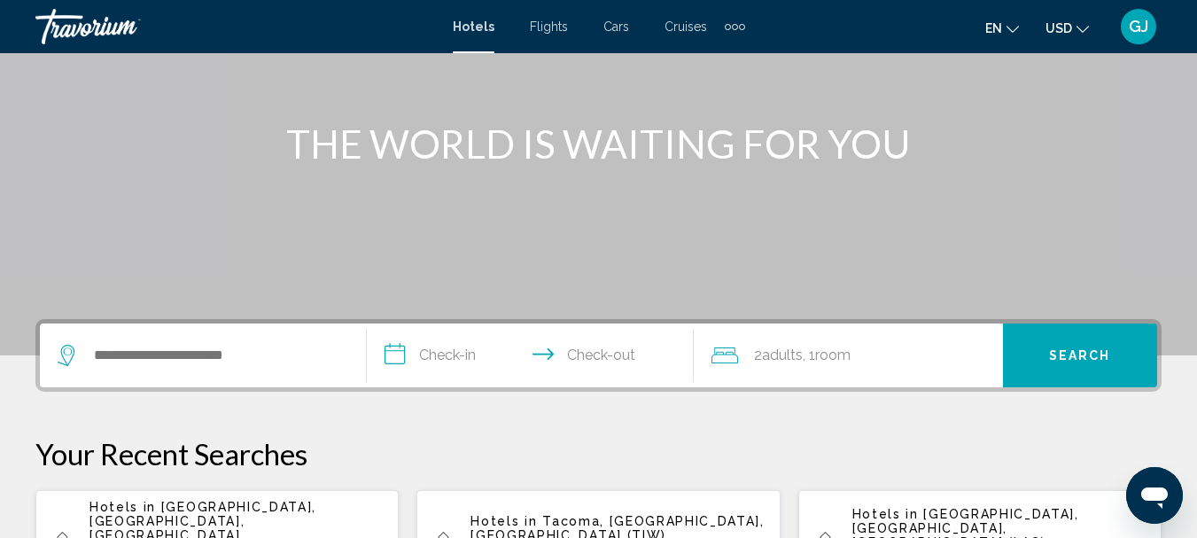
scroll to position [177, 0]
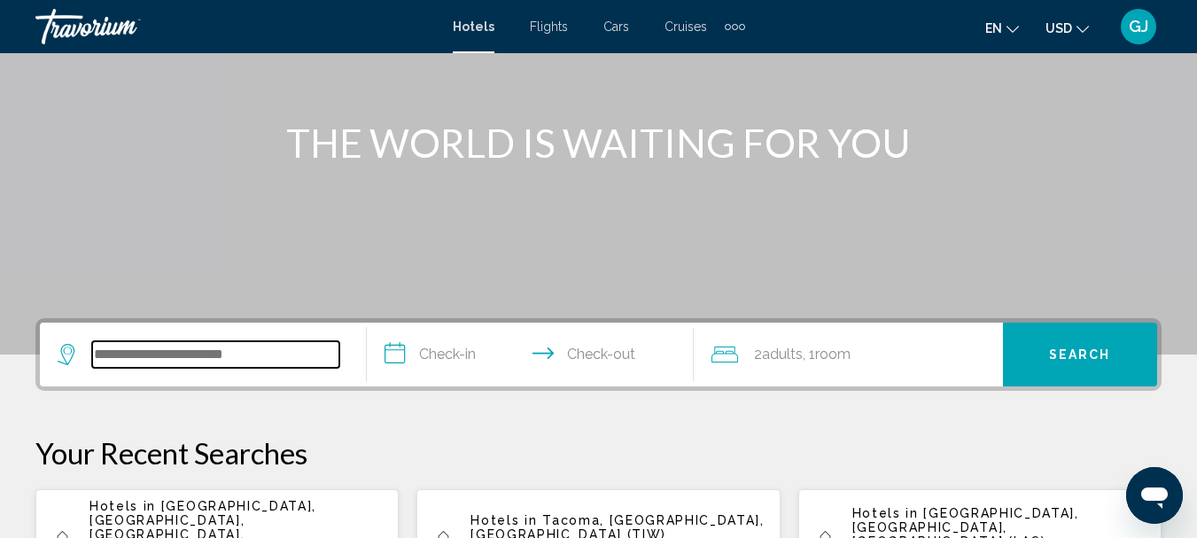
click at [109, 346] on input "Search widget" at bounding box center [215, 354] width 247 height 27
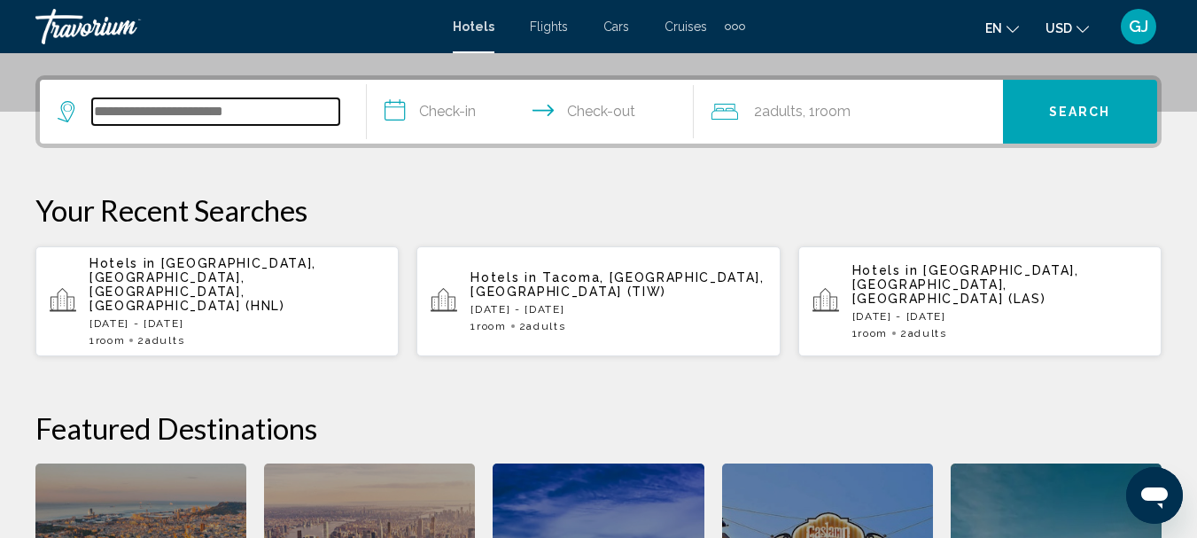
scroll to position [438, 0]
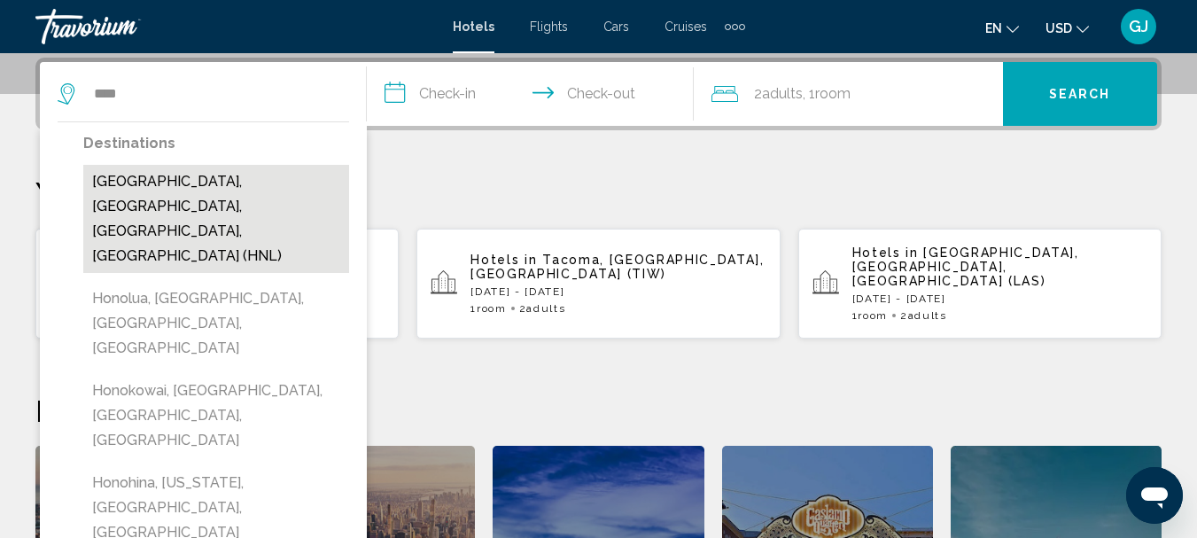
click at [198, 192] on button "[GEOGRAPHIC_DATA], [GEOGRAPHIC_DATA], [GEOGRAPHIC_DATA], [GEOGRAPHIC_DATA] (HNL)" at bounding box center [216, 219] width 266 height 108
type input "**********"
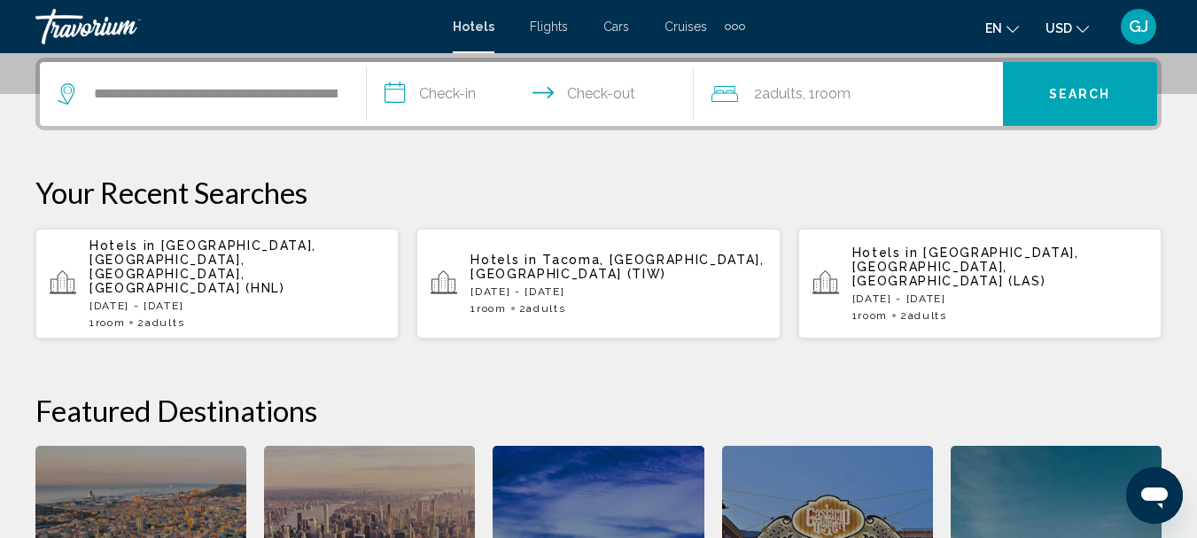
click at [454, 91] on input "**********" at bounding box center [534, 96] width 334 height 69
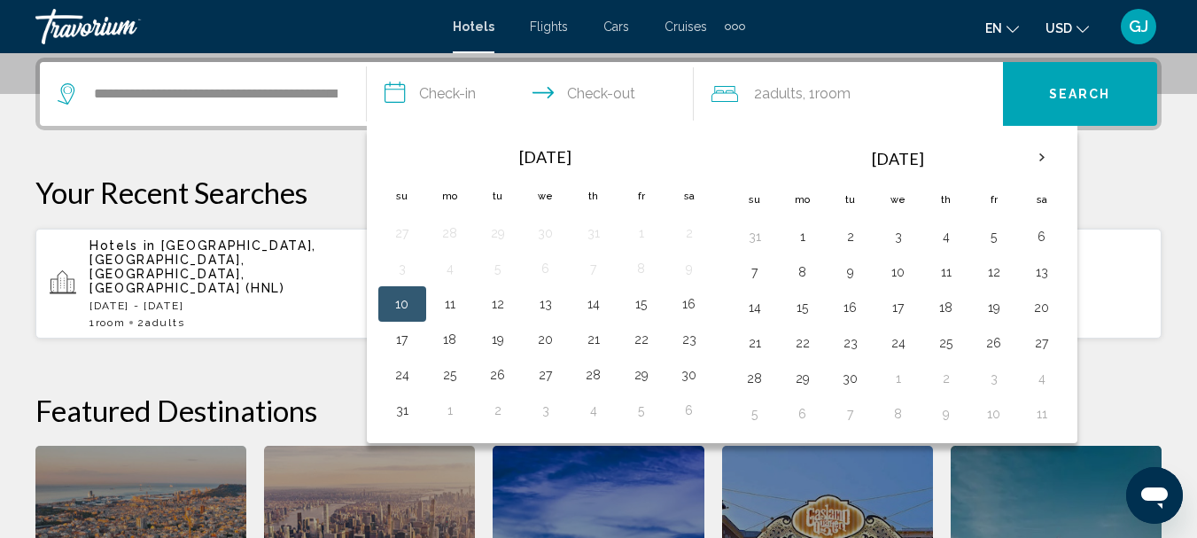
click at [237, 300] on p "[DATE] - [DATE]" at bounding box center [237, 306] width 295 height 12
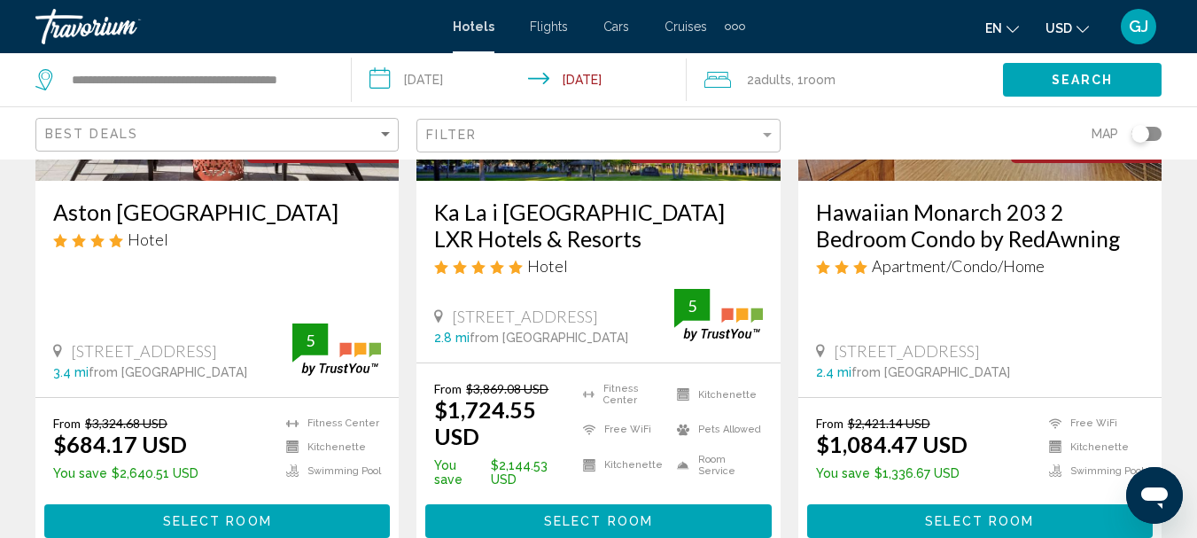
scroll to position [355, 0]
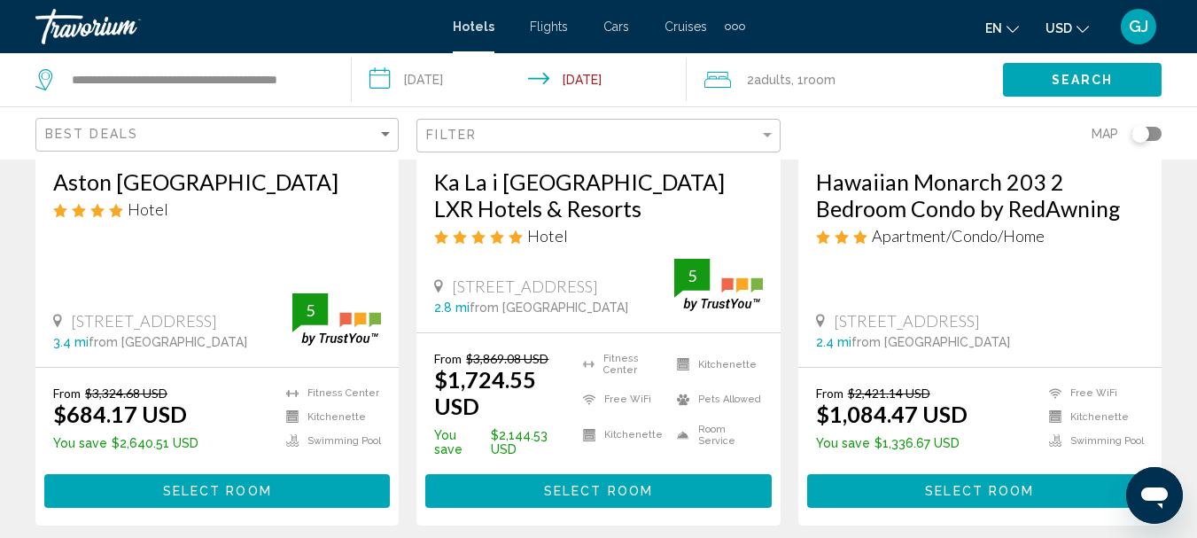
click at [215, 184] on h3 "Aston [GEOGRAPHIC_DATA]" at bounding box center [217, 181] width 328 height 27
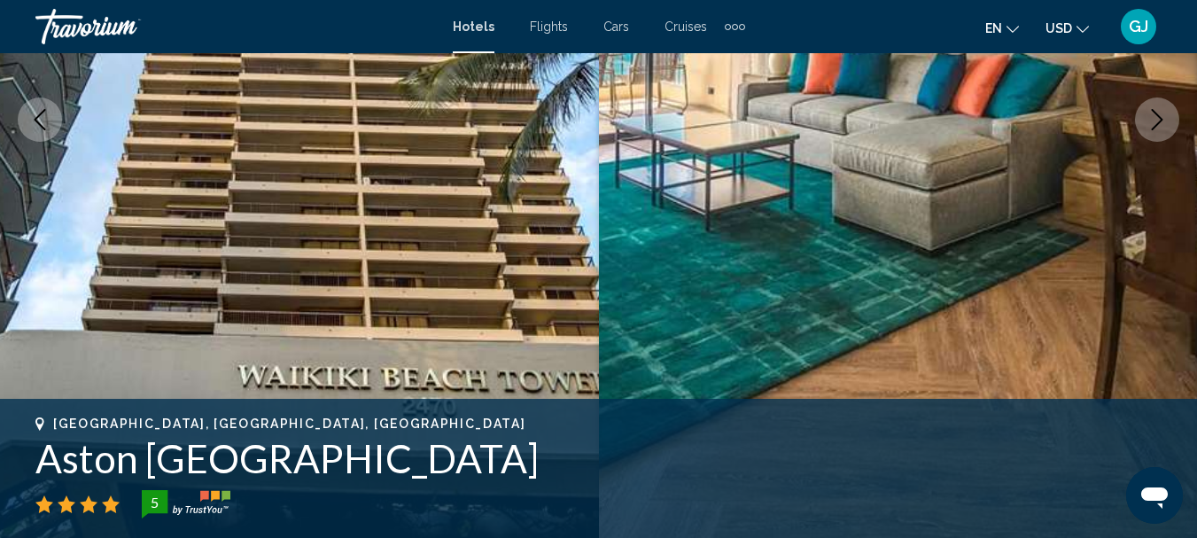
scroll to position [205, 0]
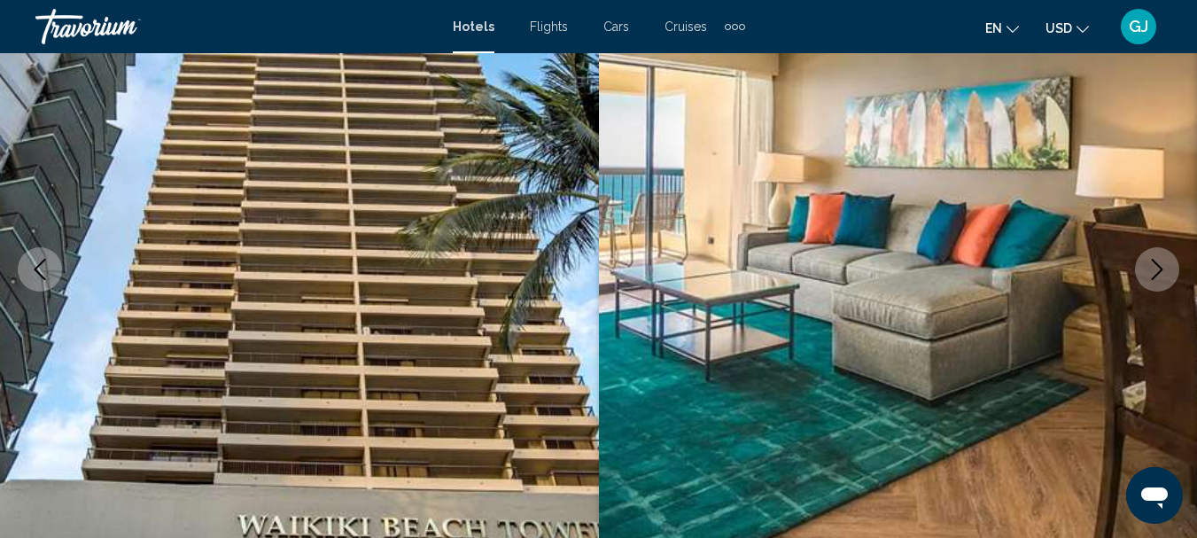
click at [1154, 274] on icon "Next image" at bounding box center [1157, 269] width 21 height 21
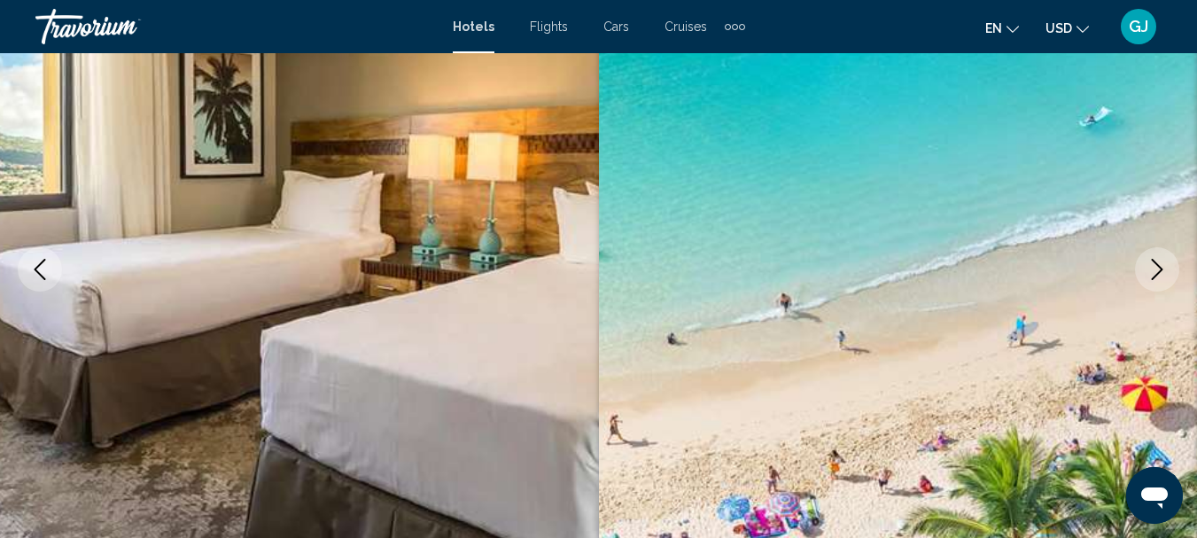
click at [1154, 274] on icon "Next image" at bounding box center [1157, 269] width 21 height 21
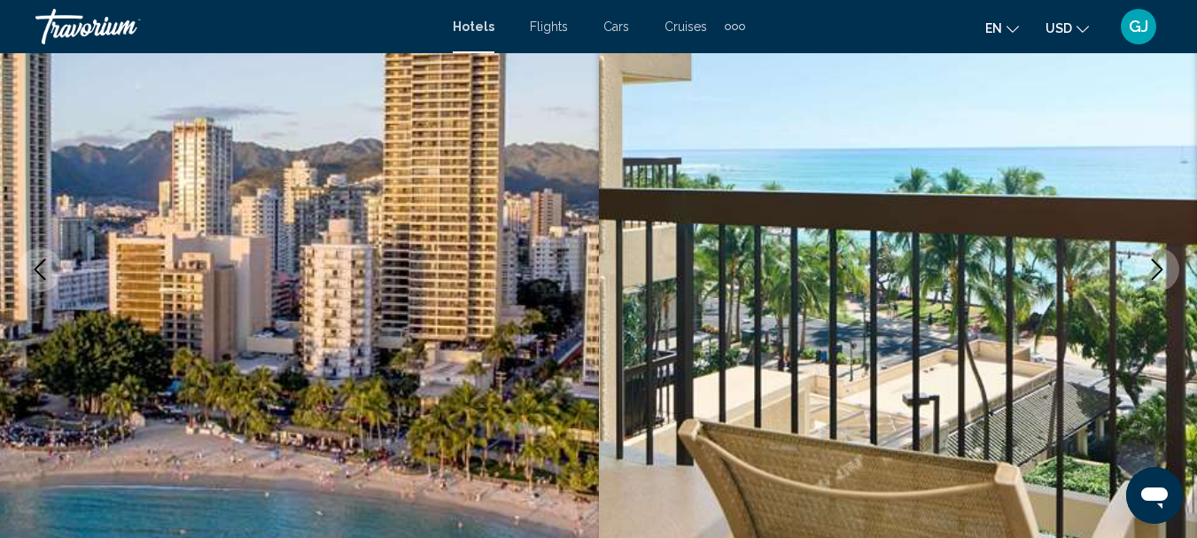
click at [1154, 274] on icon "Next image" at bounding box center [1157, 269] width 21 height 21
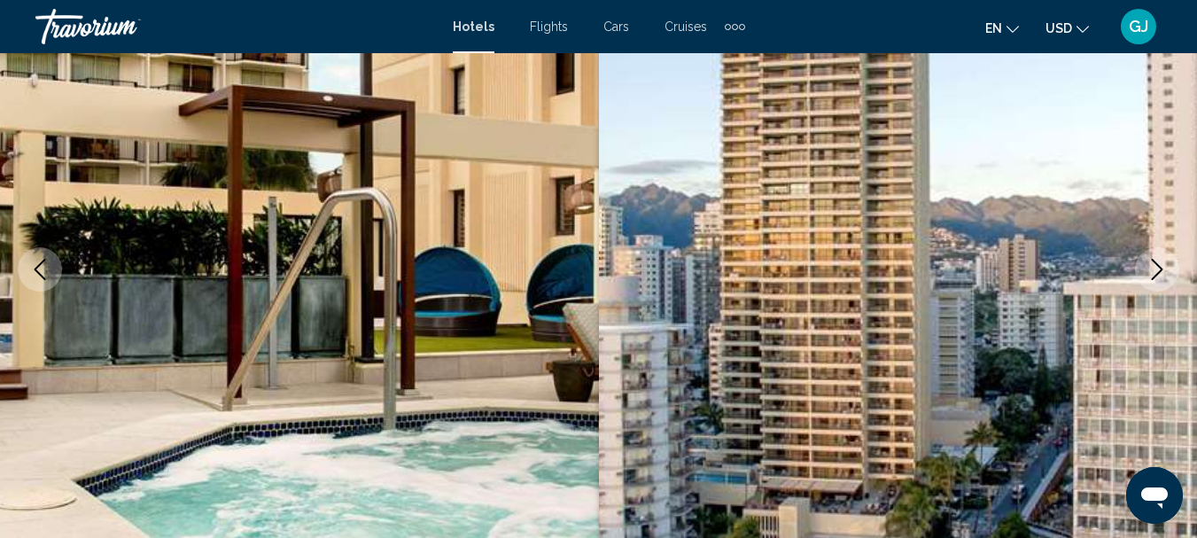
click at [1154, 274] on icon "Next image" at bounding box center [1157, 269] width 21 height 21
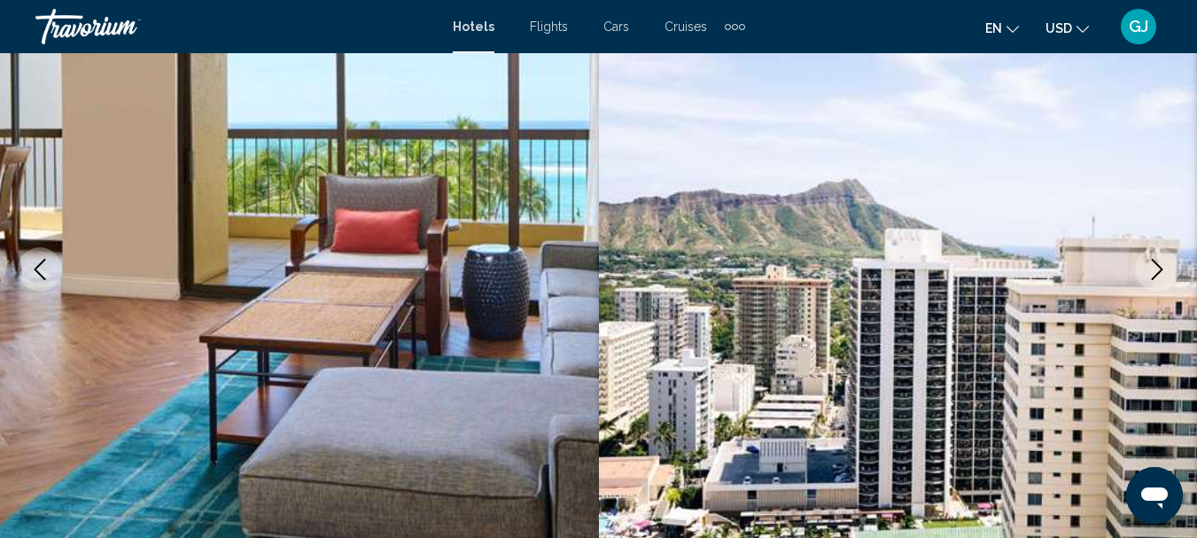
click at [1154, 274] on icon "Next image" at bounding box center [1157, 269] width 21 height 21
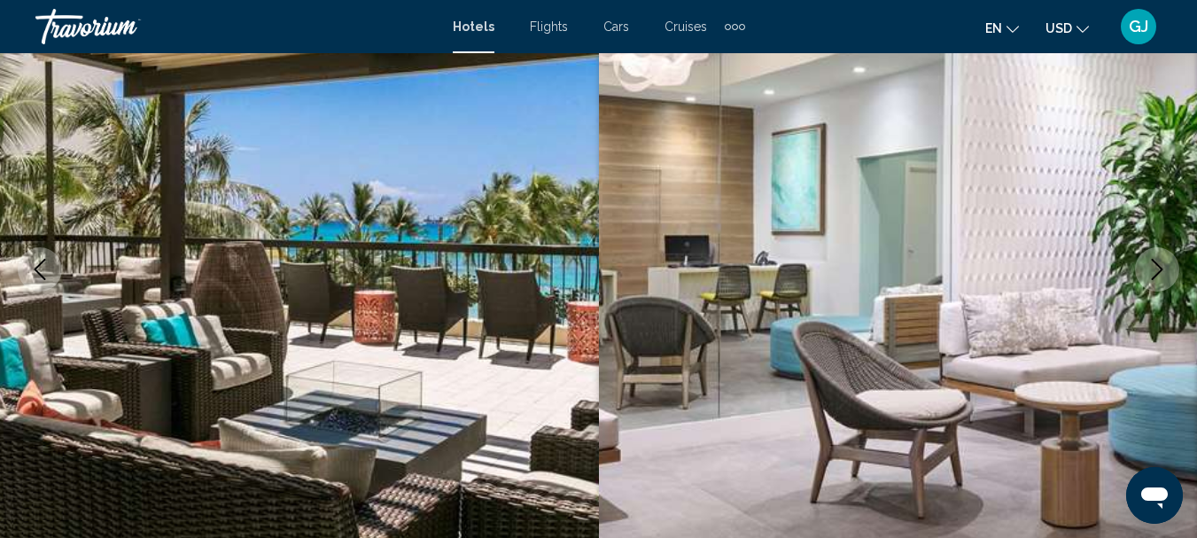
click at [1154, 274] on icon "Next image" at bounding box center [1157, 269] width 21 height 21
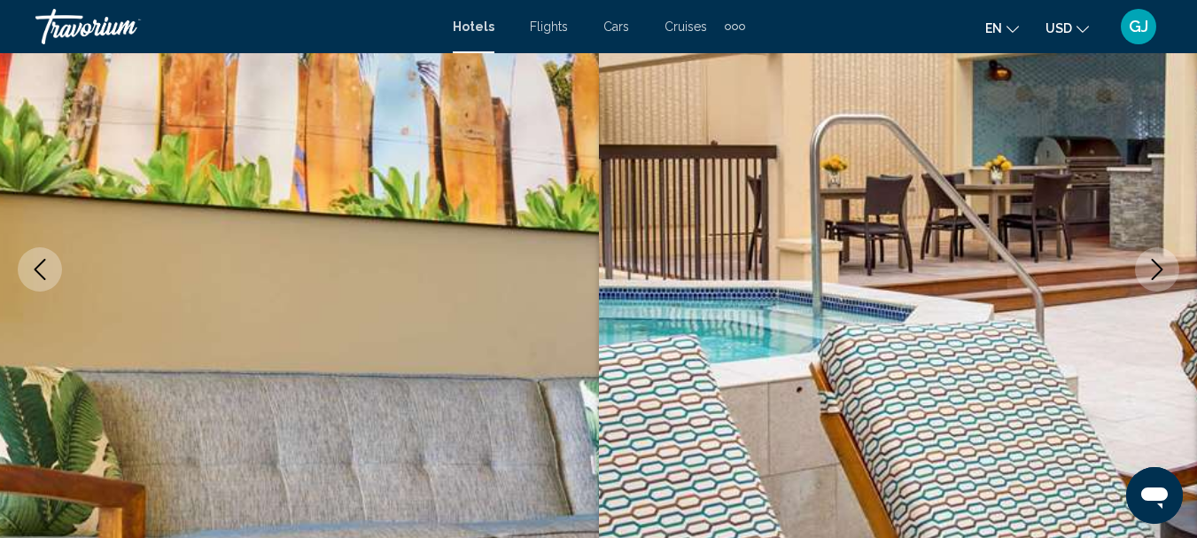
click at [1154, 274] on icon "Next image" at bounding box center [1157, 269] width 21 height 21
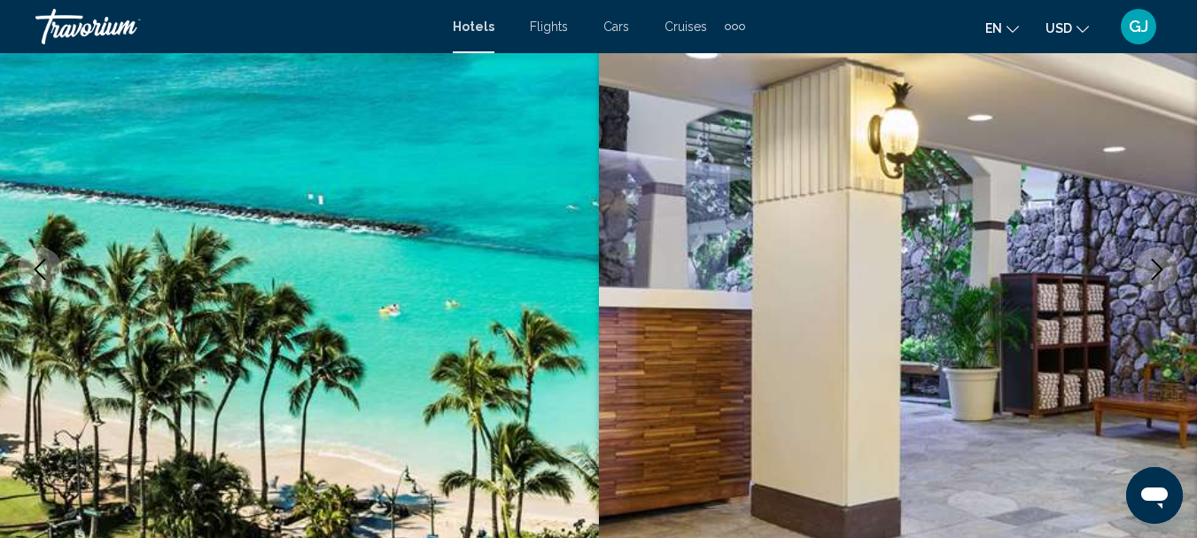
click at [1154, 274] on icon "Next image" at bounding box center [1157, 269] width 21 height 21
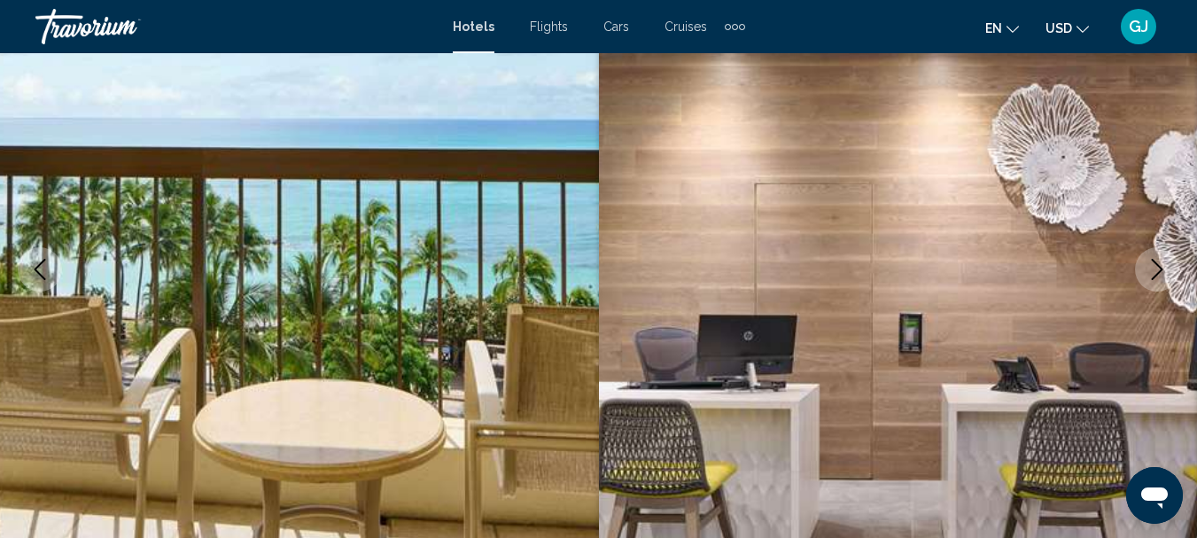
click at [1154, 274] on icon "Next image" at bounding box center [1157, 269] width 21 height 21
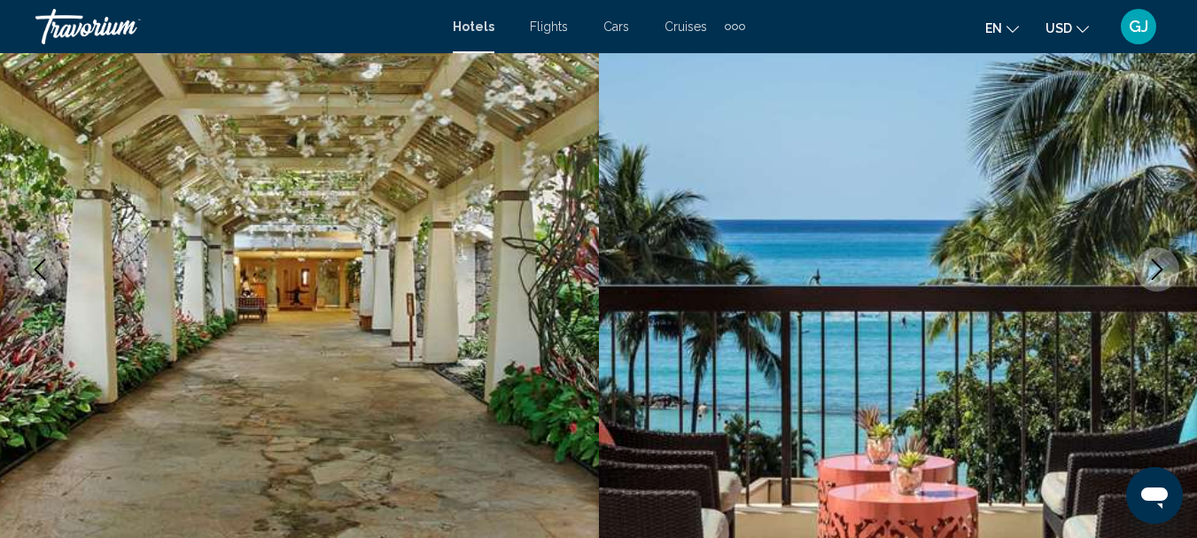
click at [1154, 274] on icon "Next image" at bounding box center [1157, 269] width 21 height 21
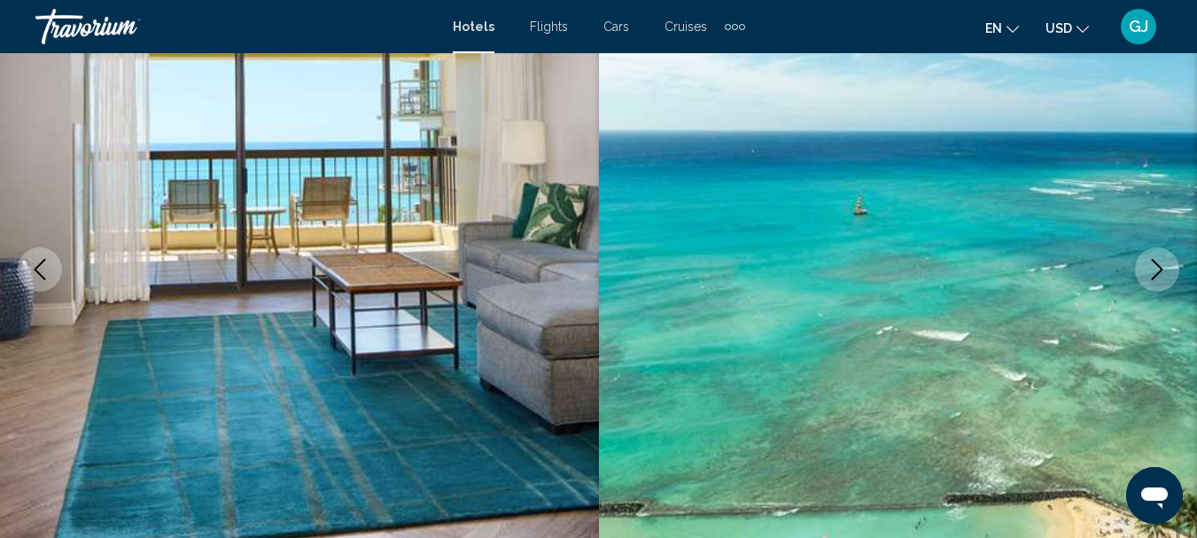
click at [1154, 274] on icon "Next image" at bounding box center [1157, 269] width 21 height 21
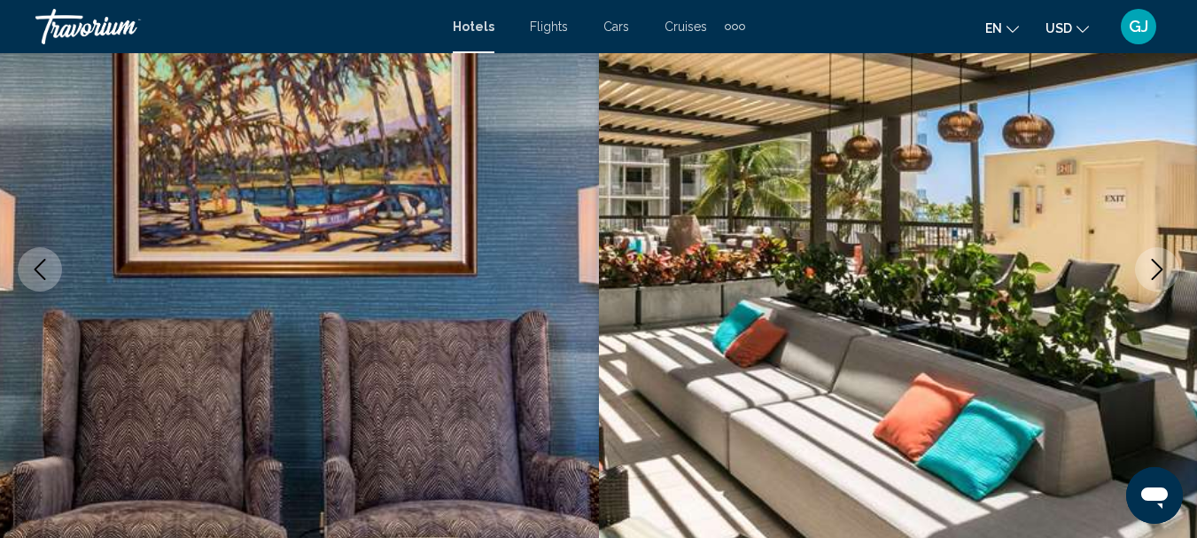
click at [1150, 271] on icon "Next image" at bounding box center [1157, 269] width 21 height 21
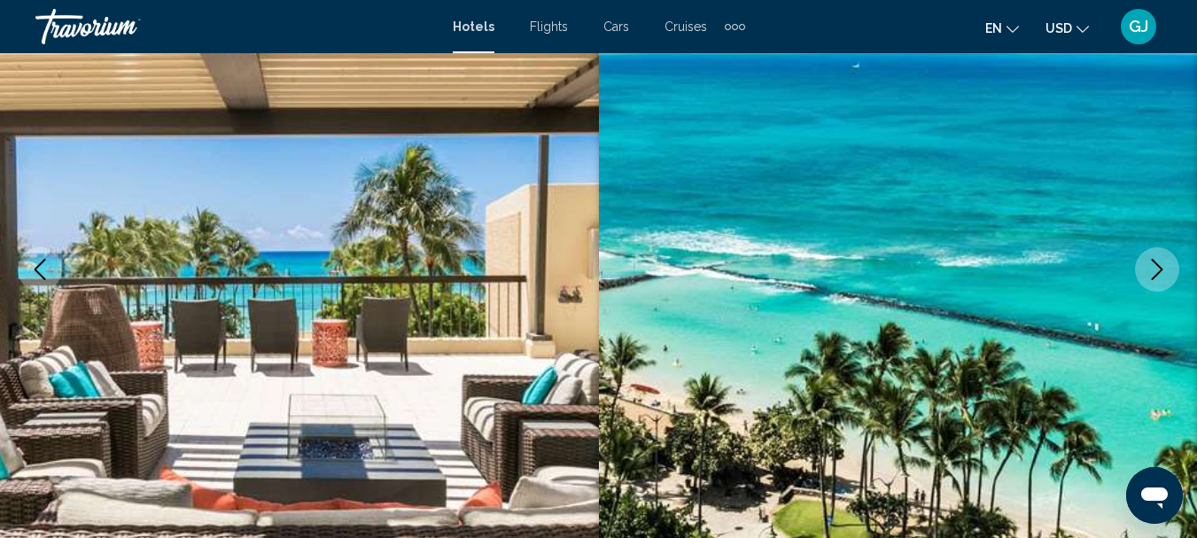
click at [1150, 271] on icon "Next image" at bounding box center [1157, 269] width 21 height 21
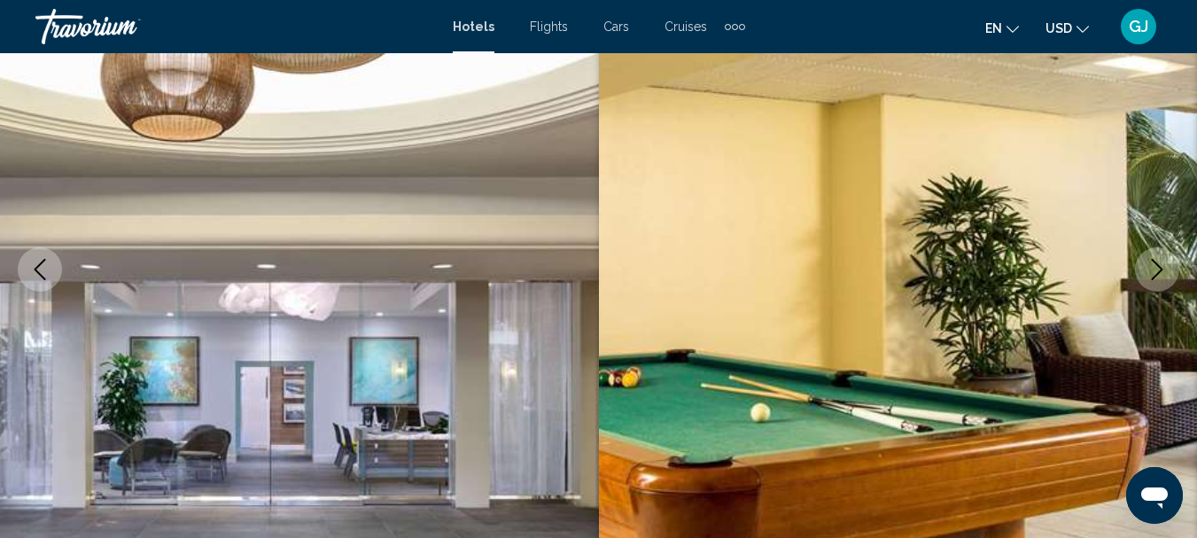
click at [1150, 271] on icon "Next image" at bounding box center [1157, 269] width 21 height 21
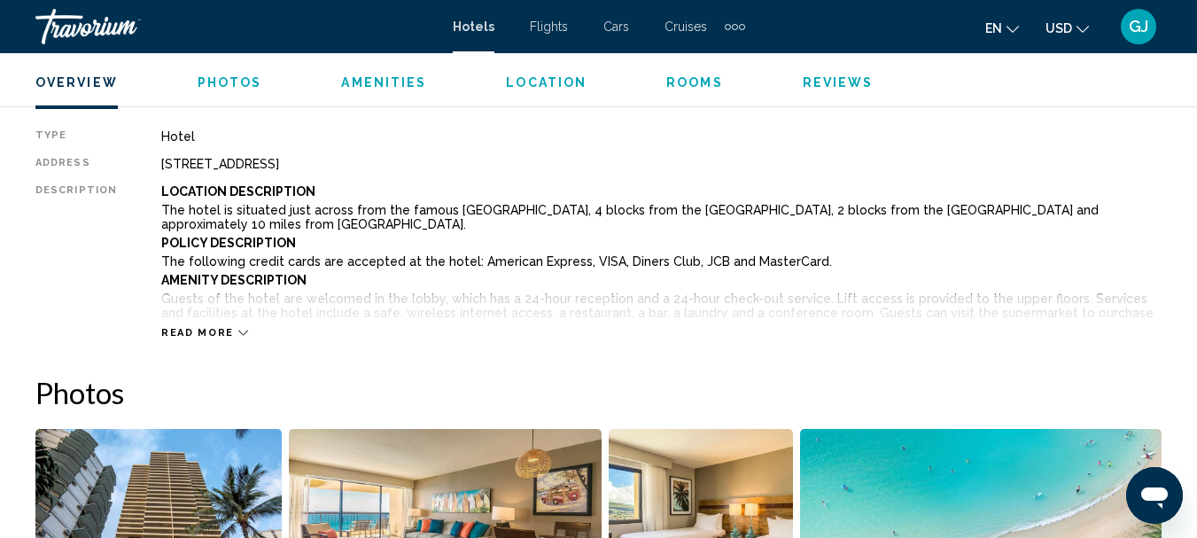
scroll to position [914, 0]
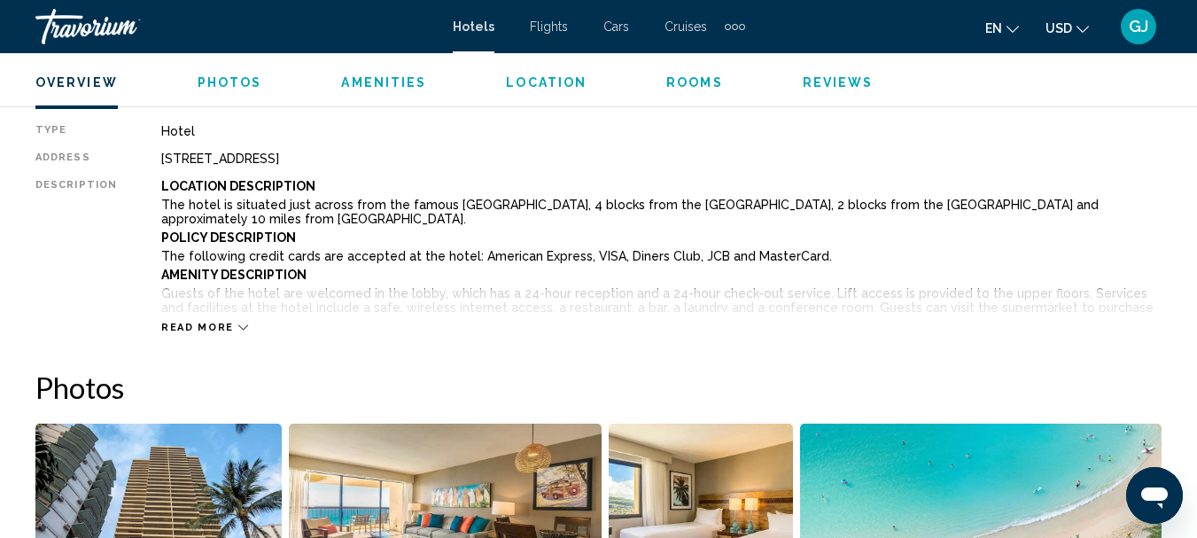
click at [222, 326] on span "Read more" at bounding box center [197, 328] width 73 height 12
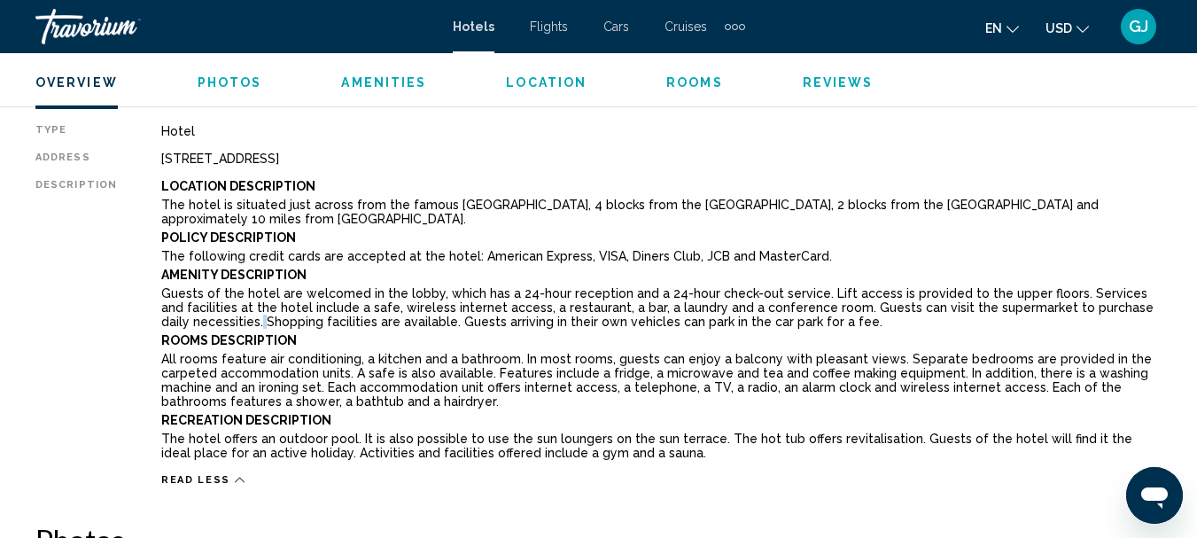
click at [222, 326] on p "Guests of the hotel are welcomed in the lobby, which has a 24-hour reception an…" at bounding box center [661, 307] width 1001 height 43
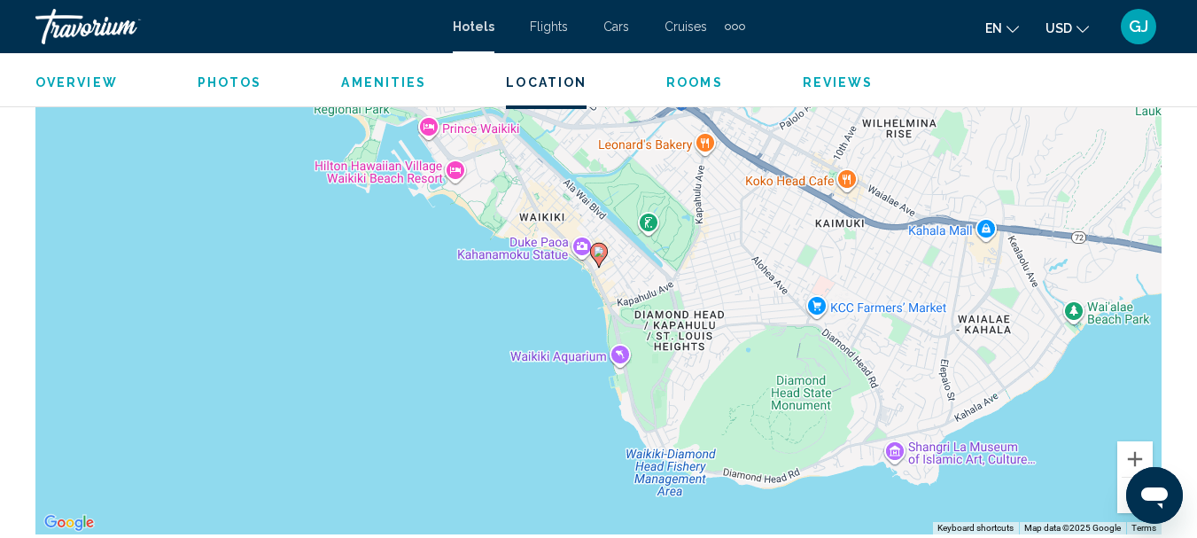
scroll to position [2155, 0]
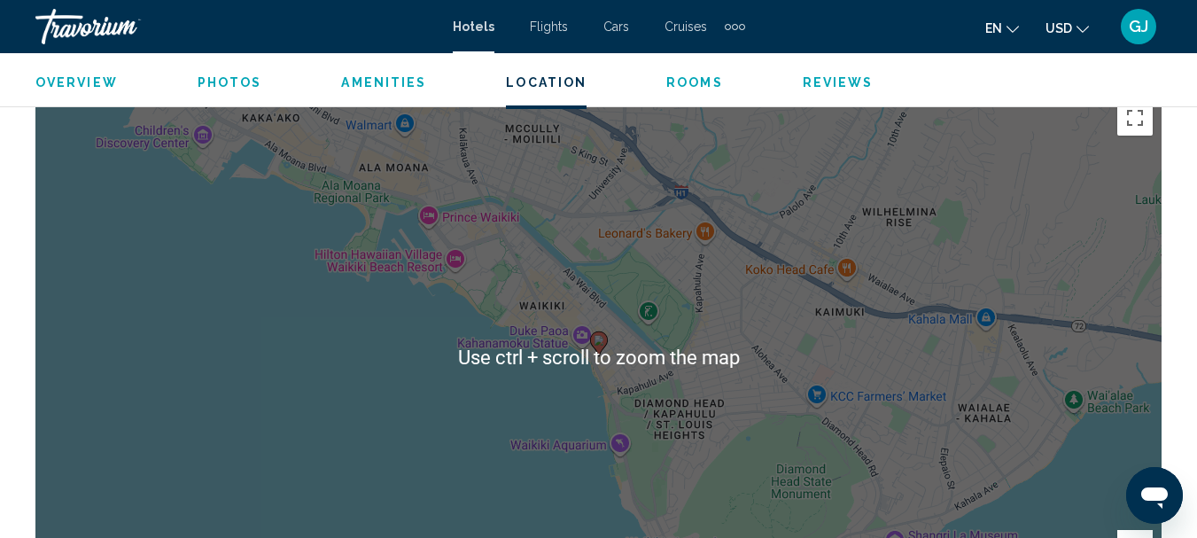
click at [230, 278] on div "To activate drag with keyboard, press Alt + Enter. Once in keyboard drag state,…" at bounding box center [598, 357] width 1126 height 532
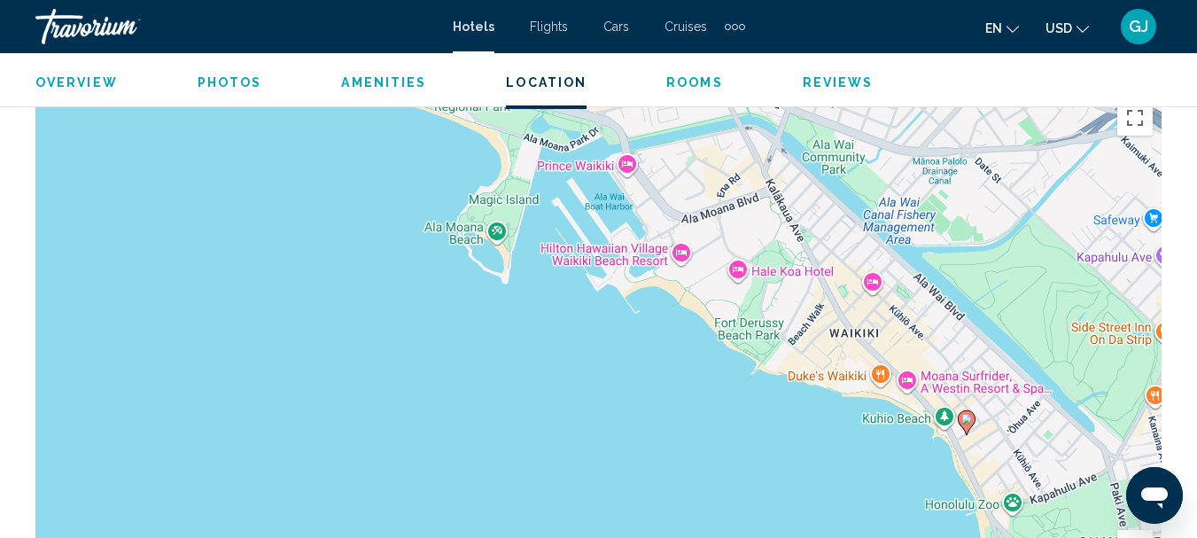
click at [966, 419] on image "Main content" at bounding box center [967, 419] width 11 height 11
click at [838, 492] on div "To navigate, press the arrow keys. To activate drag with keyboard, press Alt + …" at bounding box center [598, 357] width 1126 height 532
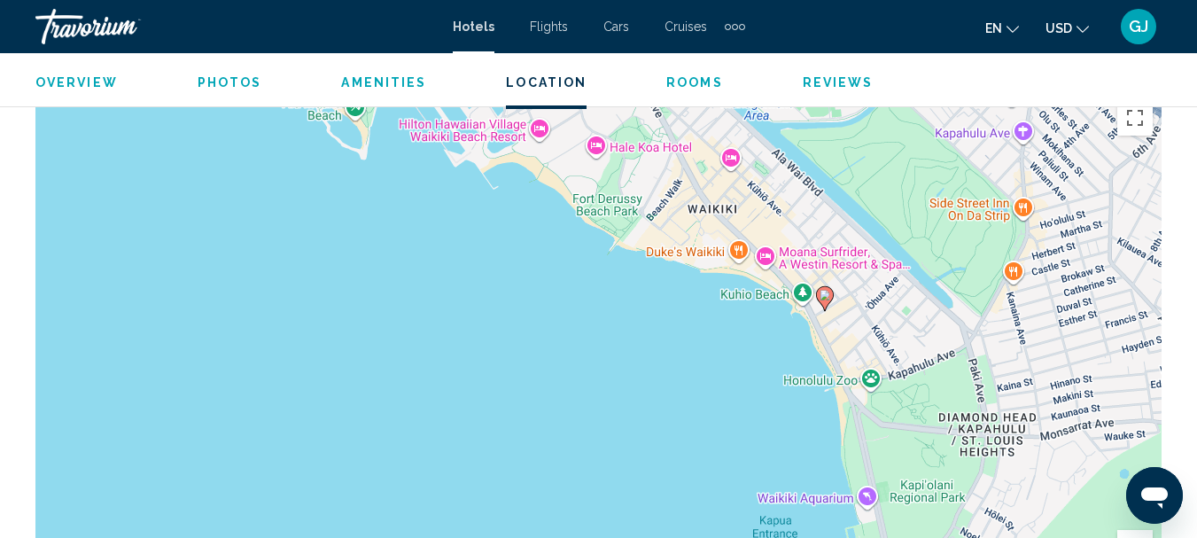
drag, startPoint x: 838, startPoint y: 492, endPoint x: 692, endPoint y: 367, distance: 192.4
click at [692, 367] on div "To activate drag with keyboard, press Alt + Enter. Once in keyboard drag state,…" at bounding box center [598, 357] width 1126 height 532
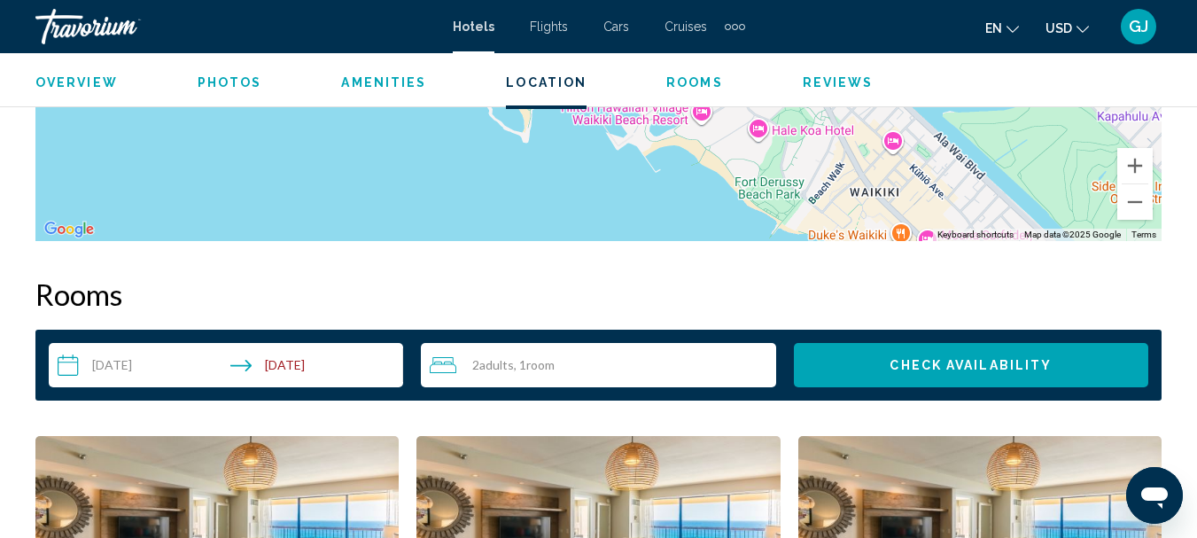
drag, startPoint x: 441, startPoint y: 292, endPoint x: 607, endPoint y: 543, distance: 300.6
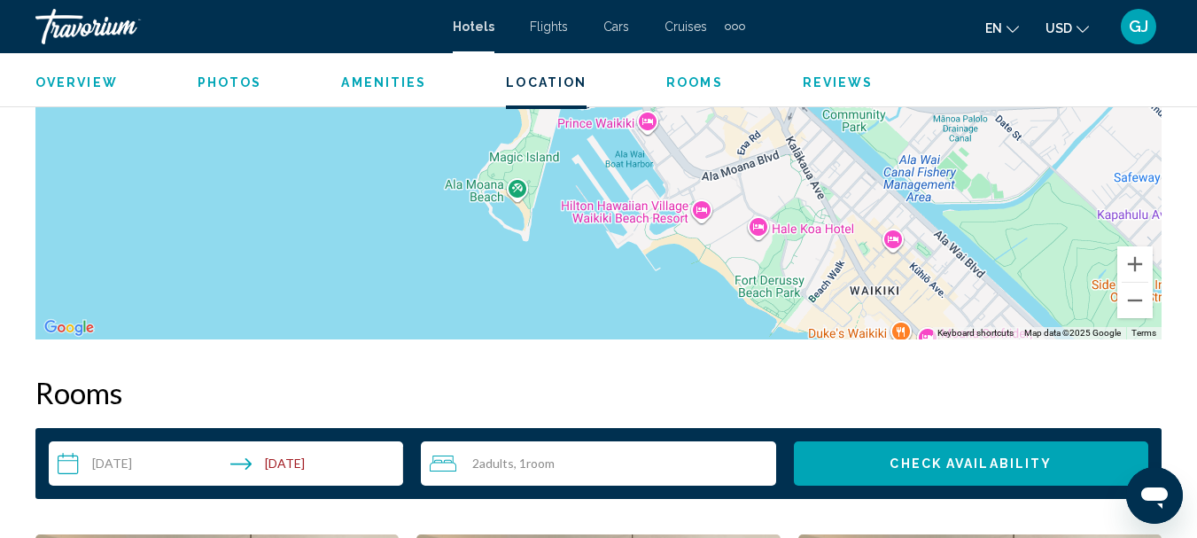
scroll to position [2479, 0]
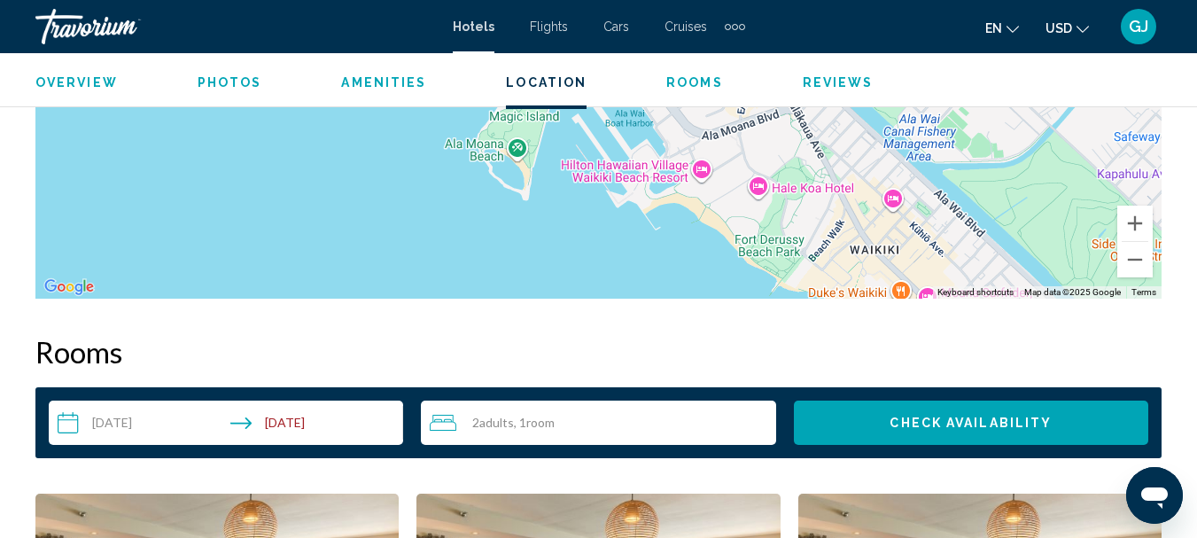
click at [320, 243] on div "To activate drag with keyboard, press Alt + Enter. Once in keyboard drag state,…" at bounding box center [598, 33] width 1126 height 532
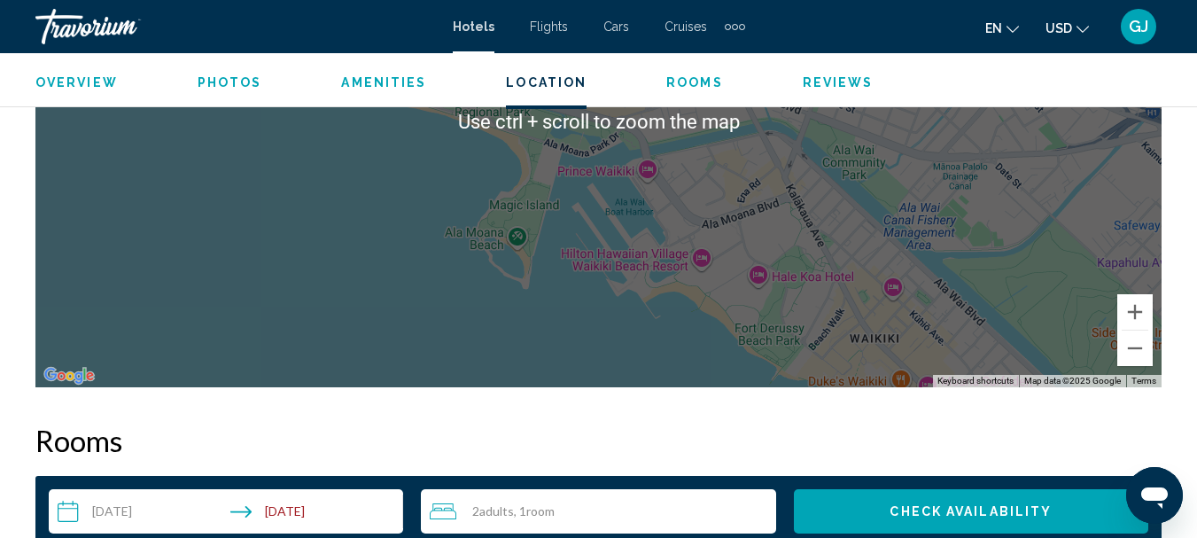
scroll to position [2302, 0]
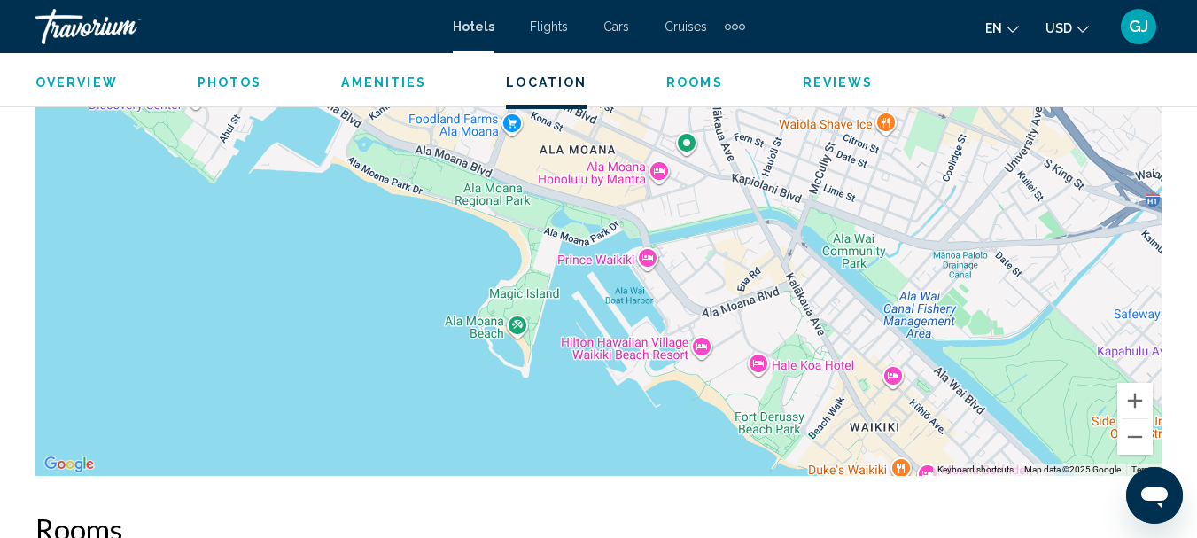
click at [382, 335] on div "To activate drag with keyboard, press Alt + Enter. Once in keyboard drag state,…" at bounding box center [598, 210] width 1126 height 532
click at [896, 378] on div "To activate drag with keyboard, press Alt + Enter. Once in keyboard drag state,…" at bounding box center [598, 210] width 1126 height 532
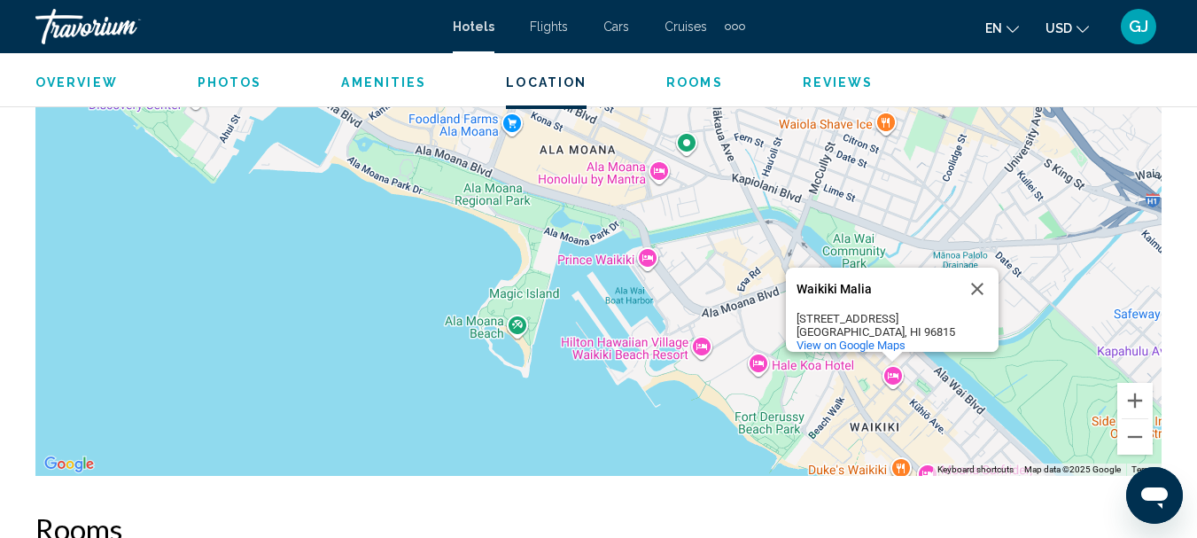
click at [308, 359] on div "To activate drag with keyboard, press Alt + Enter. Once in keyboard drag state,…" at bounding box center [598, 210] width 1126 height 532
click at [978, 275] on button "Close" at bounding box center [977, 289] width 43 height 43
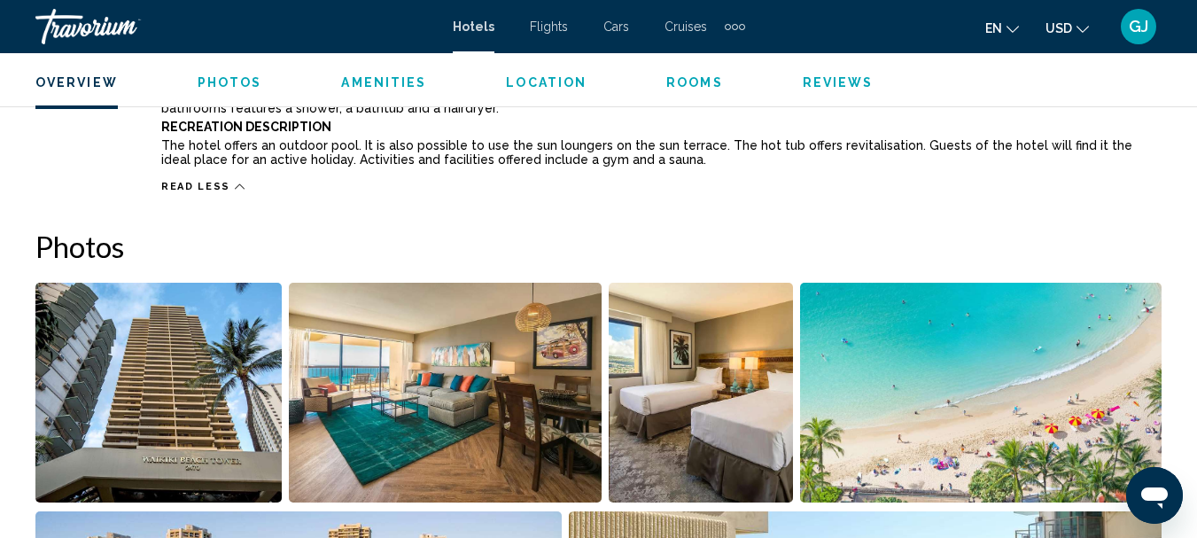
scroll to position [1238, 0]
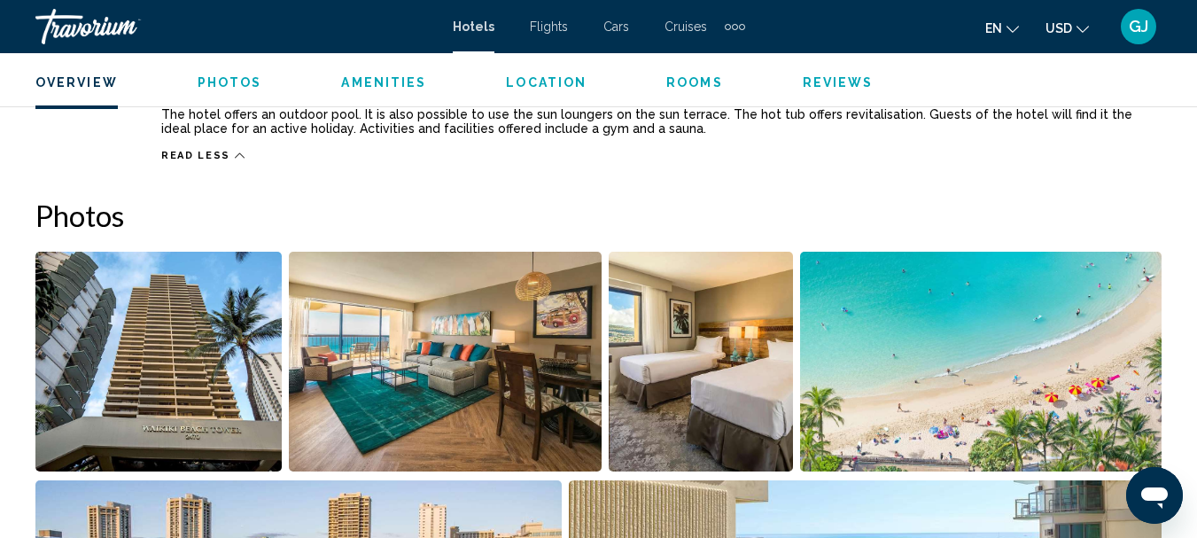
click at [173, 383] on img "Open full-screen image slider" at bounding box center [158, 362] width 246 height 220
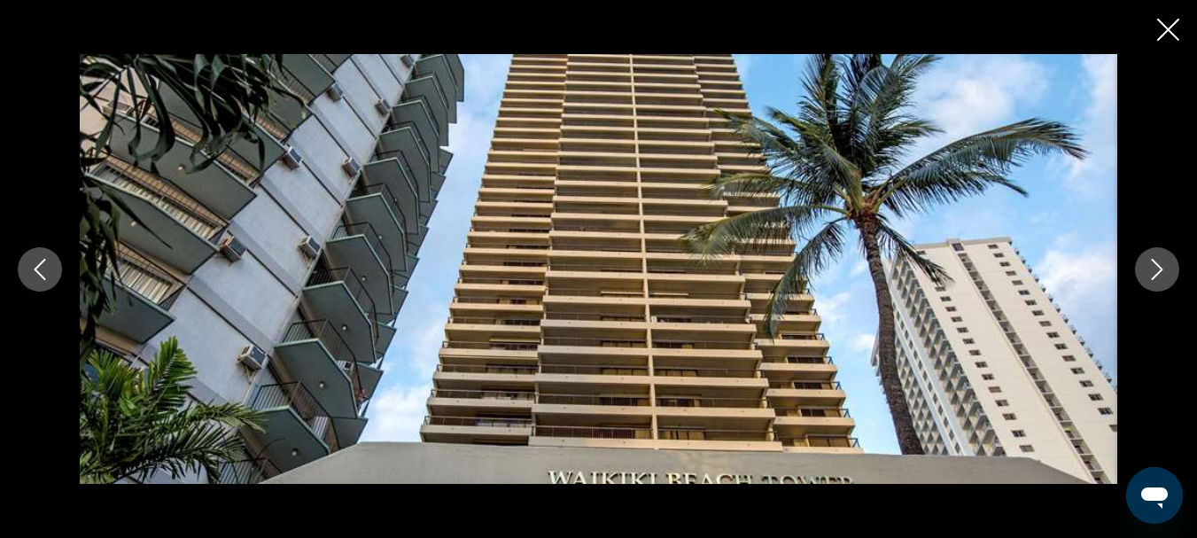
scroll to position [1150, 0]
click at [1158, 269] on icon "Next image" at bounding box center [1157, 269] width 21 height 21
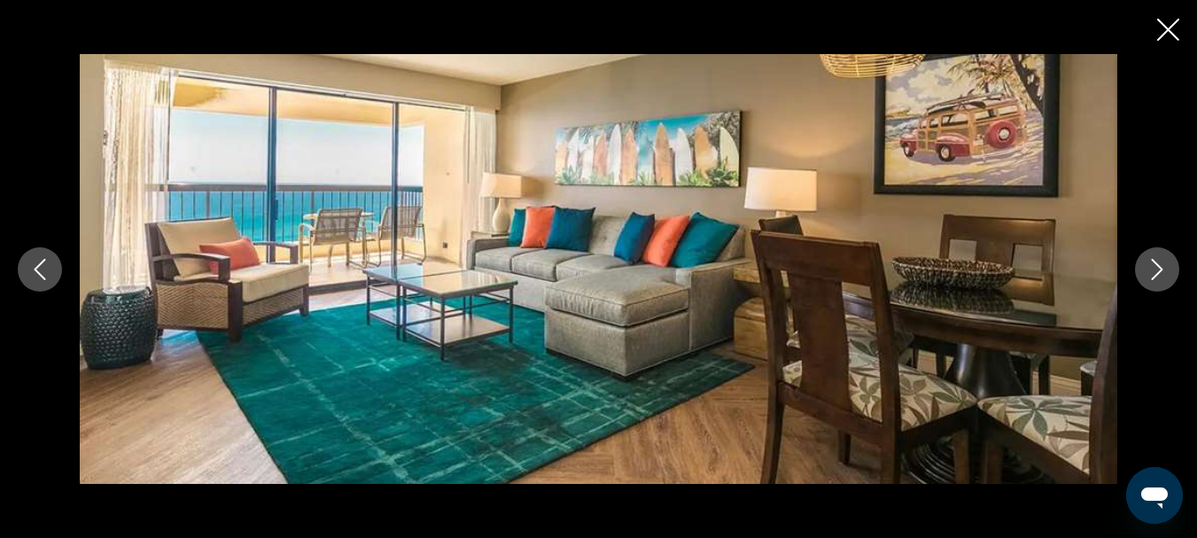
click at [1158, 269] on icon "Next image" at bounding box center [1157, 269] width 21 height 21
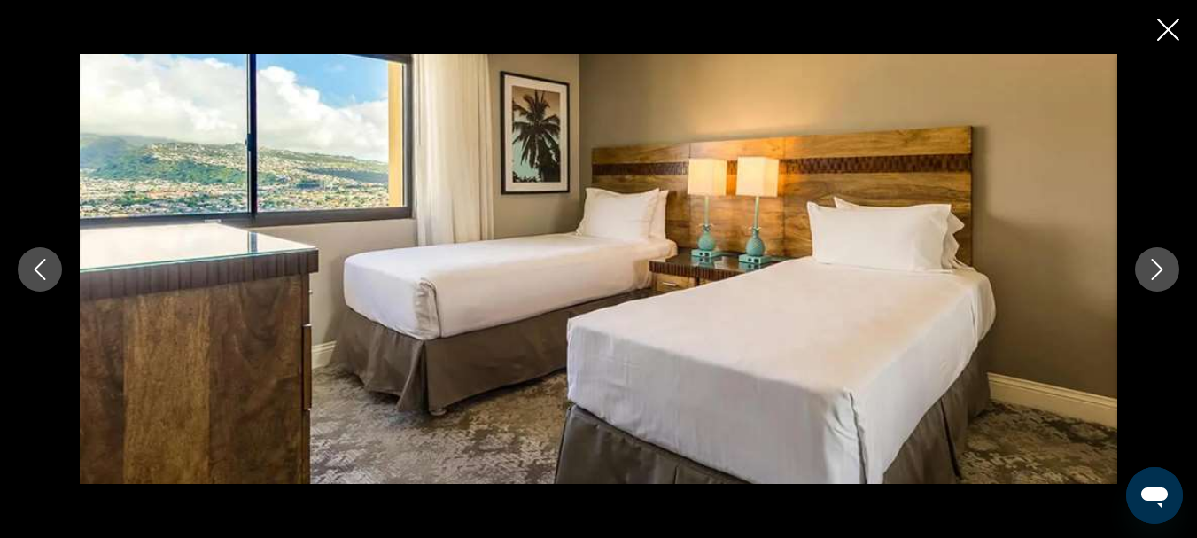
click at [1158, 269] on icon "Next image" at bounding box center [1157, 269] width 21 height 21
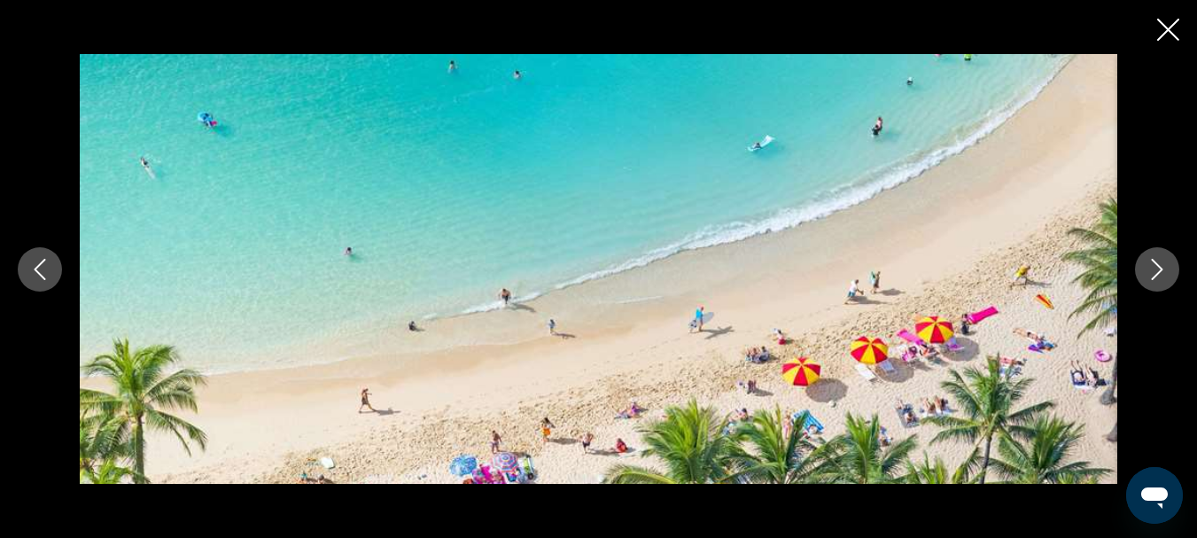
click at [1158, 271] on icon "Next image" at bounding box center [1157, 269] width 21 height 21
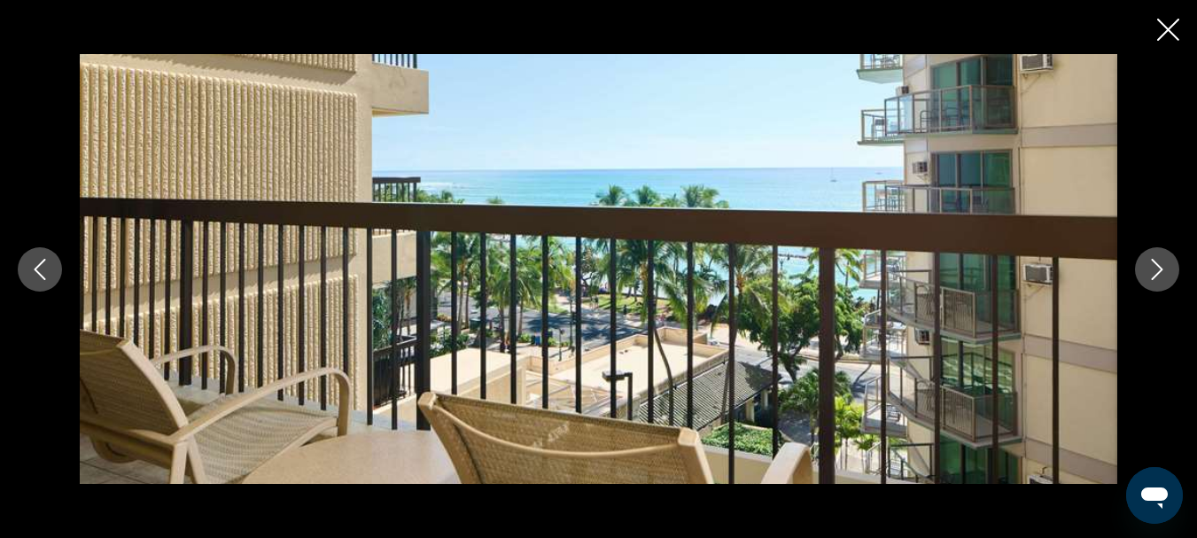
click at [1157, 269] on icon "Next image" at bounding box center [1157, 269] width 21 height 21
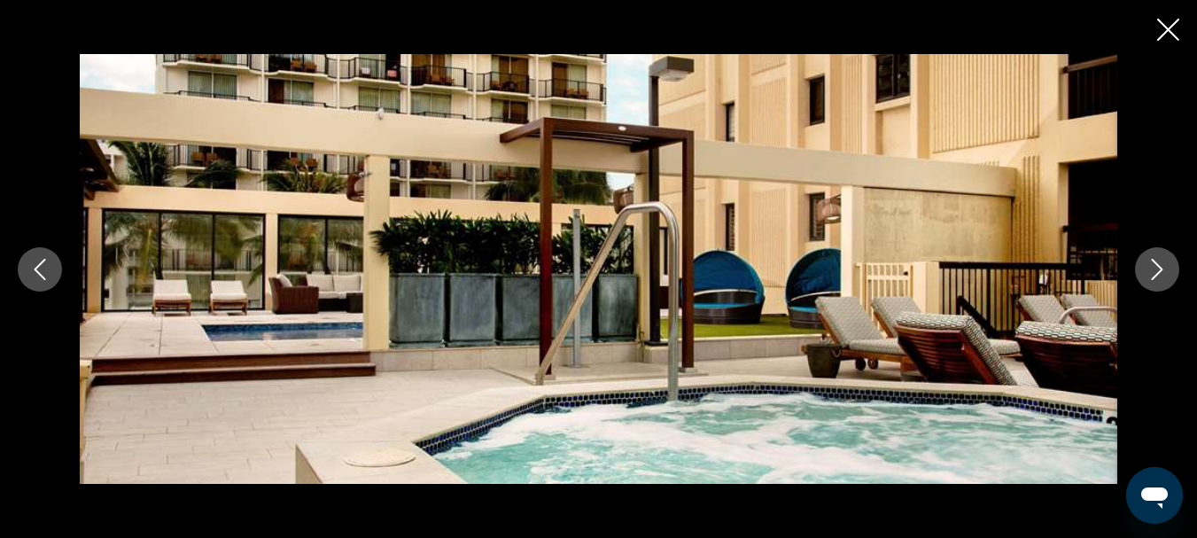
click at [31, 265] on icon "Previous image" at bounding box center [39, 269] width 21 height 21
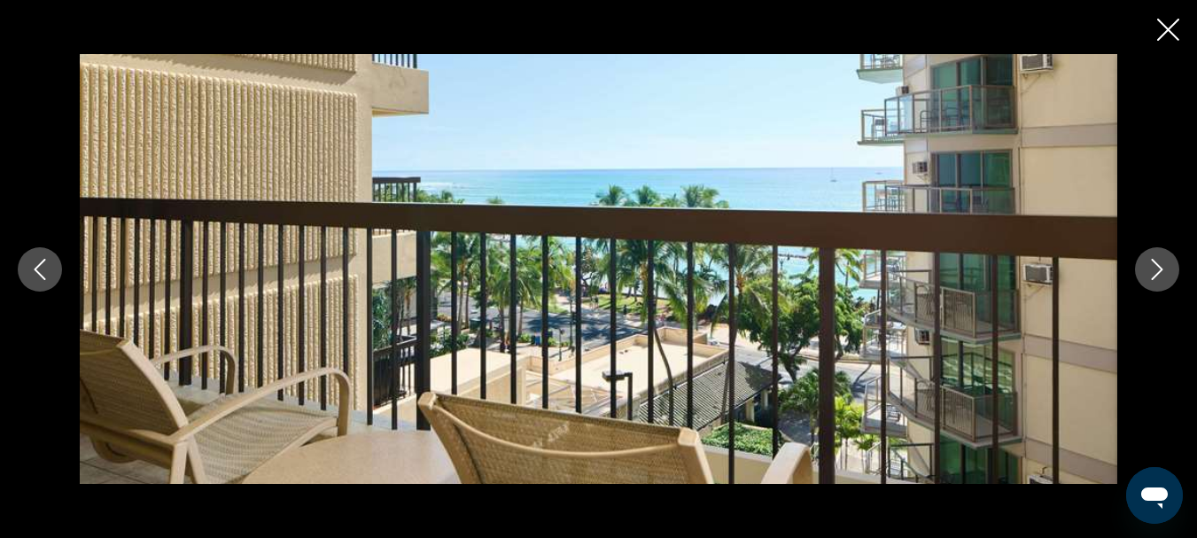
click at [1160, 269] on icon "Next image" at bounding box center [1157, 269] width 21 height 21
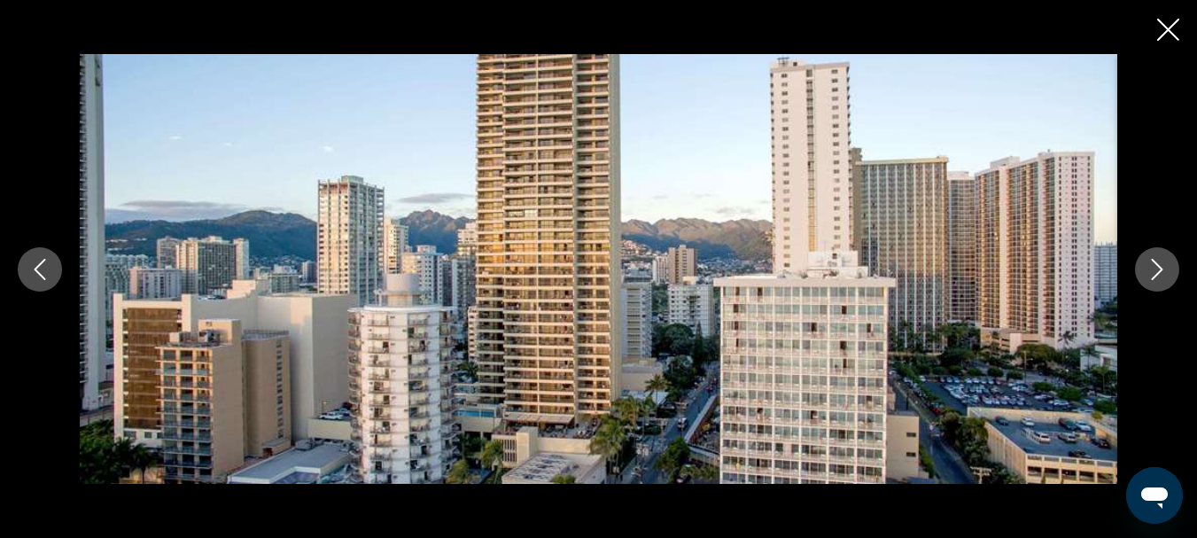
click at [1160, 269] on icon "Next image" at bounding box center [1157, 269] width 21 height 21
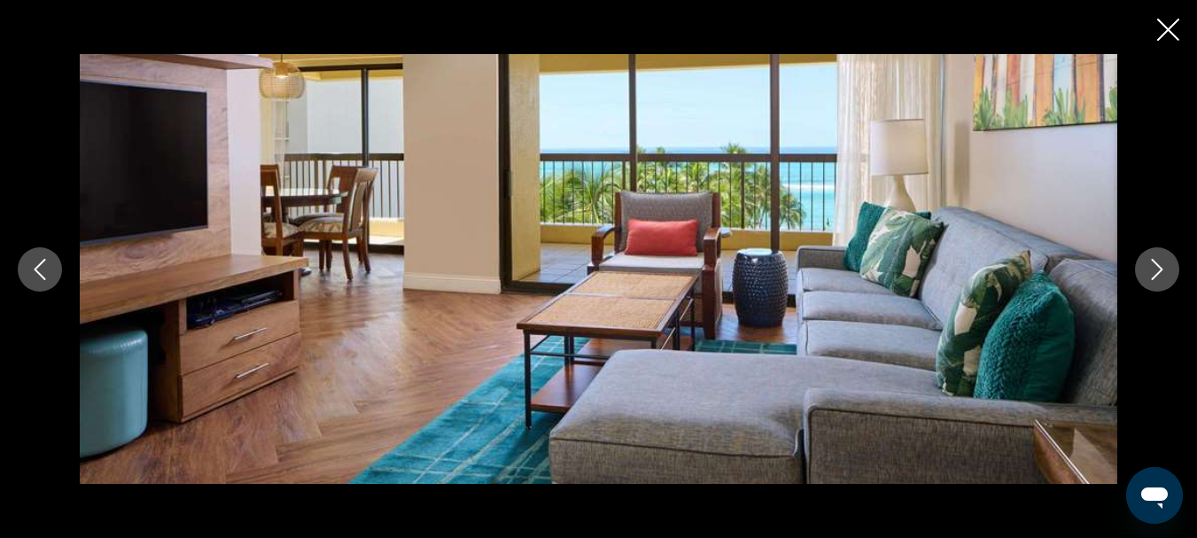
click at [1160, 269] on icon "Next image" at bounding box center [1157, 269] width 21 height 21
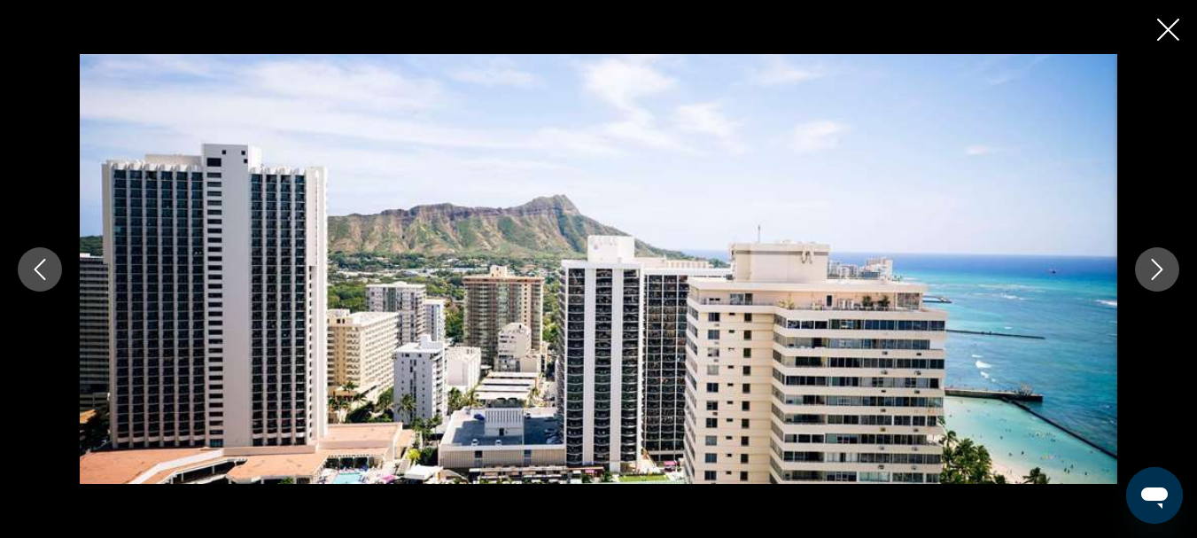
click at [1160, 269] on icon "Next image" at bounding box center [1157, 269] width 21 height 21
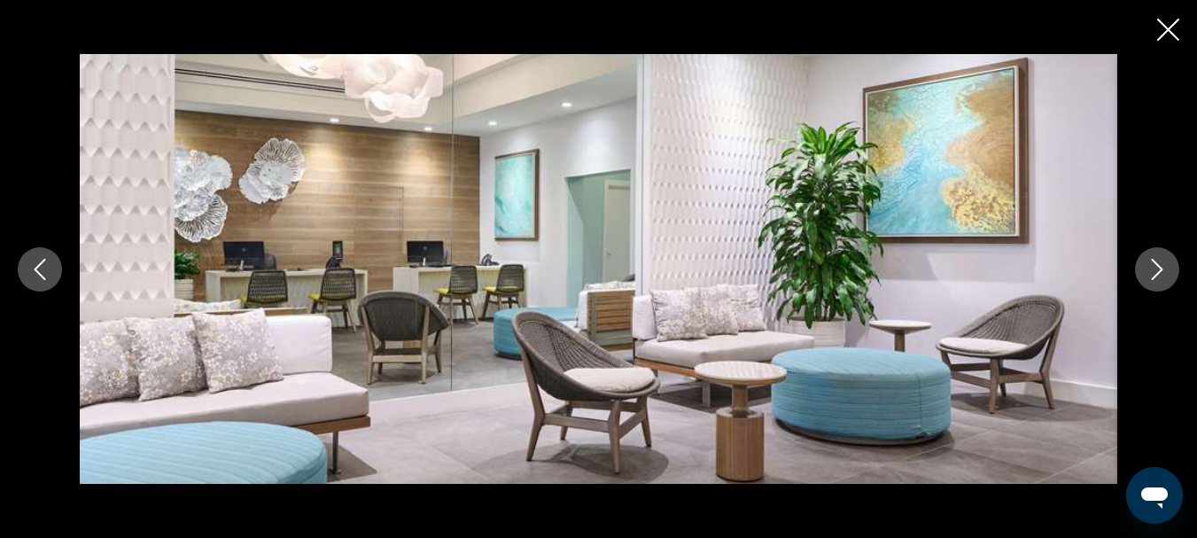
click at [1154, 267] on icon "Next image" at bounding box center [1157, 269] width 21 height 21
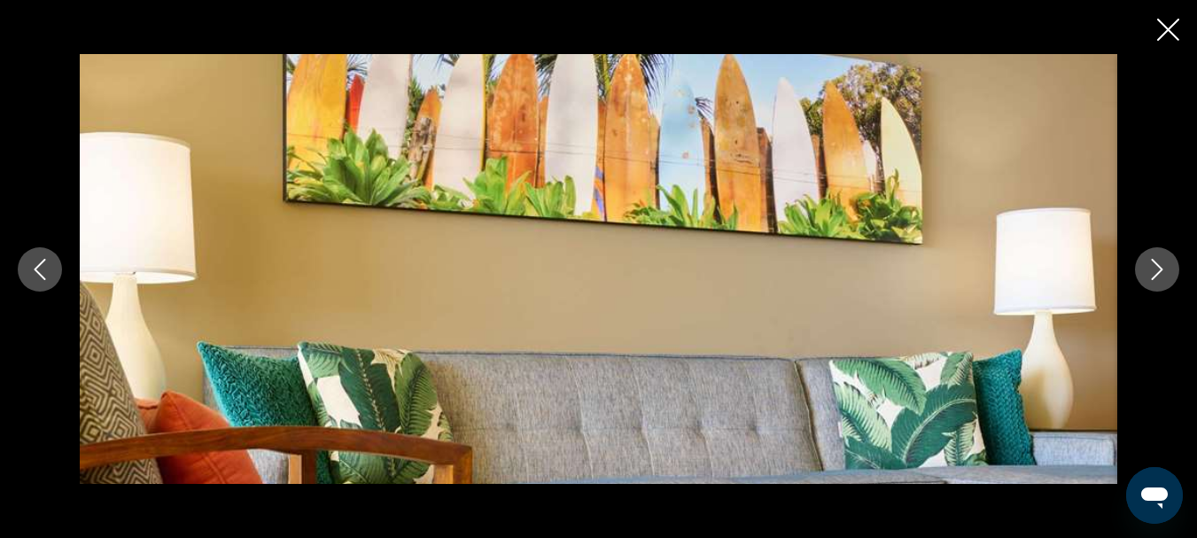
click at [1154, 267] on icon "Next image" at bounding box center [1157, 269] width 21 height 21
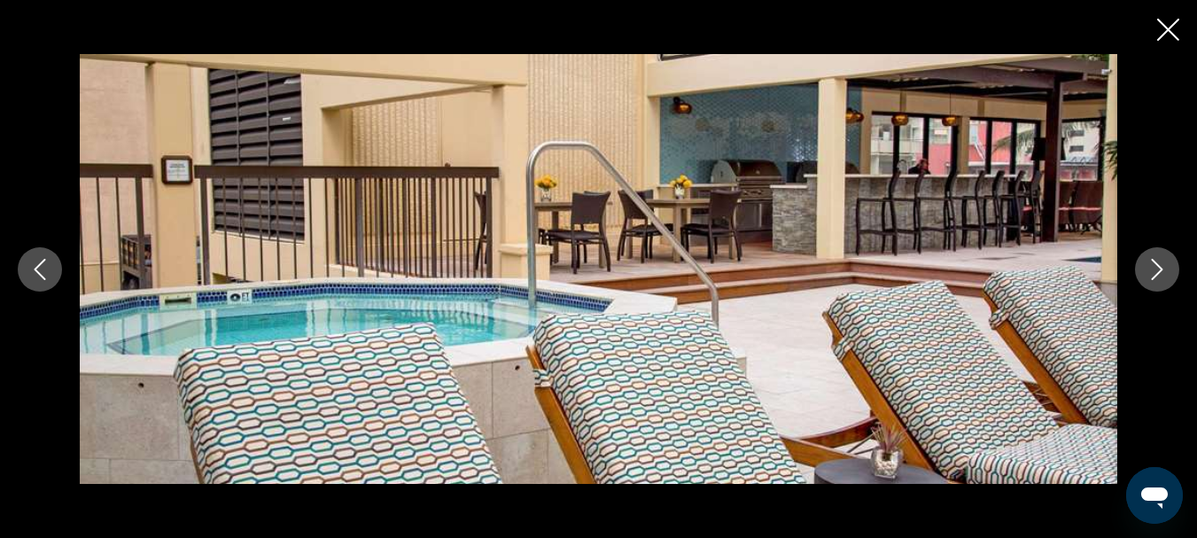
click at [1154, 267] on icon "Next image" at bounding box center [1157, 269] width 21 height 21
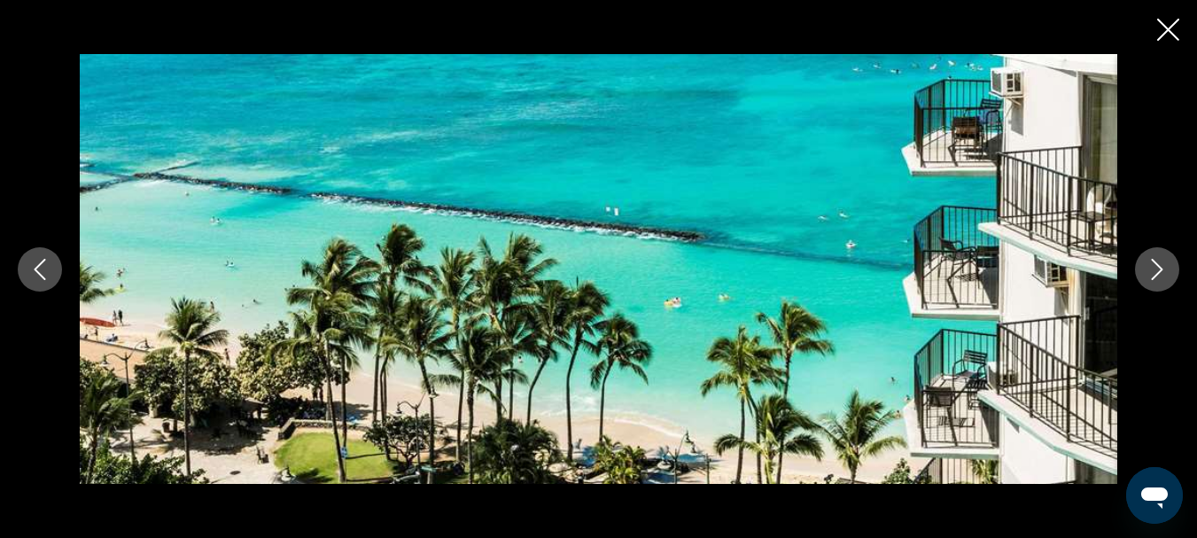
click at [1154, 267] on icon "Next image" at bounding box center [1157, 269] width 21 height 21
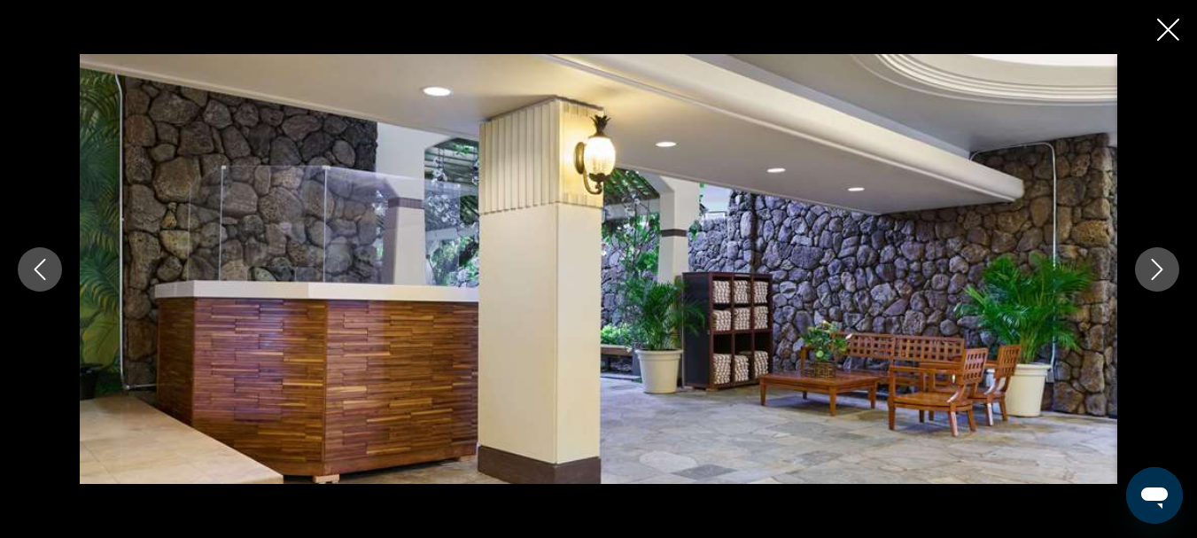
click at [1154, 267] on icon "Next image" at bounding box center [1157, 269] width 21 height 21
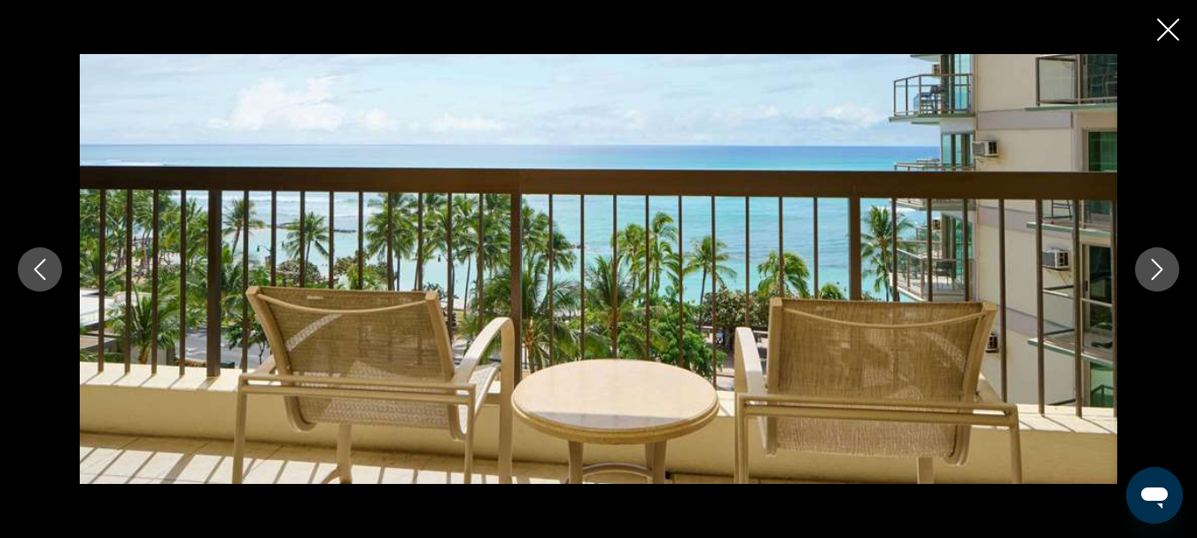
click at [1154, 267] on icon "Next image" at bounding box center [1157, 269] width 21 height 21
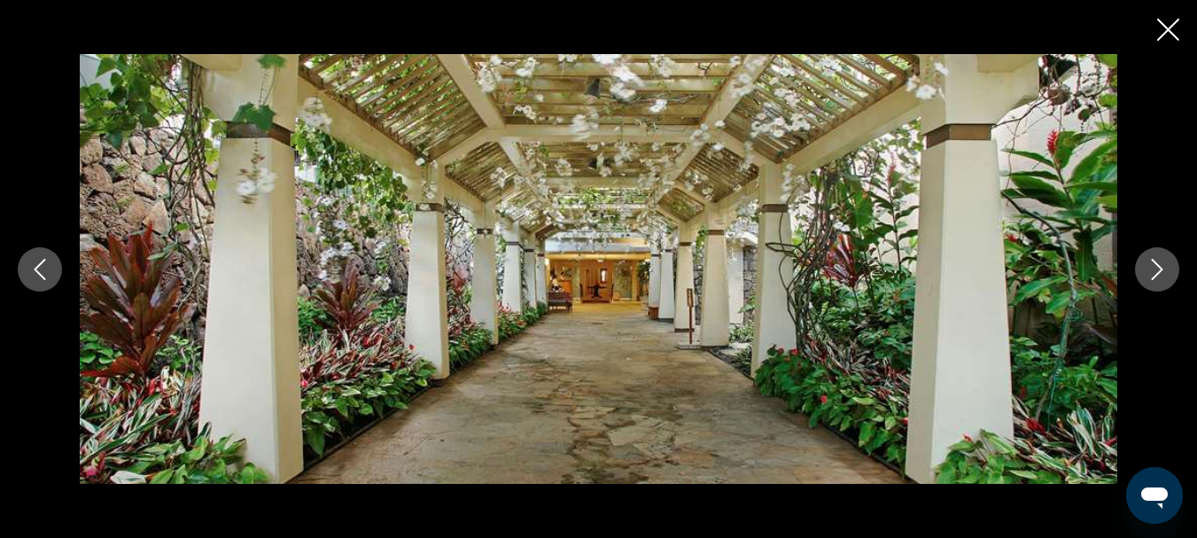
click at [1154, 267] on icon "Next image" at bounding box center [1157, 269] width 21 height 21
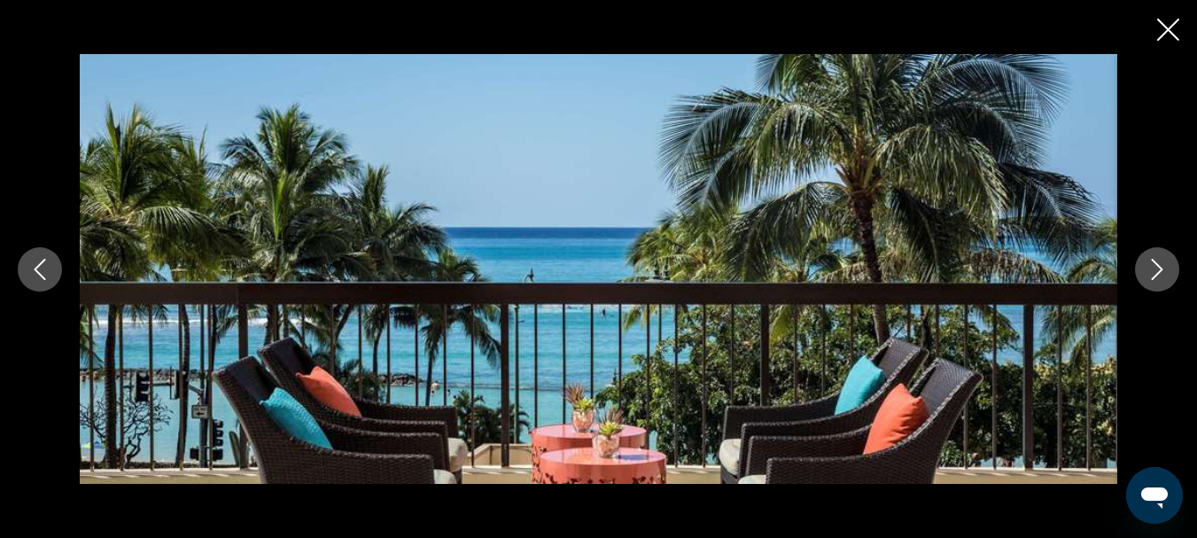
click at [1154, 267] on icon "Next image" at bounding box center [1157, 269] width 21 height 21
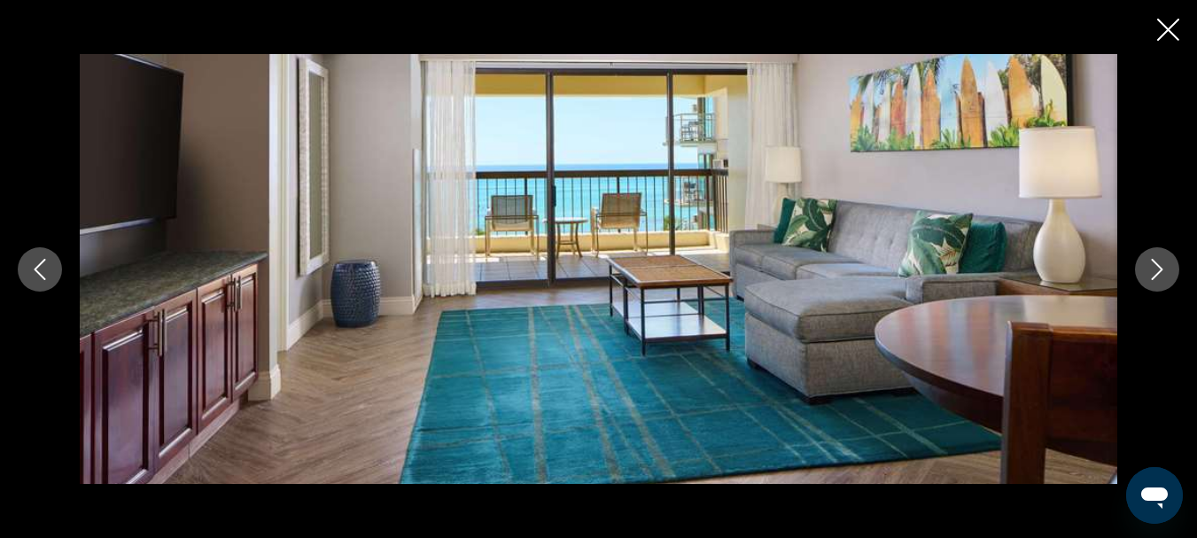
click at [1154, 267] on icon "Next image" at bounding box center [1157, 269] width 21 height 21
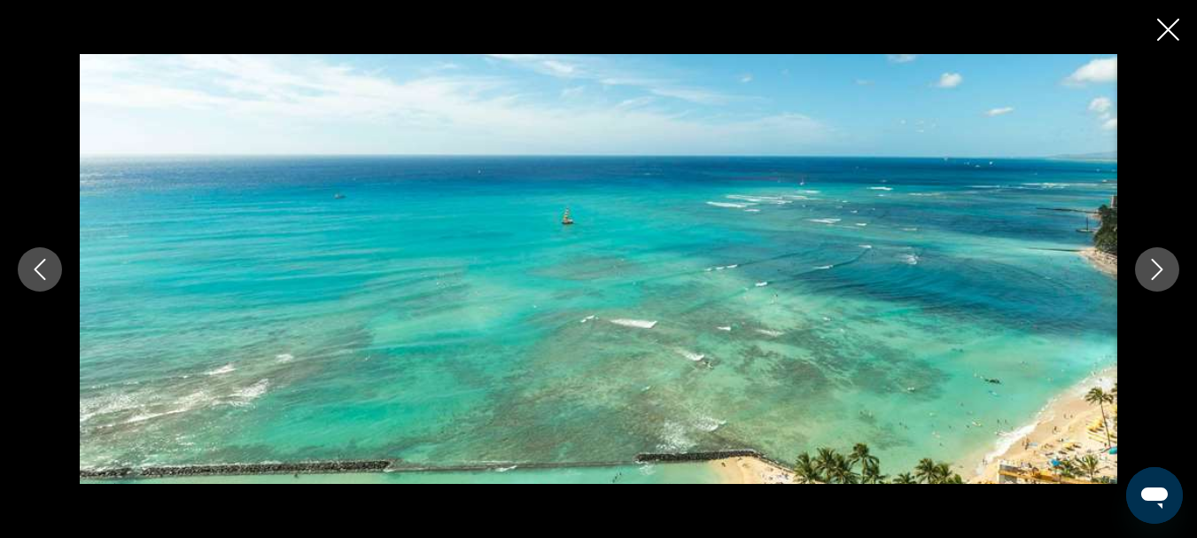
click at [1154, 267] on icon "Next image" at bounding box center [1157, 269] width 21 height 21
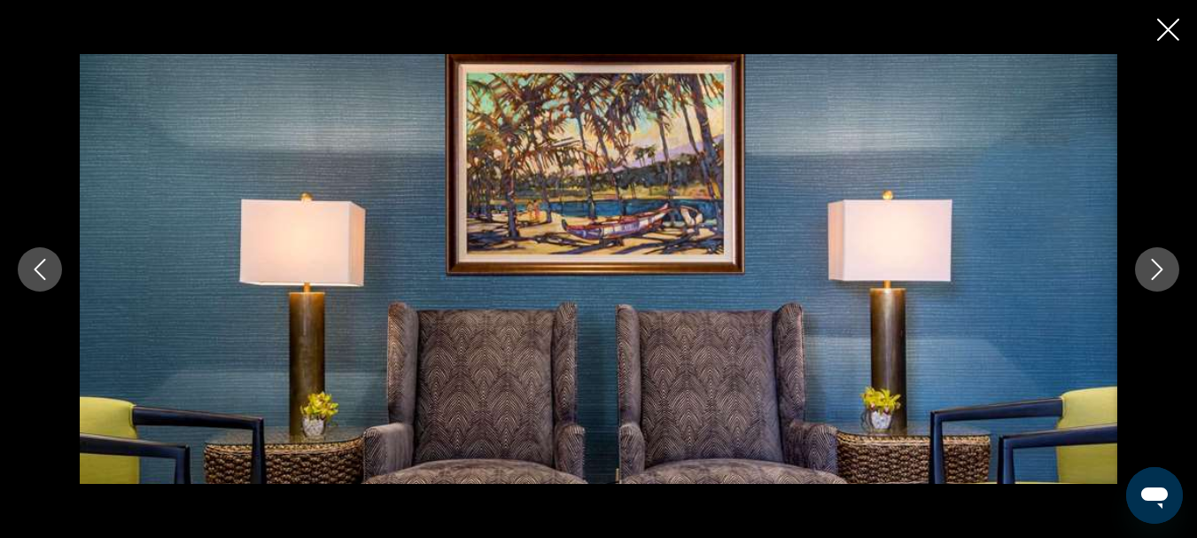
click at [1154, 267] on icon "Next image" at bounding box center [1157, 269] width 21 height 21
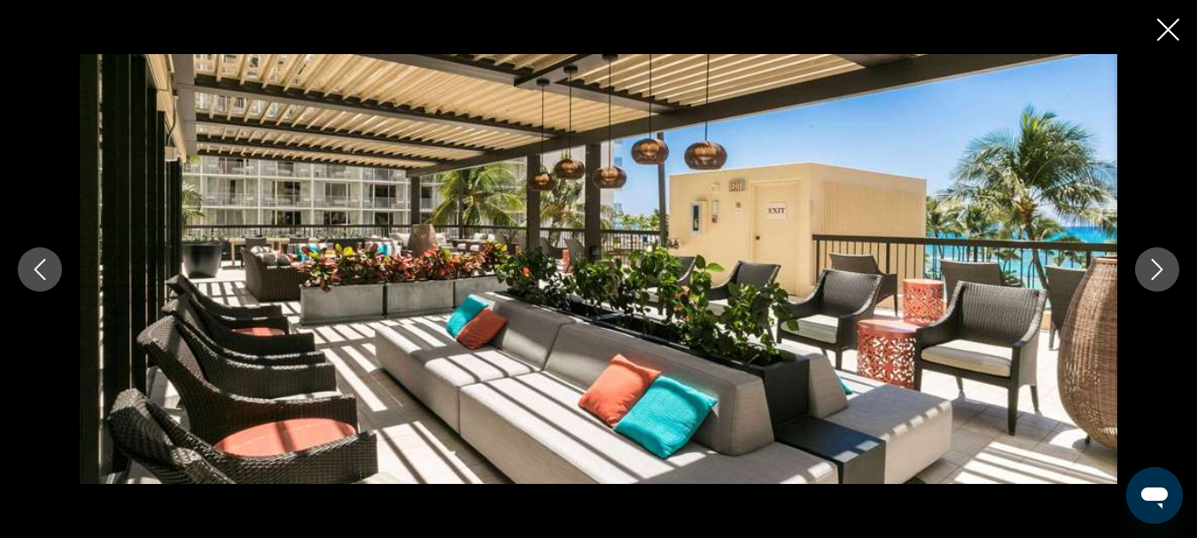
click at [1168, 32] on icon "Close slideshow" at bounding box center [1169, 30] width 22 height 22
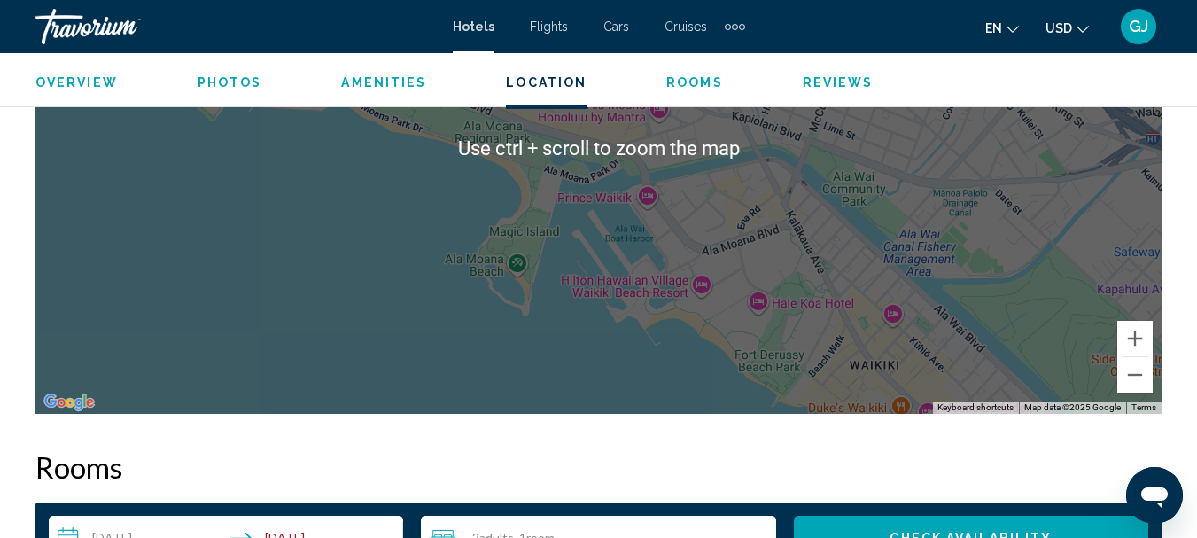
scroll to position [2390, 0]
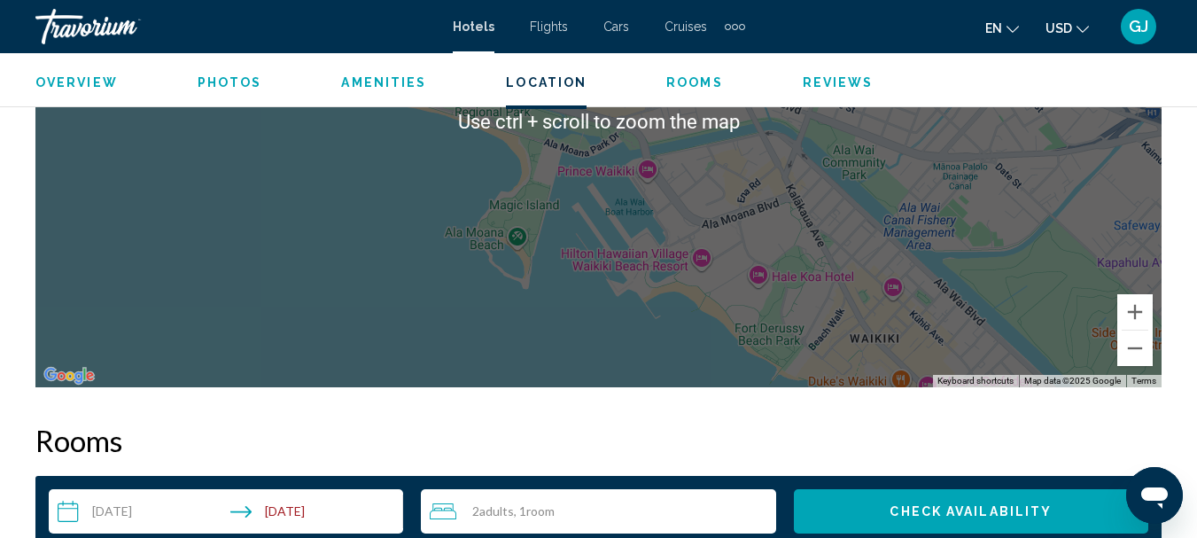
click at [334, 261] on div "To activate drag with keyboard, press Alt + Enter. Once in keyboard drag state,…" at bounding box center [598, 122] width 1126 height 532
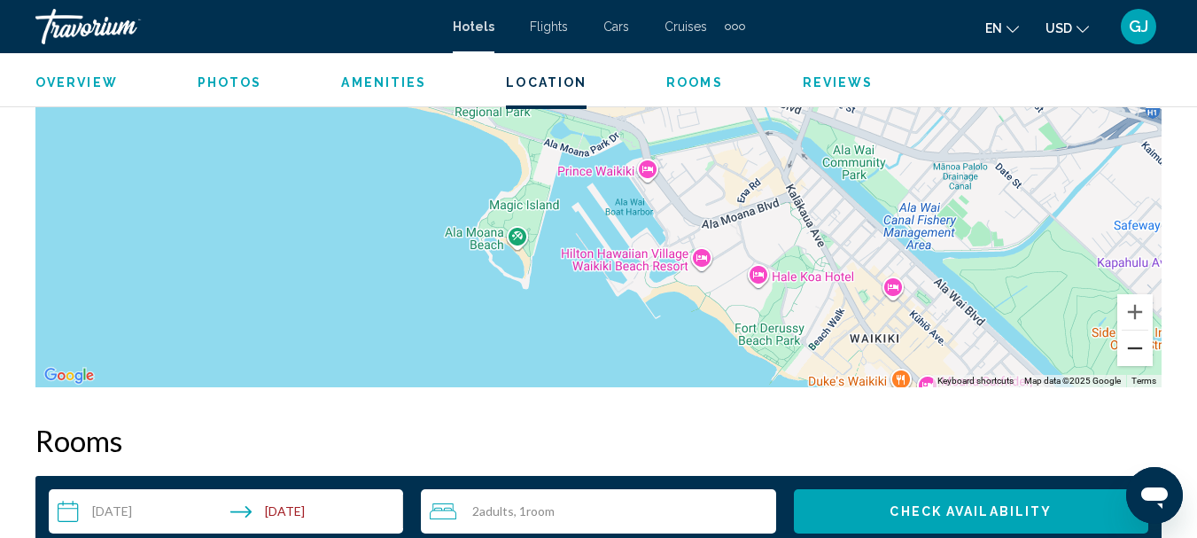
click at [1136, 349] on button "Zoom out" at bounding box center [1135, 348] width 35 height 35
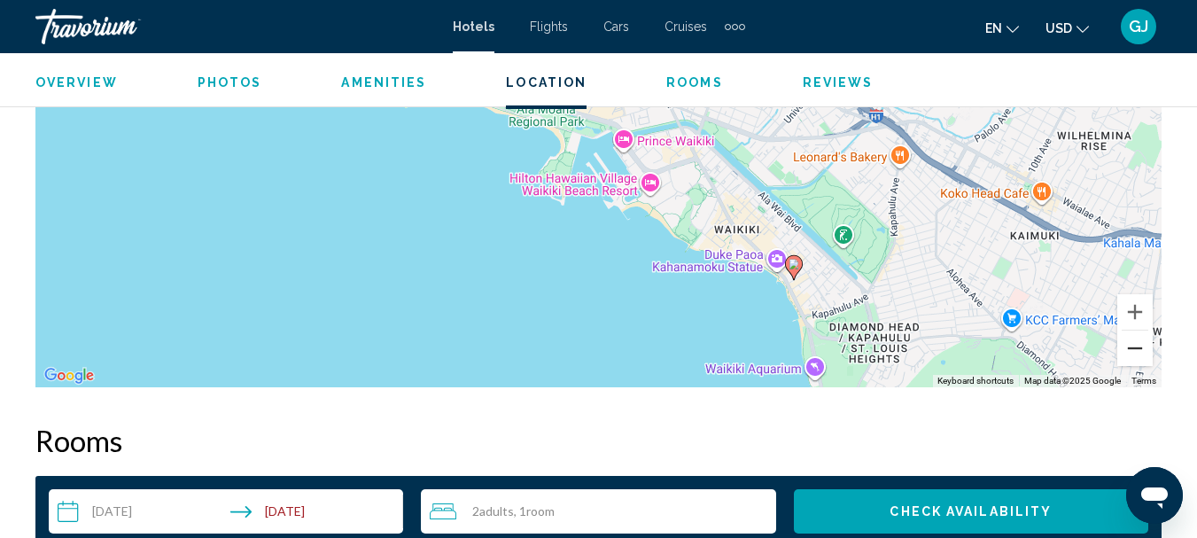
click at [1136, 349] on button "Zoom out" at bounding box center [1135, 348] width 35 height 35
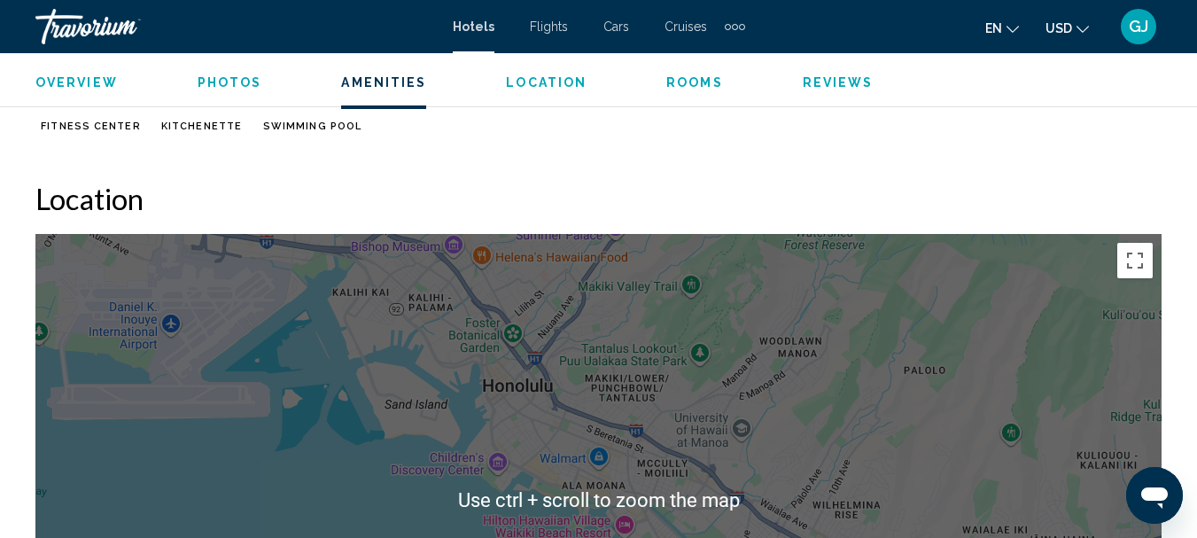
scroll to position [1947, 0]
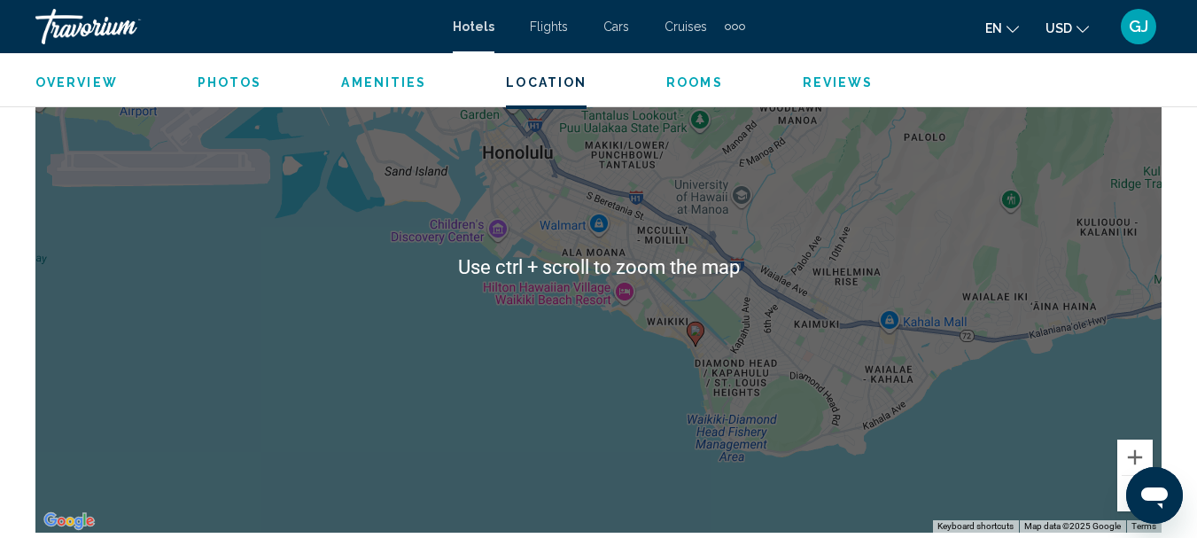
scroll to position [2284, 0]
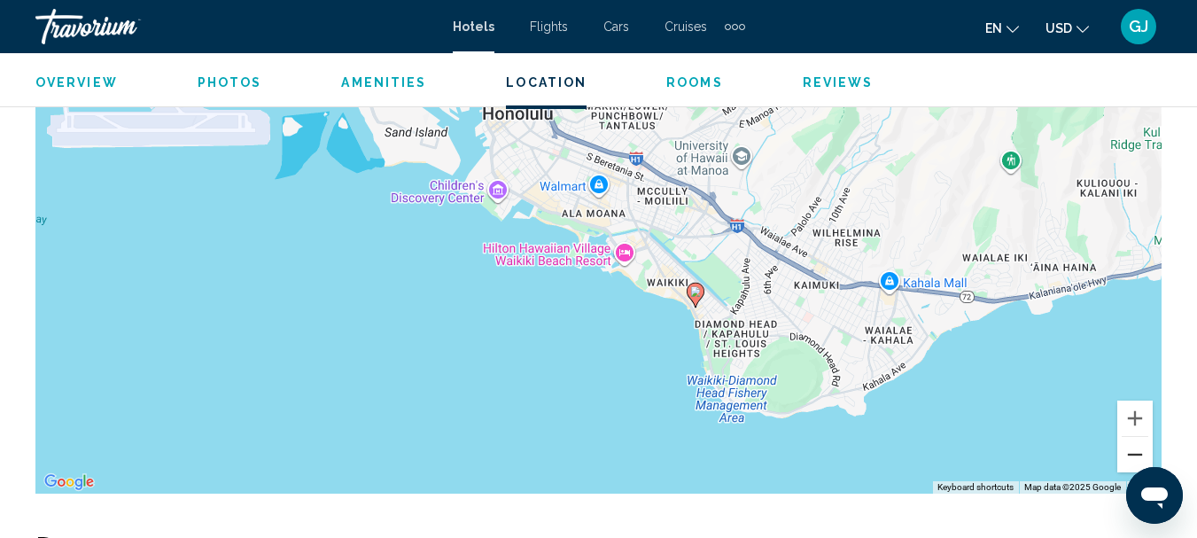
click at [1142, 454] on button "Zoom out" at bounding box center [1135, 454] width 35 height 35
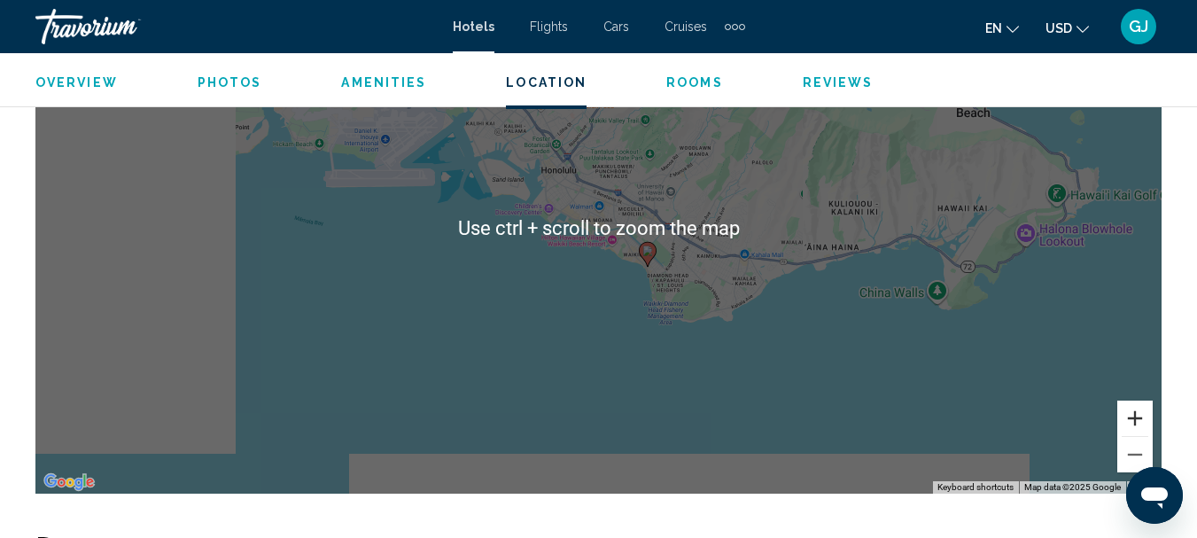
click at [1134, 421] on button "Zoom in" at bounding box center [1135, 418] width 35 height 35
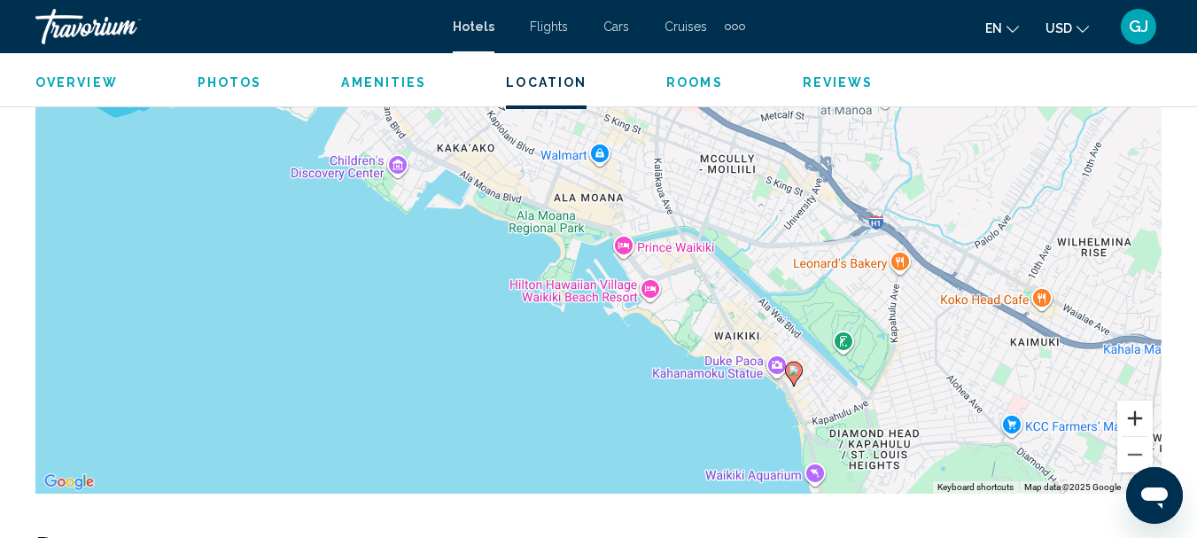
click at [1134, 420] on button "Zoom in" at bounding box center [1135, 418] width 35 height 35
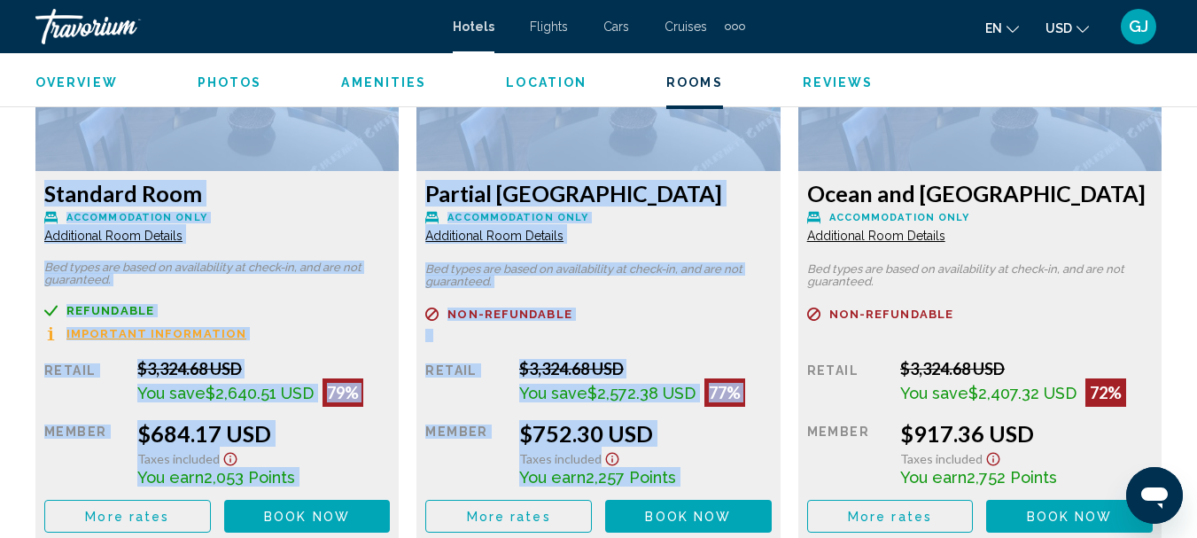
drag, startPoint x: 437, startPoint y: 537, endPoint x: 470, endPoint y: 573, distance: 48.3
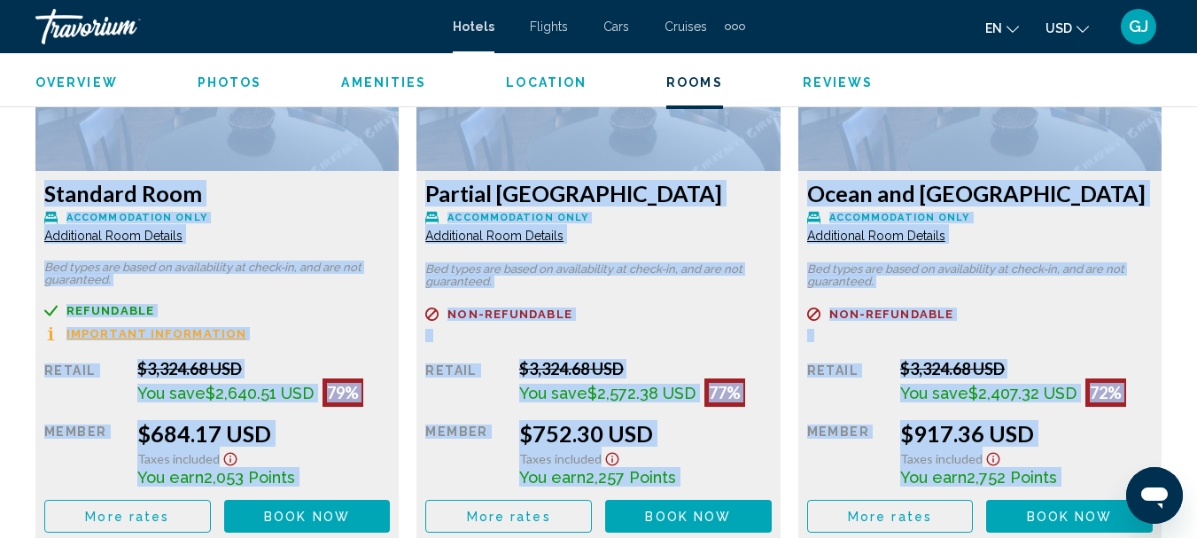
scroll to position [3076, 0]
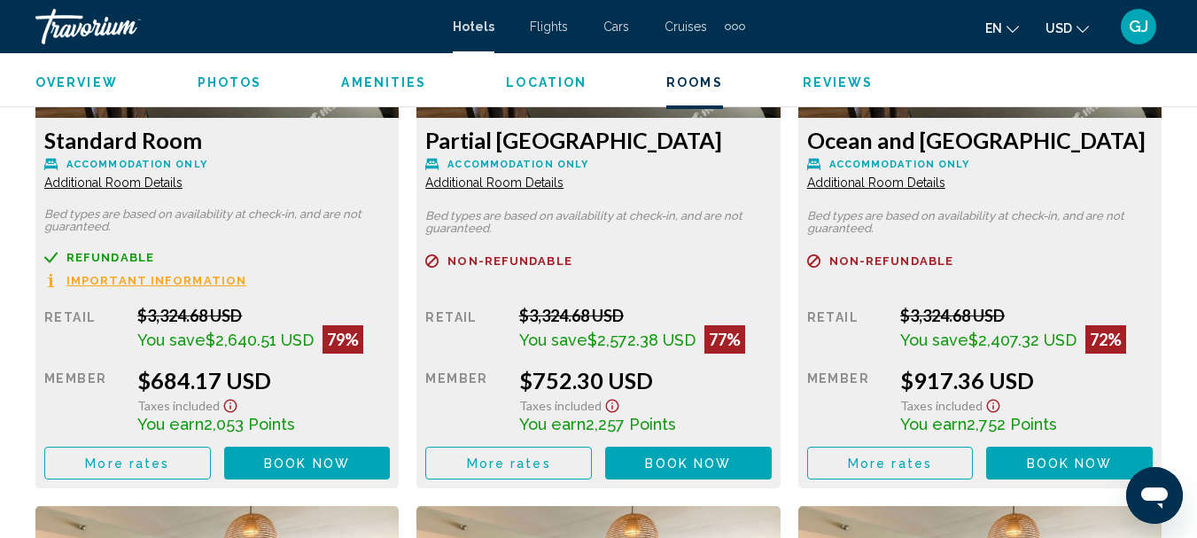
click at [963, 76] on ul "Overview Photos Amenities Location Rooms Reviews Check Availability" at bounding box center [598, 80] width 1126 height 19
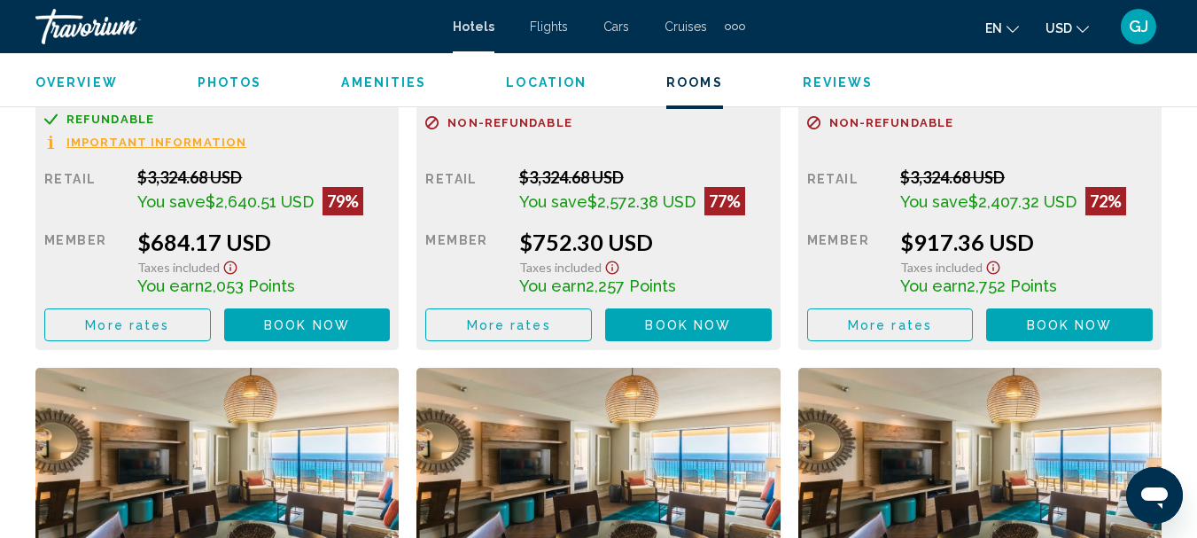
scroll to position [3187, 0]
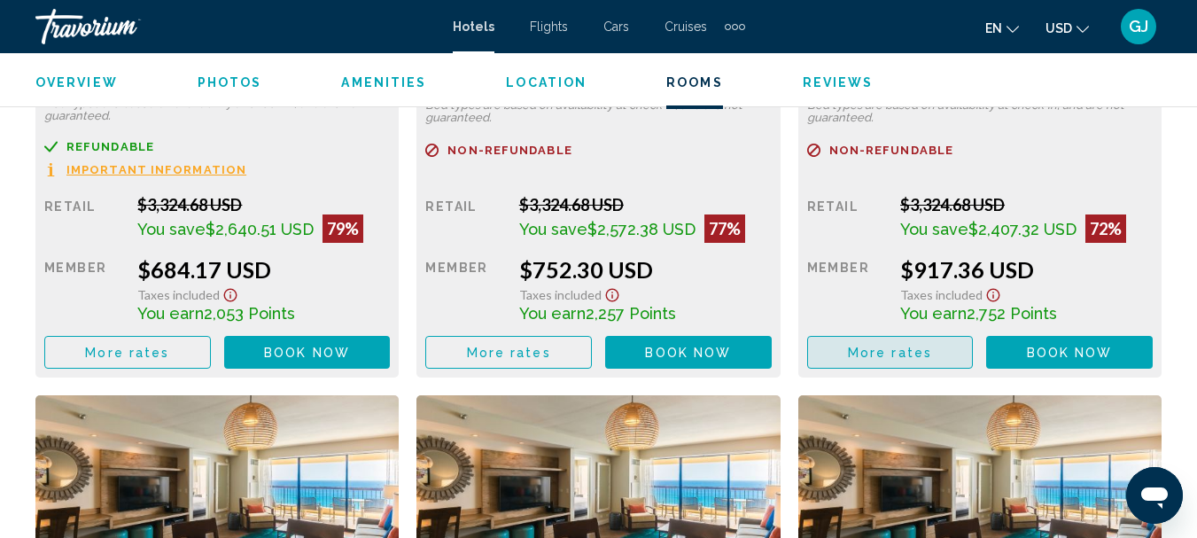
click at [889, 354] on span "More rates" at bounding box center [890, 353] width 84 height 14
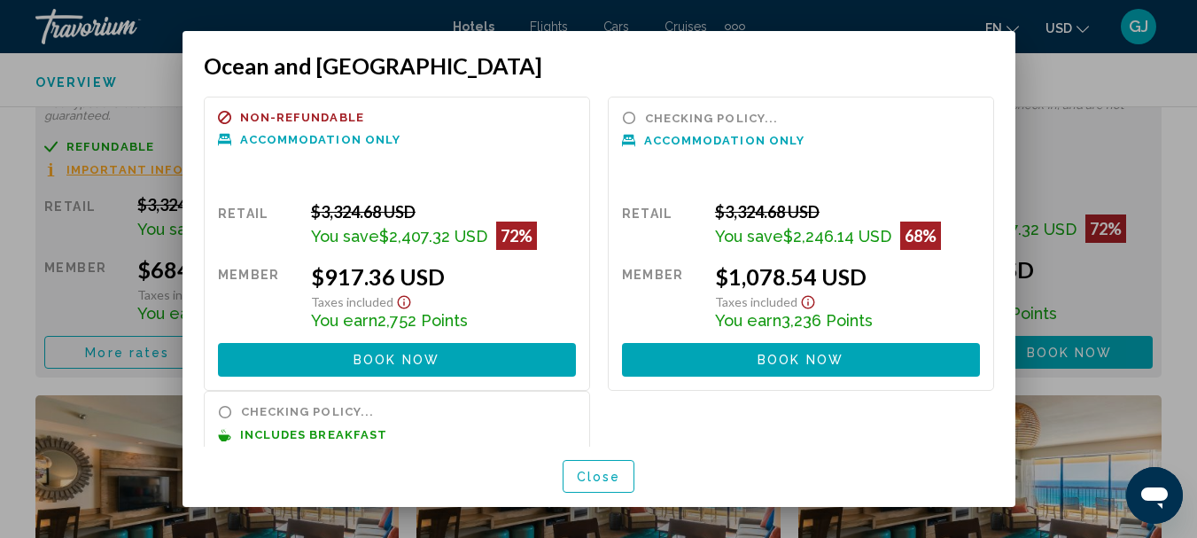
scroll to position [0, 0]
click at [954, 55] on h3 "Ocean and [GEOGRAPHIC_DATA]" at bounding box center [599, 65] width 791 height 27
click at [606, 480] on span "Close" at bounding box center [599, 477] width 44 height 14
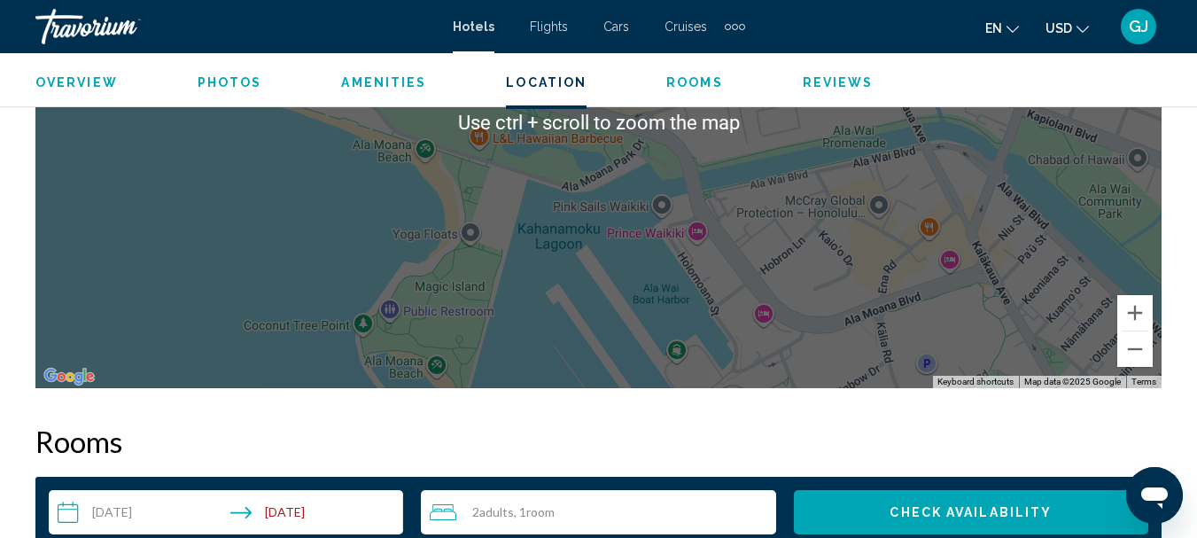
scroll to position [2301, 0]
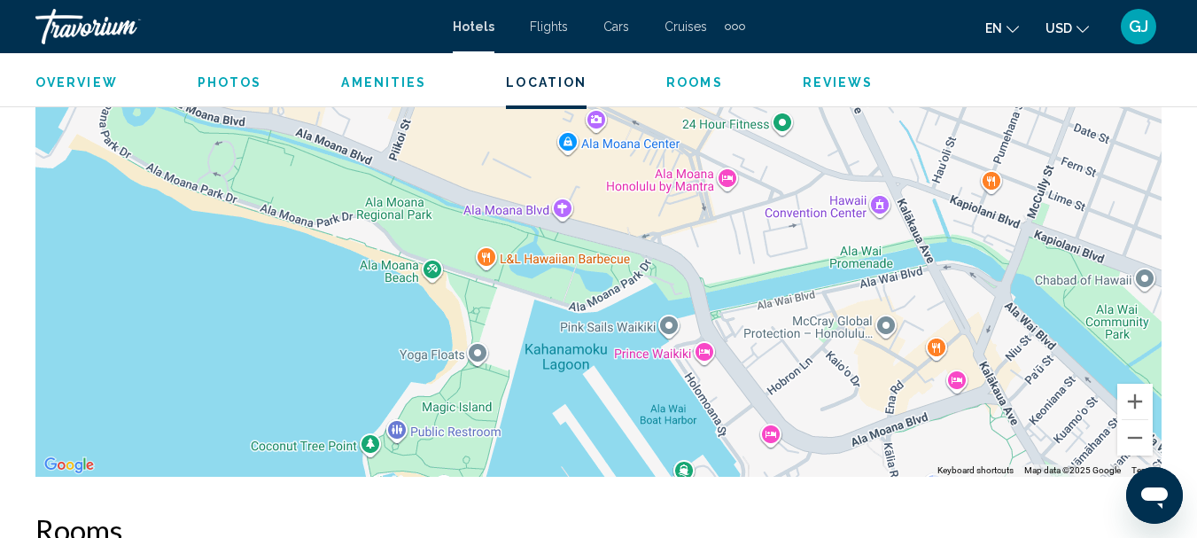
drag, startPoint x: 779, startPoint y: 146, endPoint x: 785, endPoint y: 182, distance: 36.0
click at [785, 179] on div "To activate drag with keyboard, press Alt + Enter. Once in keyboard drag state,…" at bounding box center [598, 211] width 1126 height 532
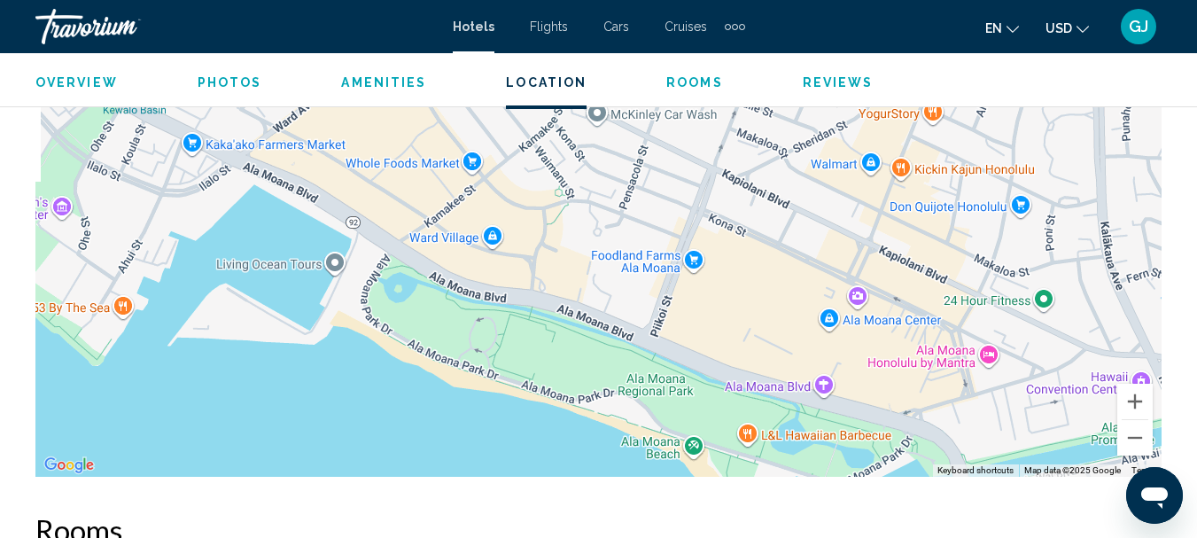
drag, startPoint x: 791, startPoint y: 221, endPoint x: 1064, endPoint y: 370, distance: 310.6
click at [1064, 370] on div "To activate drag with keyboard, press Alt + Enter. Once in keyboard drag state,…" at bounding box center [598, 211] width 1126 height 532
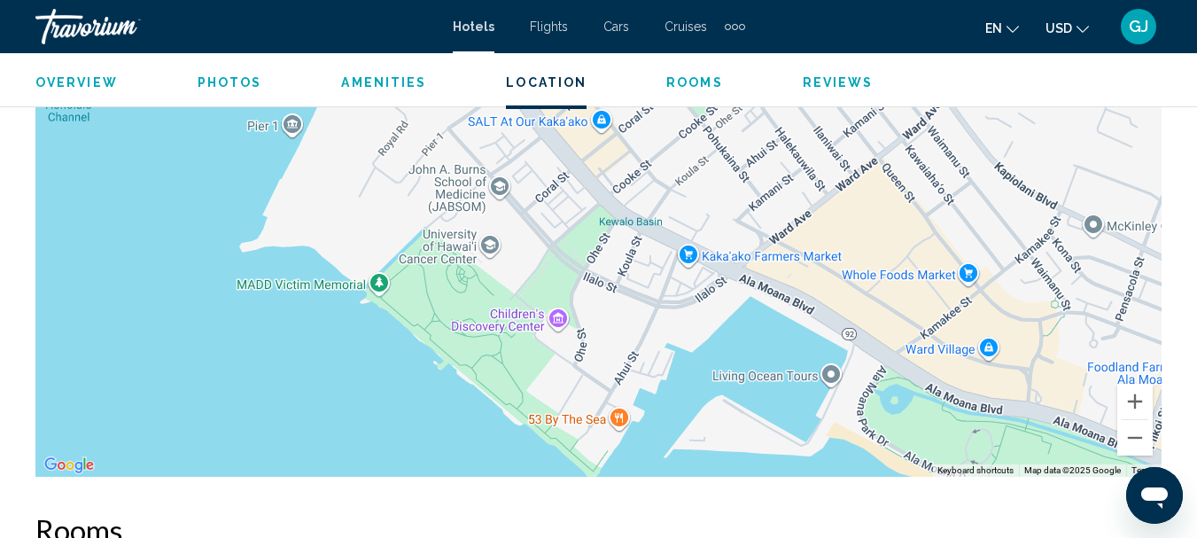
drag, startPoint x: 666, startPoint y: 228, endPoint x: 1150, endPoint y: 333, distance: 495.3
click at [1150, 333] on div "To activate drag with keyboard, press Alt + Enter. Once in keyboard drag state,…" at bounding box center [598, 211] width 1126 height 532
click at [931, 230] on div "To activate drag with keyboard, press Alt + Enter. Once in keyboard drag state,…" at bounding box center [598, 211] width 1126 height 532
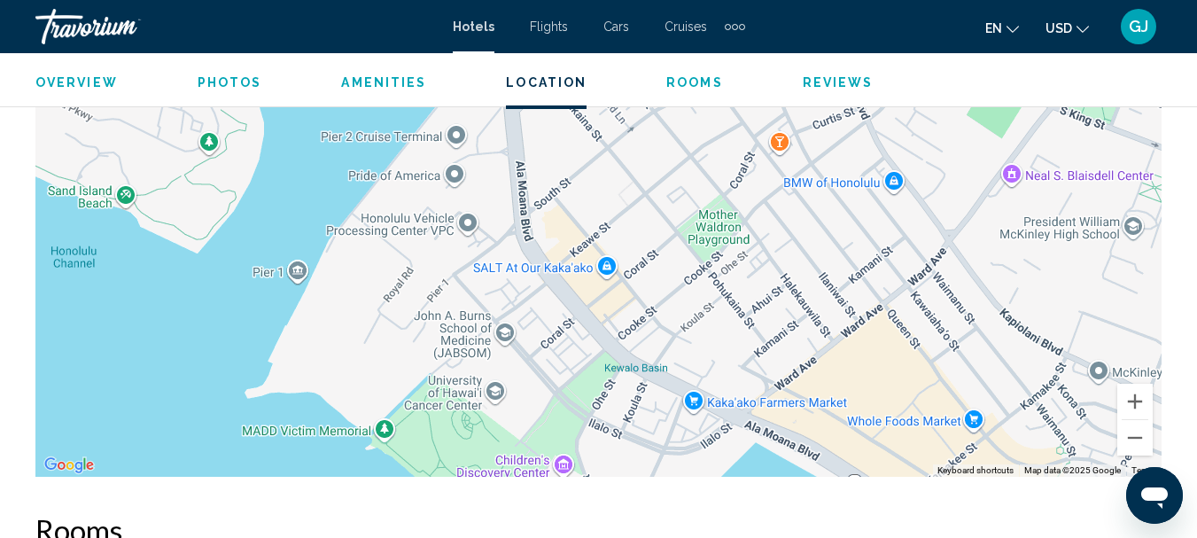
drag, startPoint x: 931, startPoint y: 230, endPoint x: 936, endPoint y: 378, distance: 148.1
click at [936, 378] on div "To activate drag with keyboard, press Alt + Enter. Once in keyboard drag state,…" at bounding box center [598, 211] width 1126 height 532
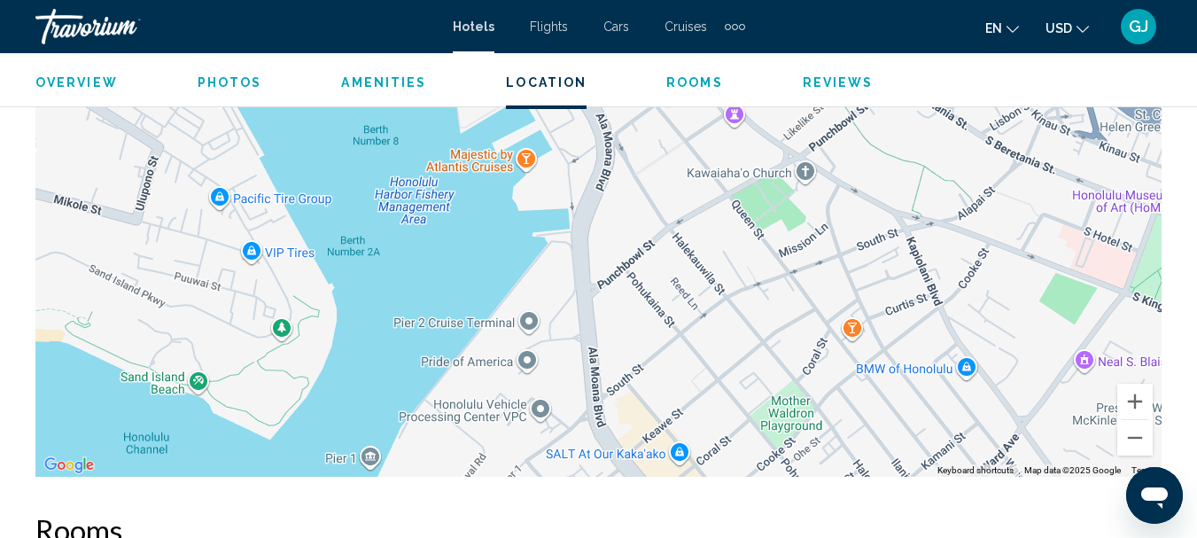
drag, startPoint x: 940, startPoint y: 231, endPoint x: 1013, endPoint y: 419, distance: 201.5
click at [1013, 419] on div "To activate drag with keyboard, press Alt + Enter. Once in keyboard drag state,…" at bounding box center [598, 211] width 1126 height 532
click at [707, 223] on div "To activate drag with keyboard, press Alt + Enter. Once in keyboard drag state,…" at bounding box center [598, 211] width 1126 height 532
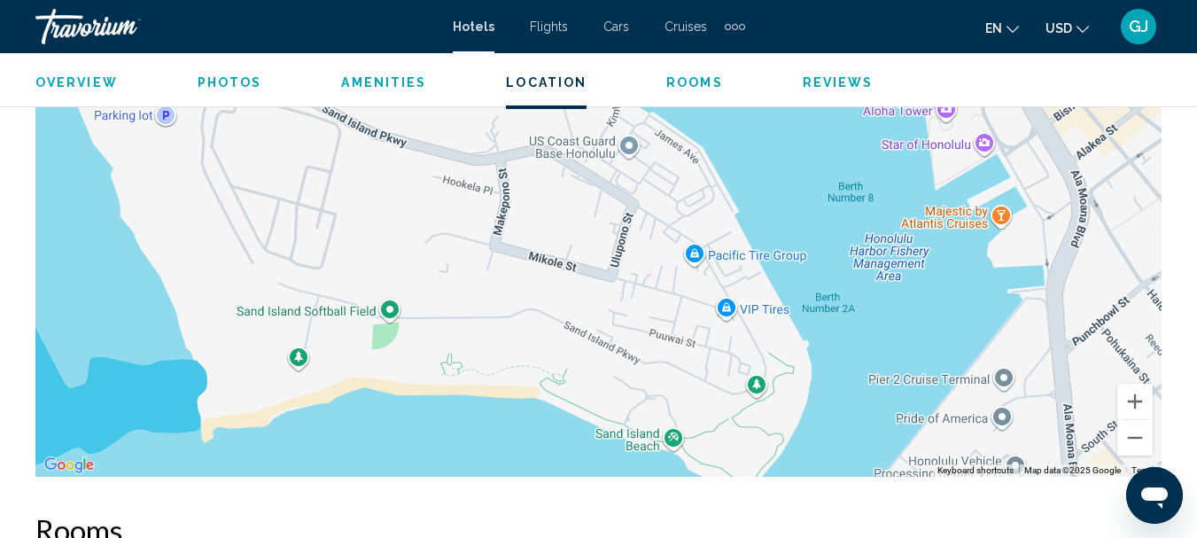
drag, startPoint x: 715, startPoint y: 264, endPoint x: 1189, endPoint y: 314, distance: 475.9
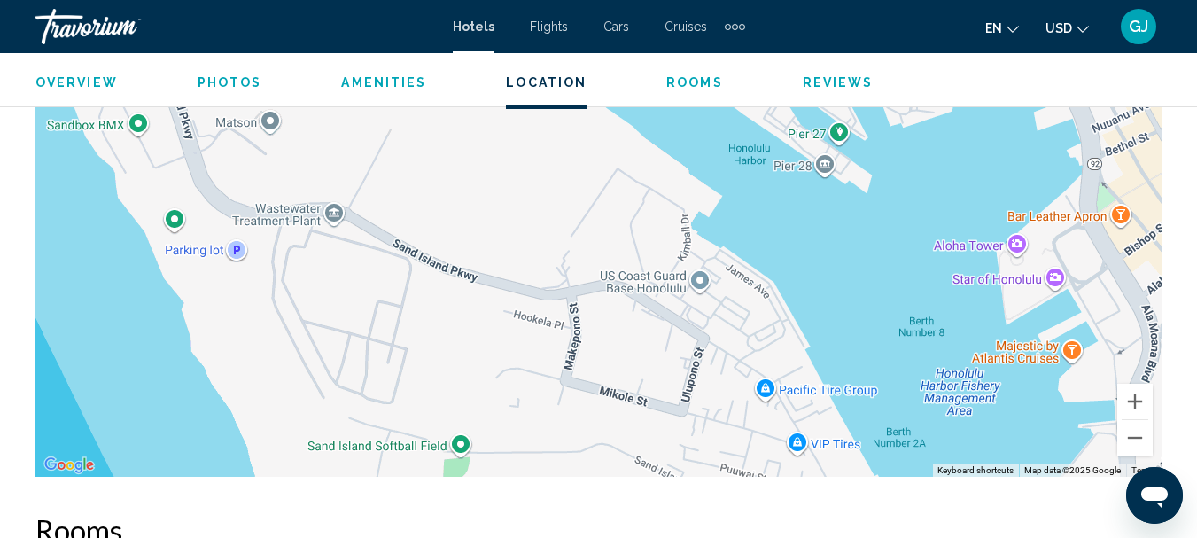
drag, startPoint x: 774, startPoint y: 307, endPoint x: 846, endPoint y: 442, distance: 153.4
click at [846, 442] on div "To activate drag with keyboard, press Alt + Enter. Once in keyboard drag state,…" at bounding box center [598, 211] width 1126 height 532
click at [1134, 401] on button "Zoom in" at bounding box center [1135, 401] width 35 height 35
click at [1135, 401] on button "Zoom in" at bounding box center [1135, 401] width 35 height 35
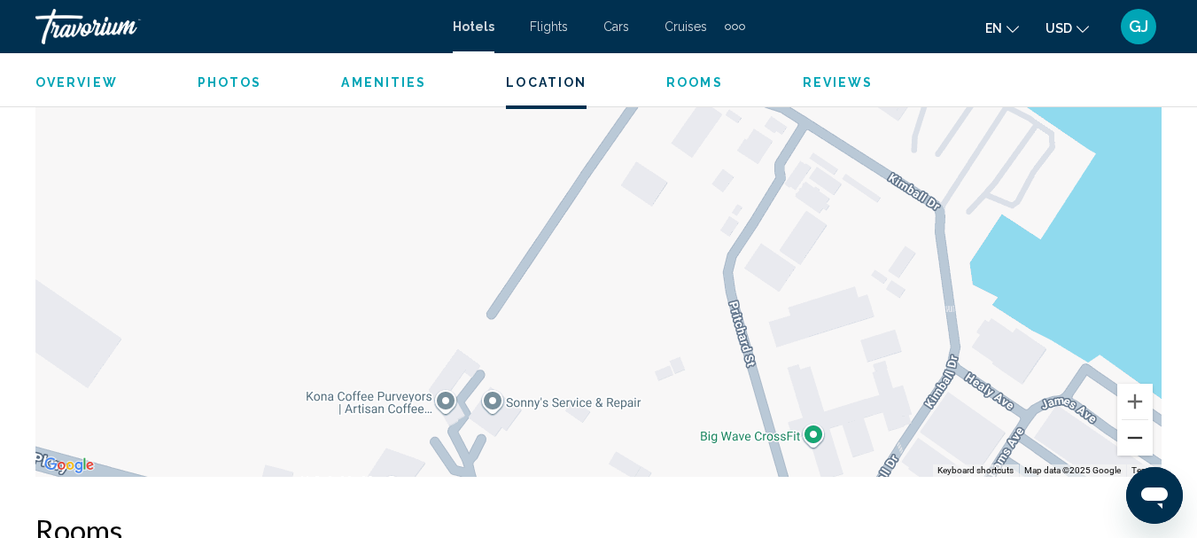
click at [1141, 434] on button "Zoom out" at bounding box center [1135, 437] width 35 height 35
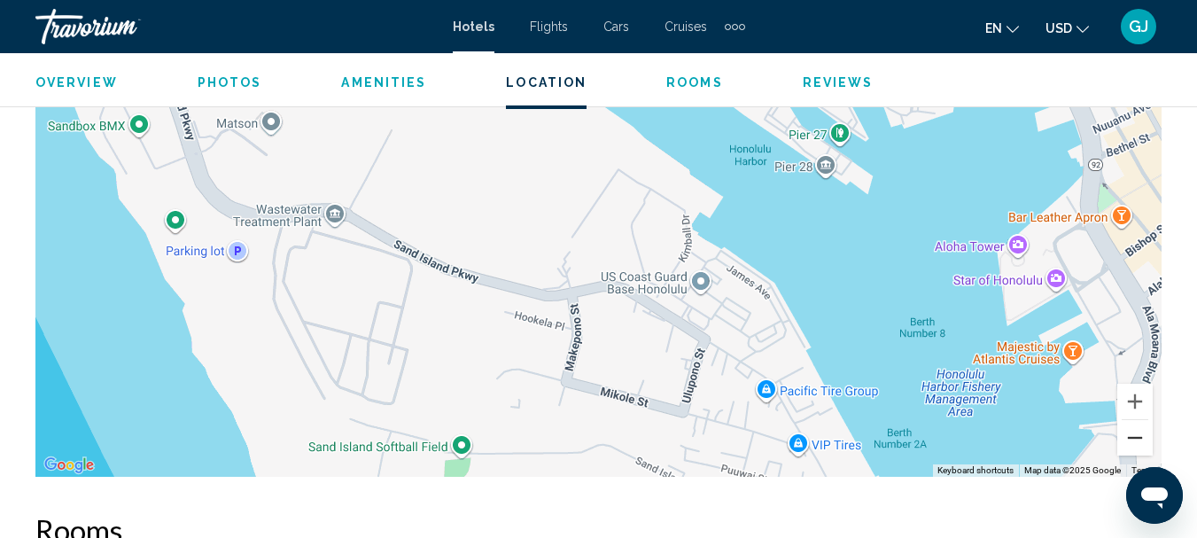
click at [1141, 433] on button "Zoom out" at bounding box center [1135, 437] width 35 height 35
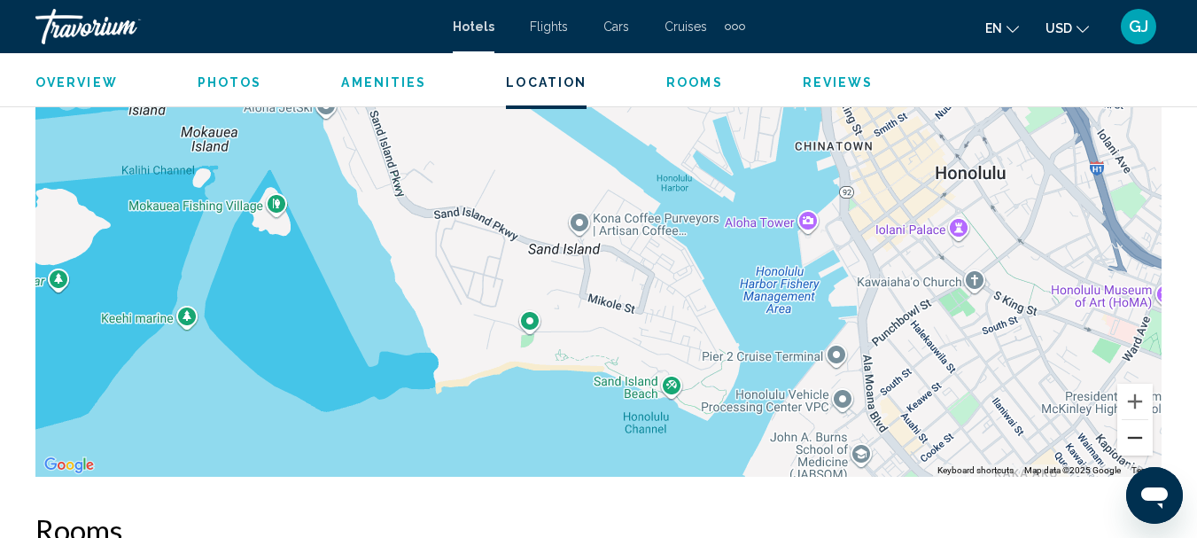
click at [1141, 431] on button "Zoom out" at bounding box center [1135, 437] width 35 height 35
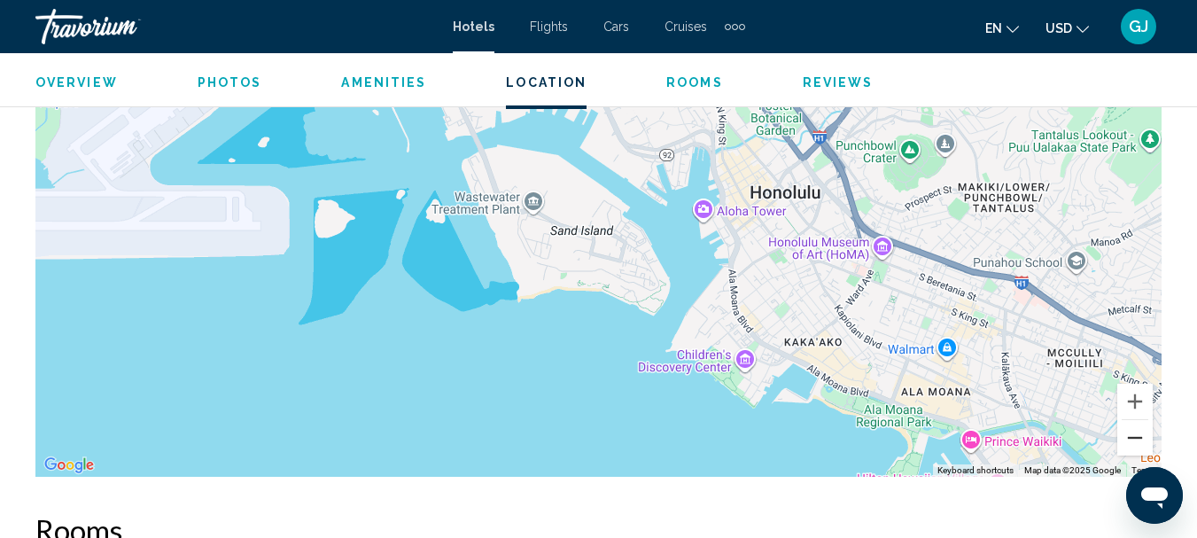
click at [1141, 431] on button "Zoom out" at bounding box center [1135, 437] width 35 height 35
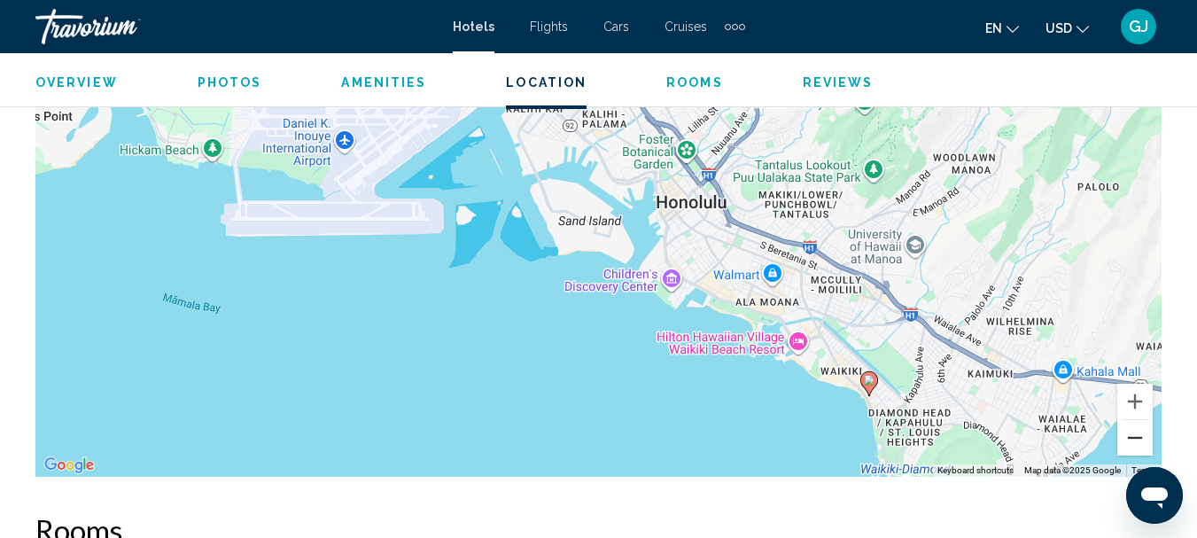
click at [1141, 438] on button "Zoom out" at bounding box center [1135, 437] width 35 height 35
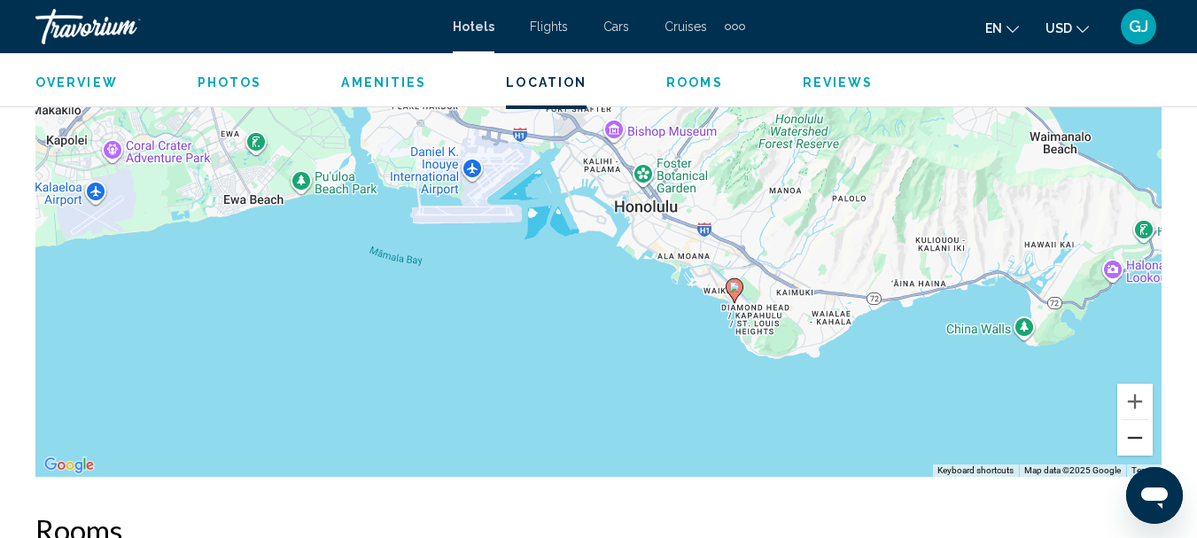
click at [1141, 438] on button "Zoom out" at bounding box center [1135, 437] width 35 height 35
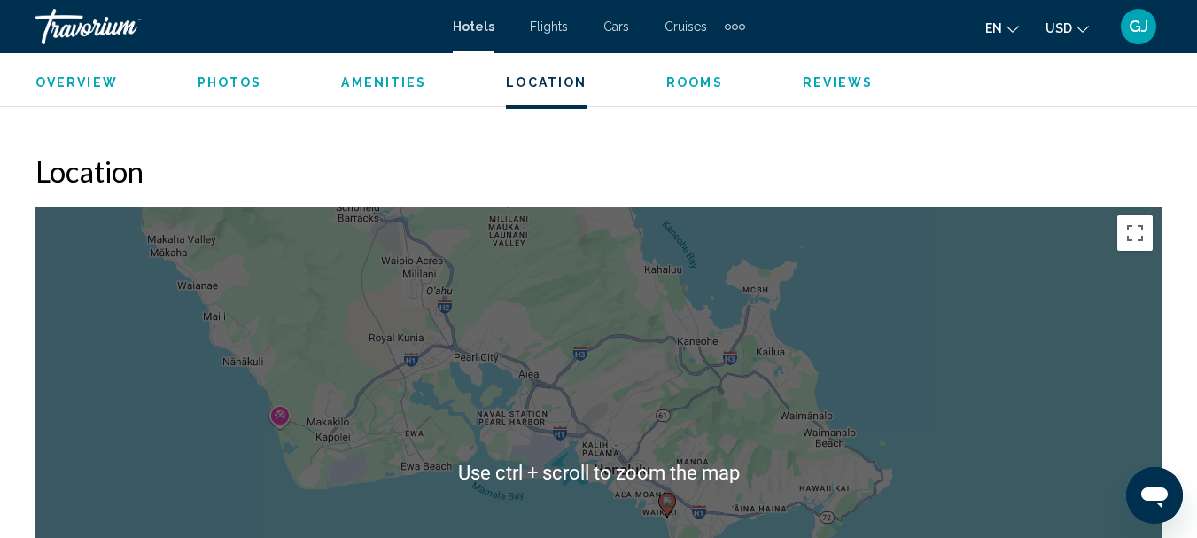
scroll to position [2035, 0]
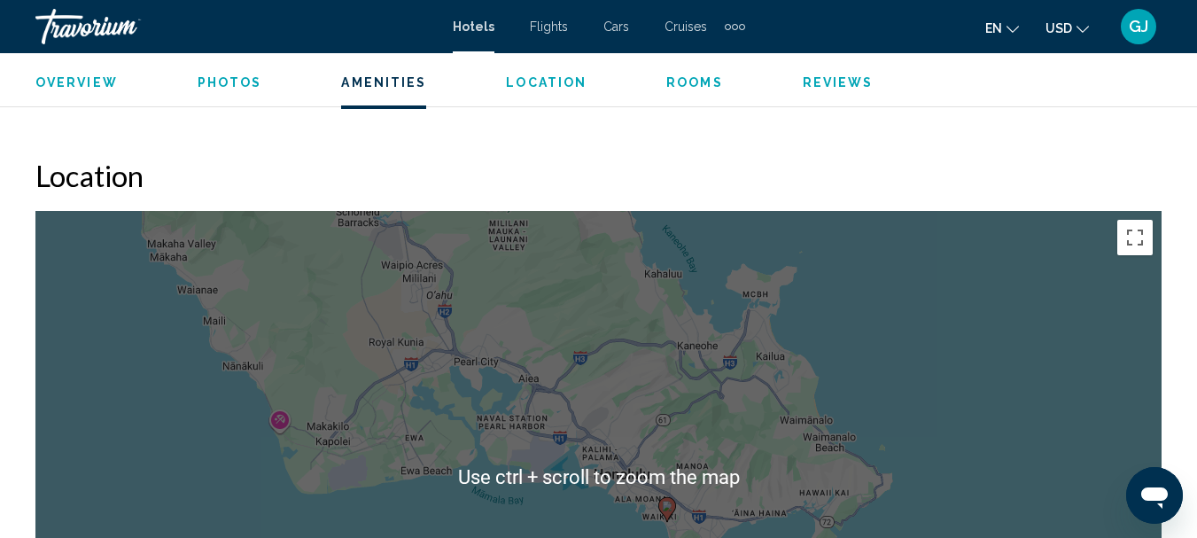
click at [1033, 297] on div "To activate drag with keyboard, press Alt + Enter. Once in keyboard drag state,…" at bounding box center [598, 477] width 1126 height 532
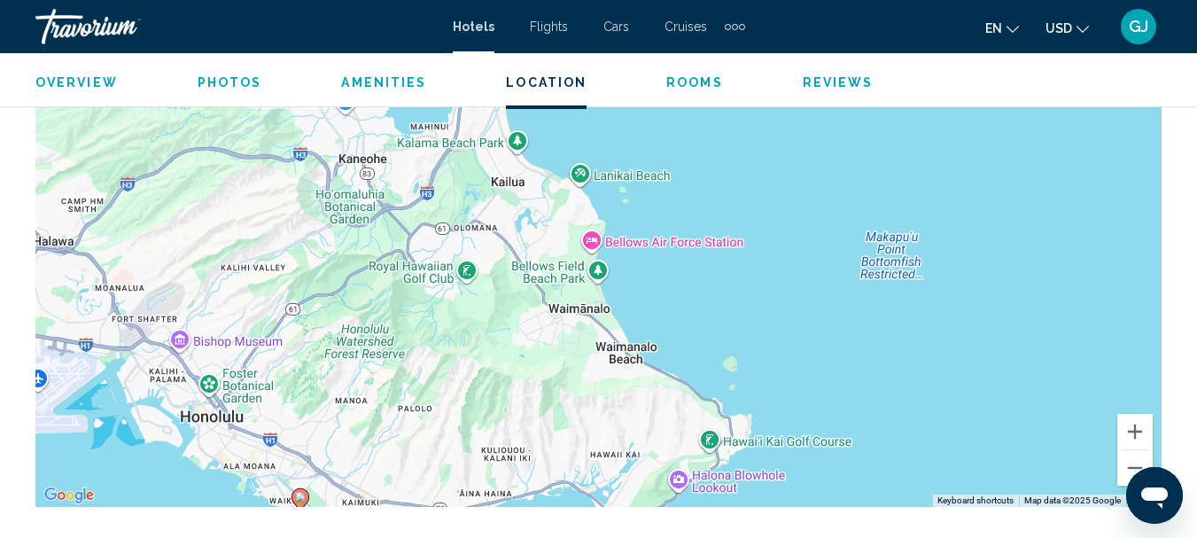
scroll to position [2422, 0]
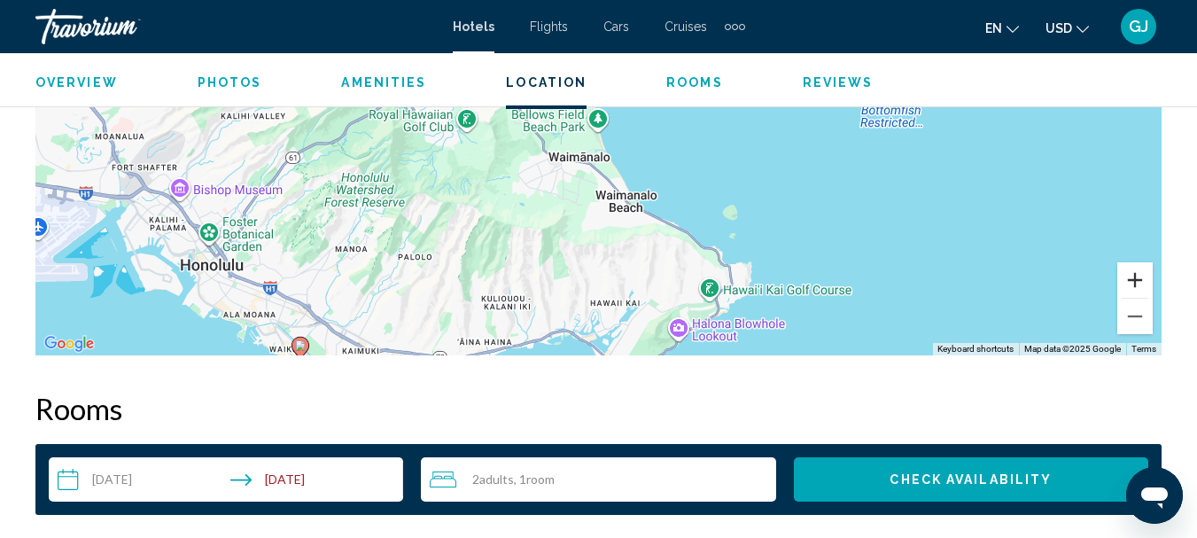
click at [1131, 282] on button "Zoom in" at bounding box center [1135, 279] width 35 height 35
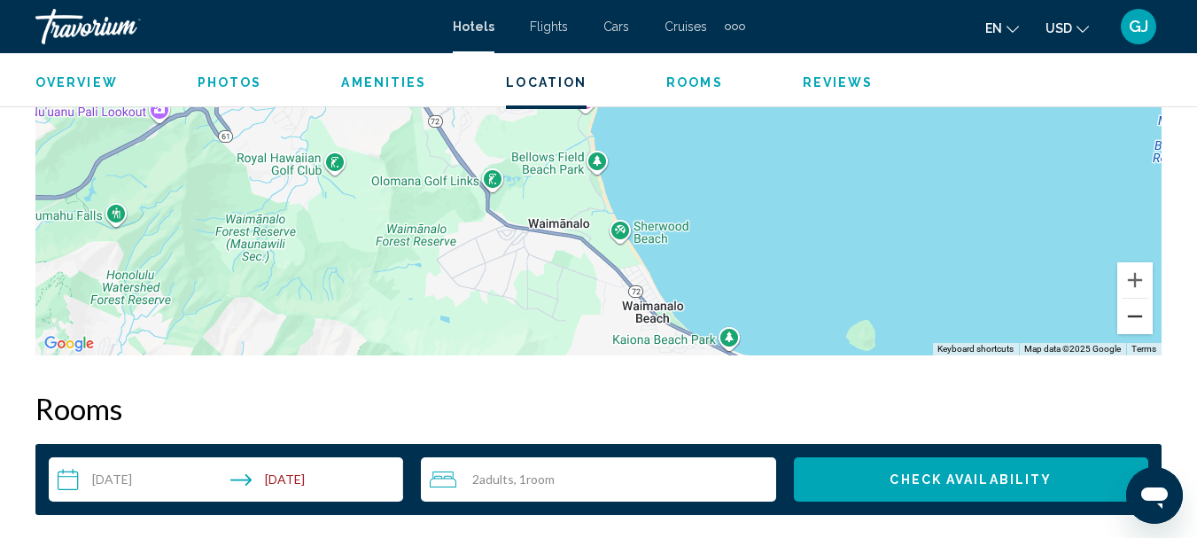
click at [1132, 322] on button "Zoom out" at bounding box center [1135, 316] width 35 height 35
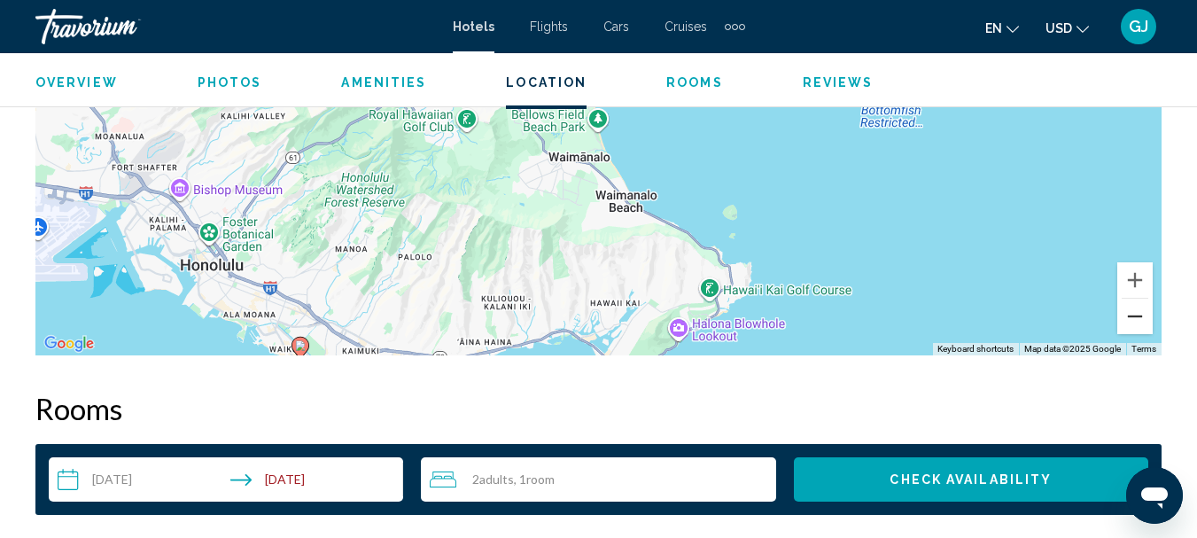
click at [1132, 322] on button "Zoom out" at bounding box center [1135, 316] width 35 height 35
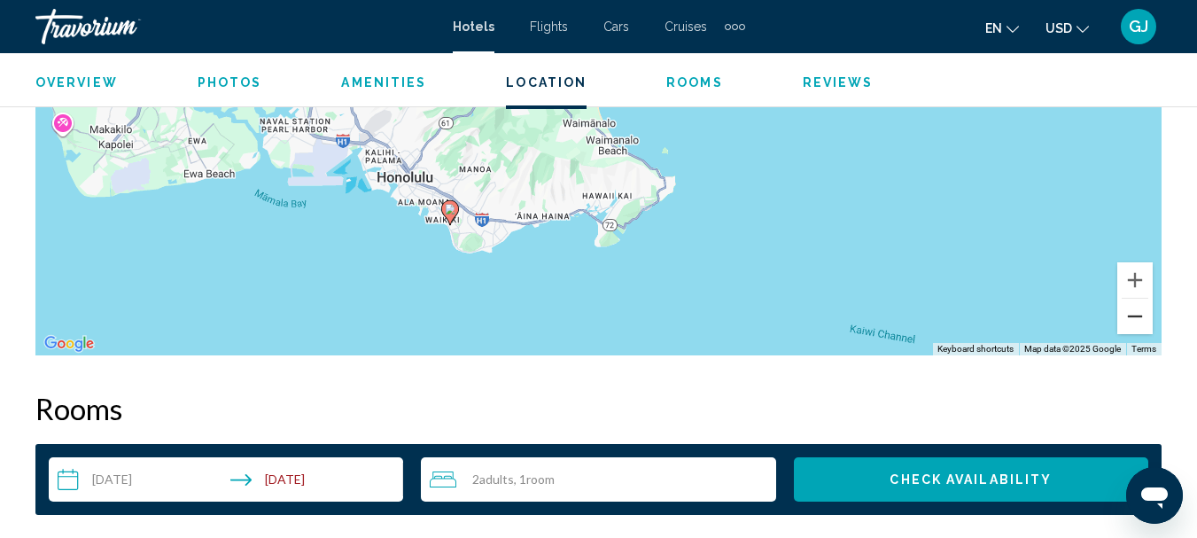
click at [1132, 322] on button "Zoom out" at bounding box center [1135, 316] width 35 height 35
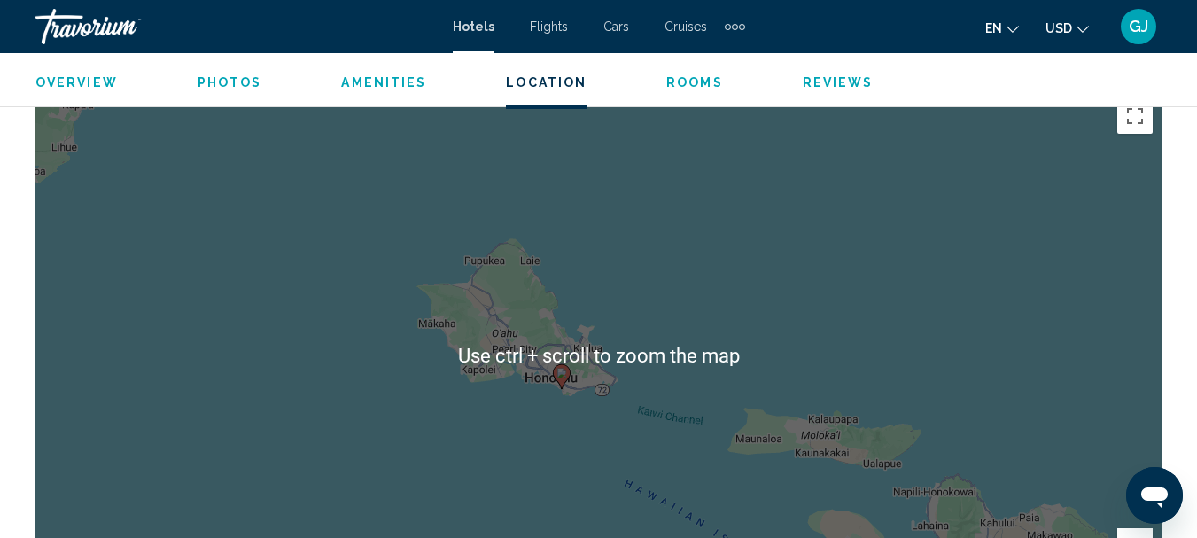
scroll to position [2245, 0]
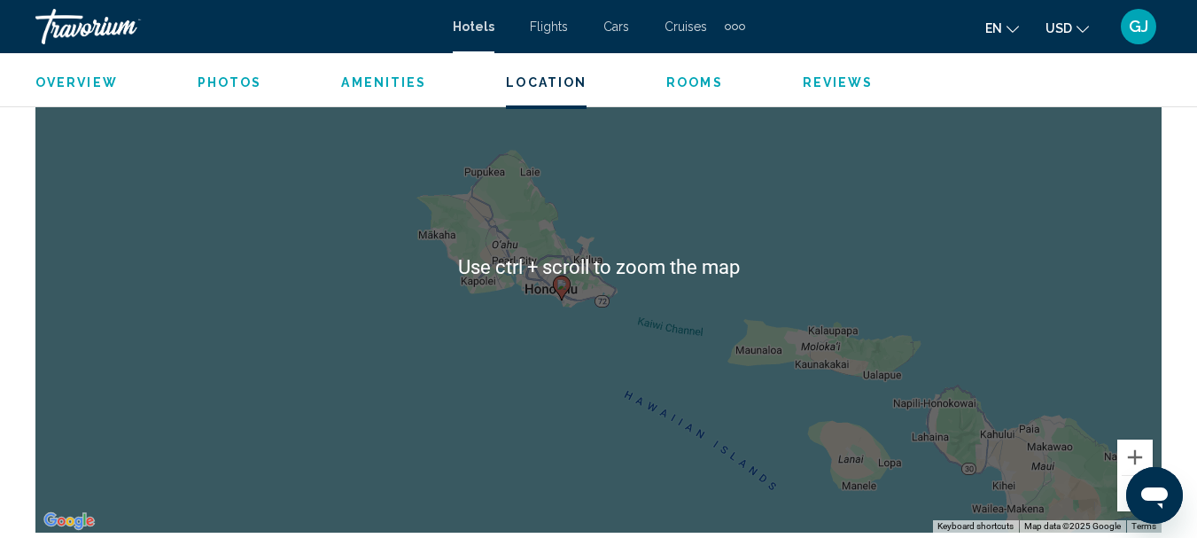
click at [994, 284] on div "To activate drag with keyboard, press Alt + Enter. Once in keyboard drag state,…" at bounding box center [598, 267] width 1126 height 532
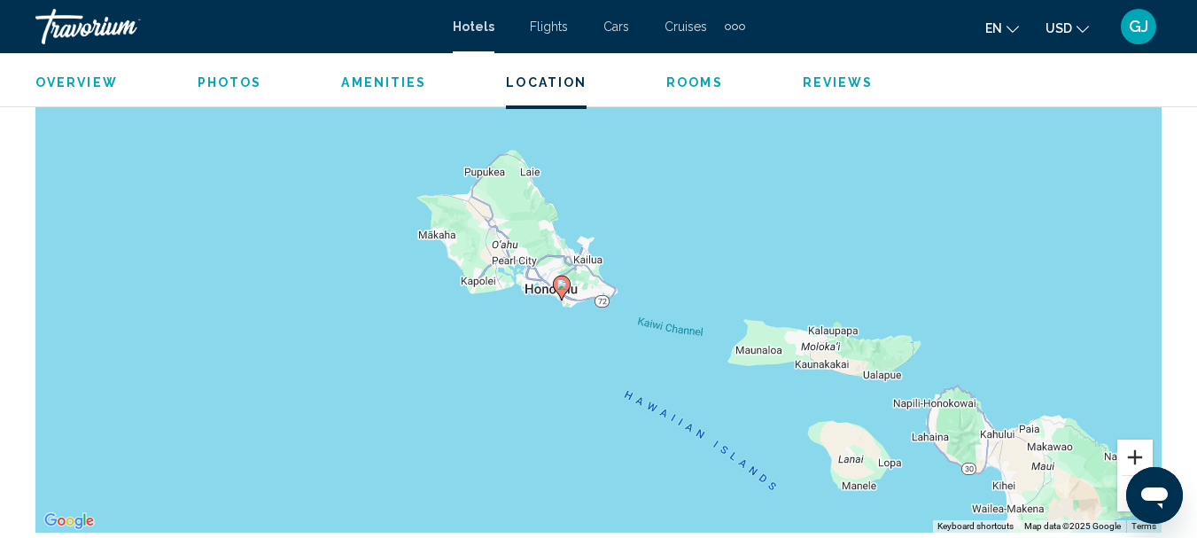
click at [1127, 454] on button "Zoom in" at bounding box center [1135, 457] width 35 height 35
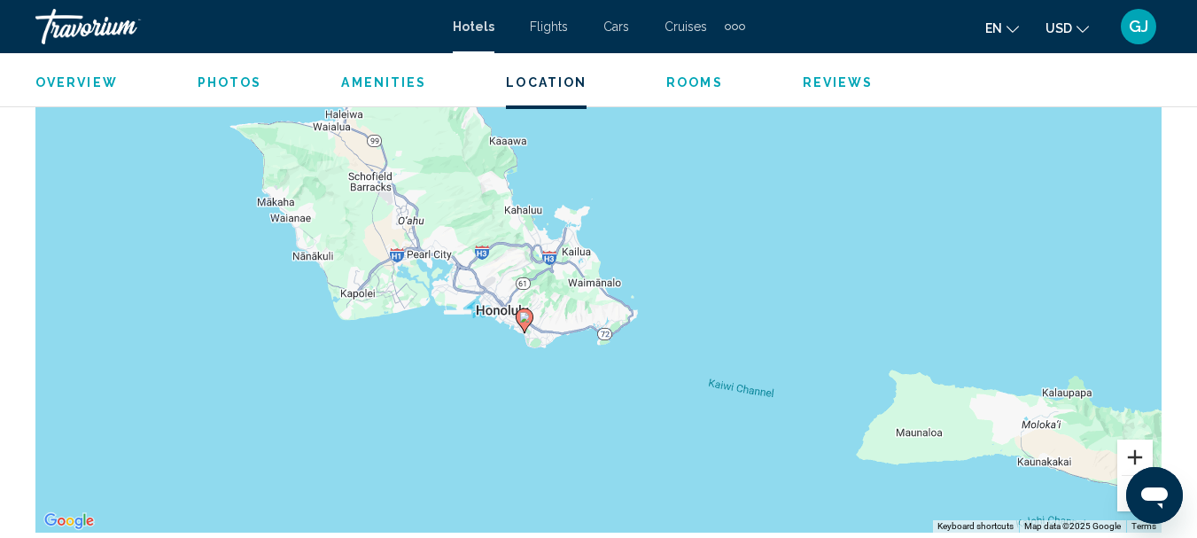
click at [1127, 451] on button "Zoom in" at bounding box center [1135, 457] width 35 height 35
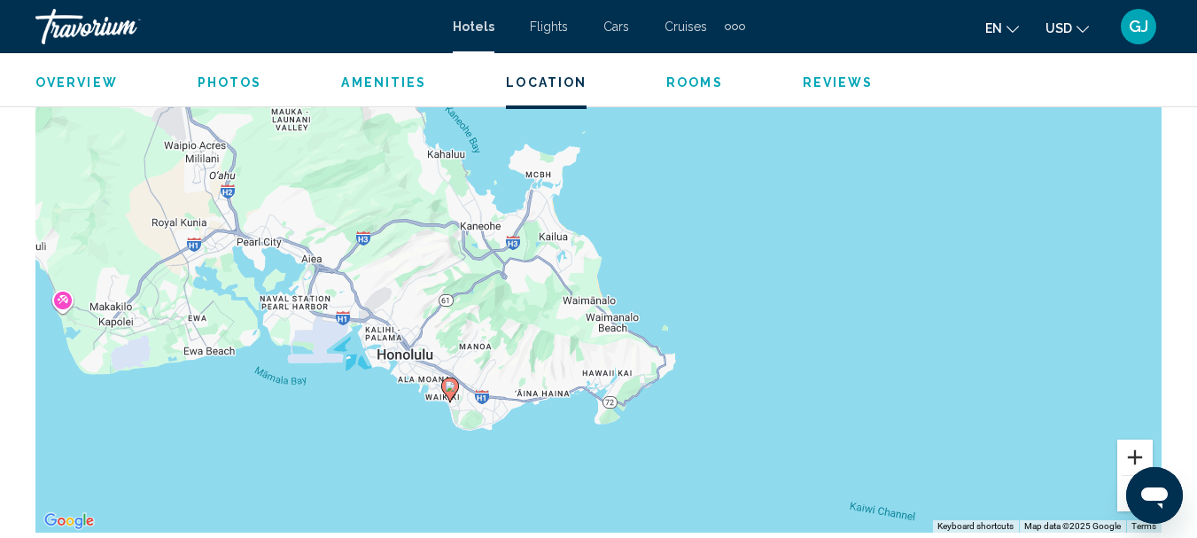
click at [1128, 451] on button "Zoom in" at bounding box center [1135, 457] width 35 height 35
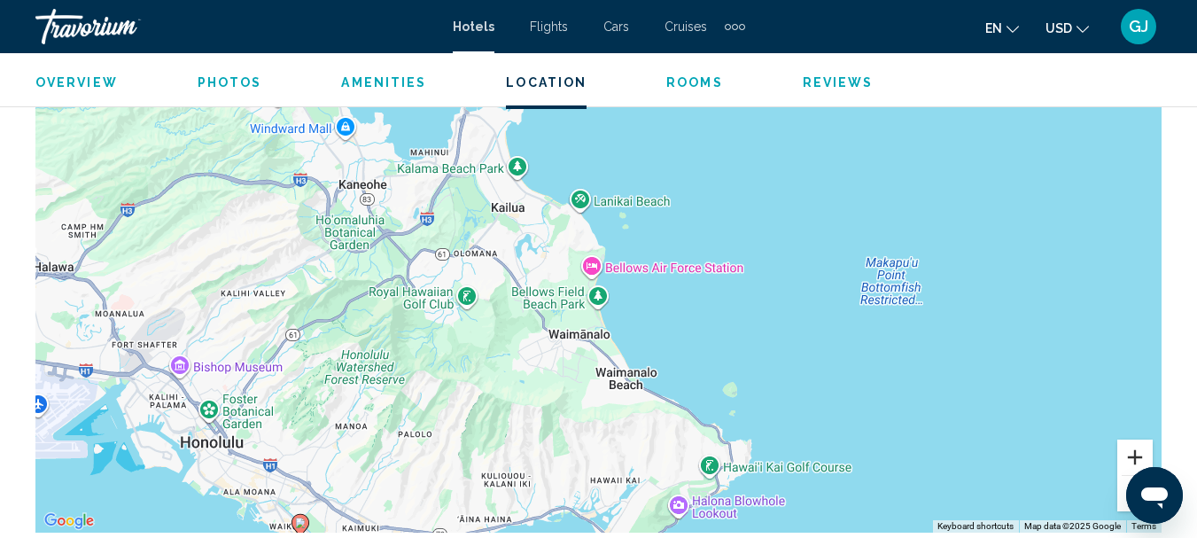
click at [1129, 458] on button "Zoom in" at bounding box center [1135, 457] width 35 height 35
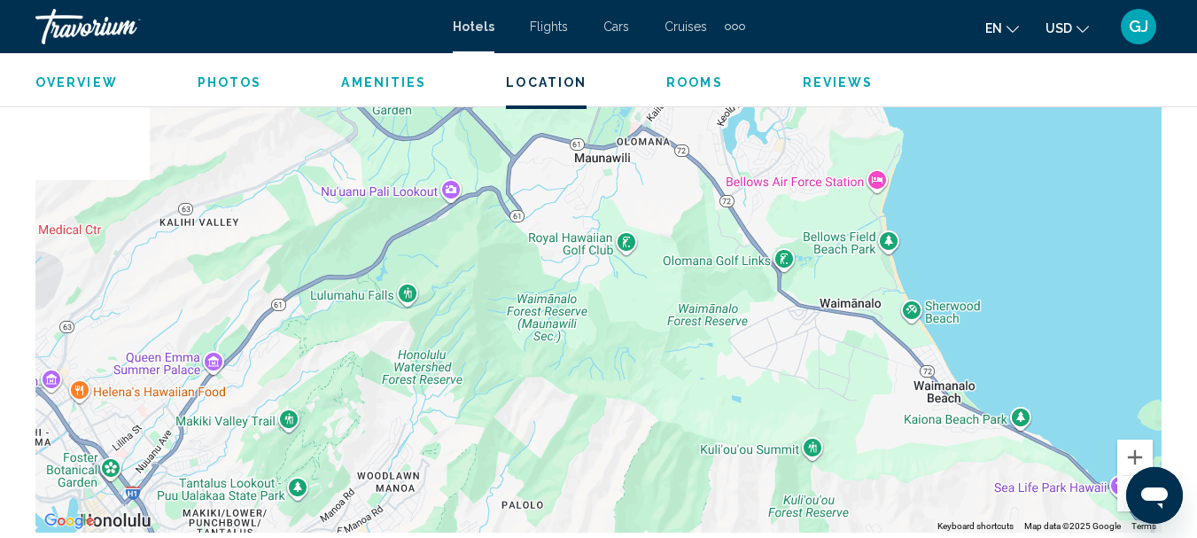
drag, startPoint x: 774, startPoint y: 377, endPoint x: 1077, endPoint y: 277, distance: 319.2
click at [1077, 277] on div "To activate drag with keyboard, press Alt + Enter. Once in keyboard drag state,…" at bounding box center [598, 267] width 1126 height 532
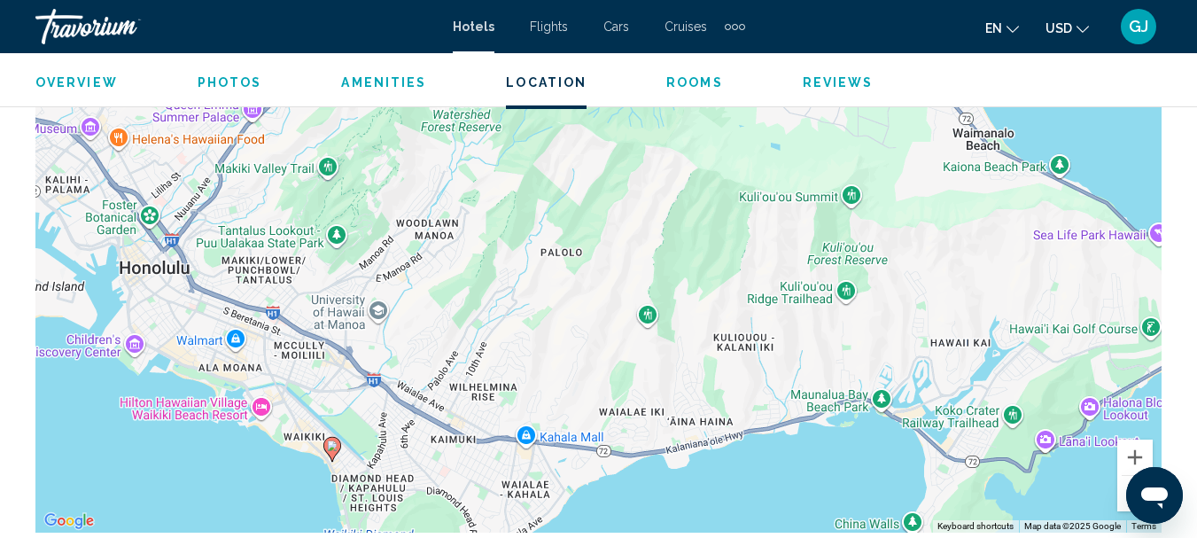
drag, startPoint x: 724, startPoint y: 440, endPoint x: 756, endPoint y: 203, distance: 238.8
click at [756, 203] on div "To activate drag with keyboard, press Alt + Enter. Once in keyboard drag state,…" at bounding box center [598, 267] width 1126 height 532
click at [756, 202] on div "To activate drag with keyboard, press Alt + Enter. Once in keyboard drag state,…" at bounding box center [598, 267] width 1126 height 532
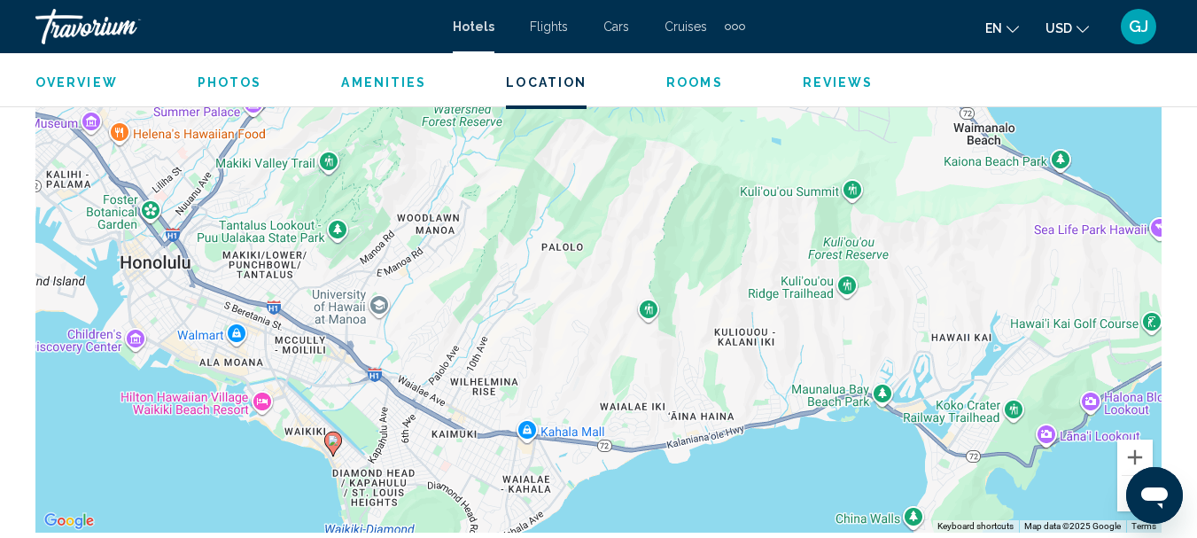
click at [566, 393] on div "To activate drag with keyboard, press Alt + Enter. Once in keyboard drag state,…" at bounding box center [598, 267] width 1126 height 532
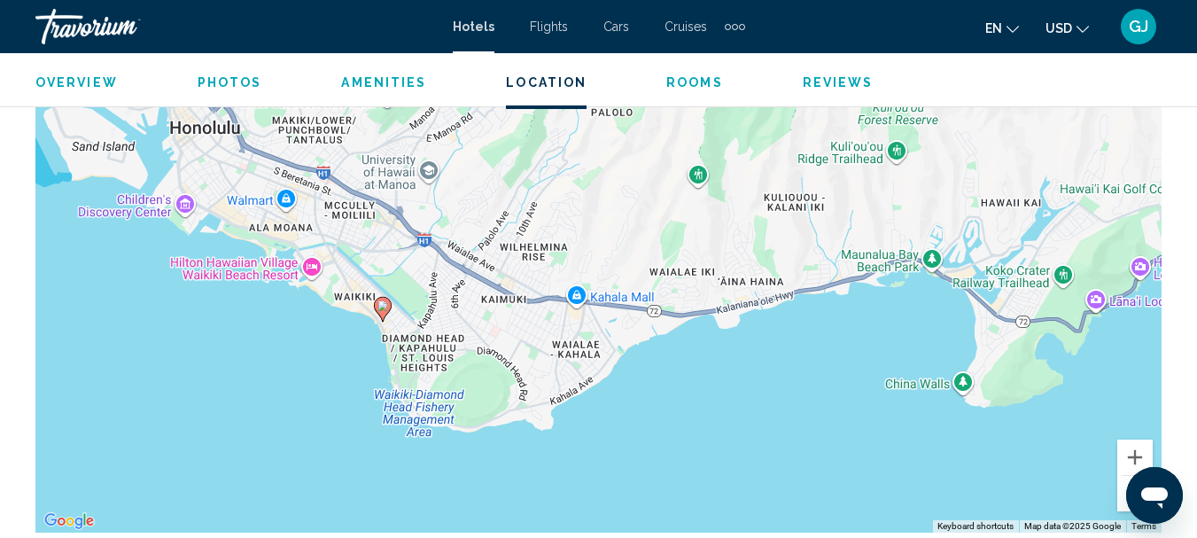
drag, startPoint x: 566, startPoint y: 393, endPoint x: 616, endPoint y: 256, distance: 145.2
click at [616, 256] on div "To activate drag with keyboard, press Alt + Enter. Once in keyboard drag state,…" at bounding box center [598, 267] width 1126 height 532
click at [164, 394] on div "To activate drag with keyboard, press Alt + Enter. Once in keyboard drag state,…" at bounding box center [598, 267] width 1126 height 532
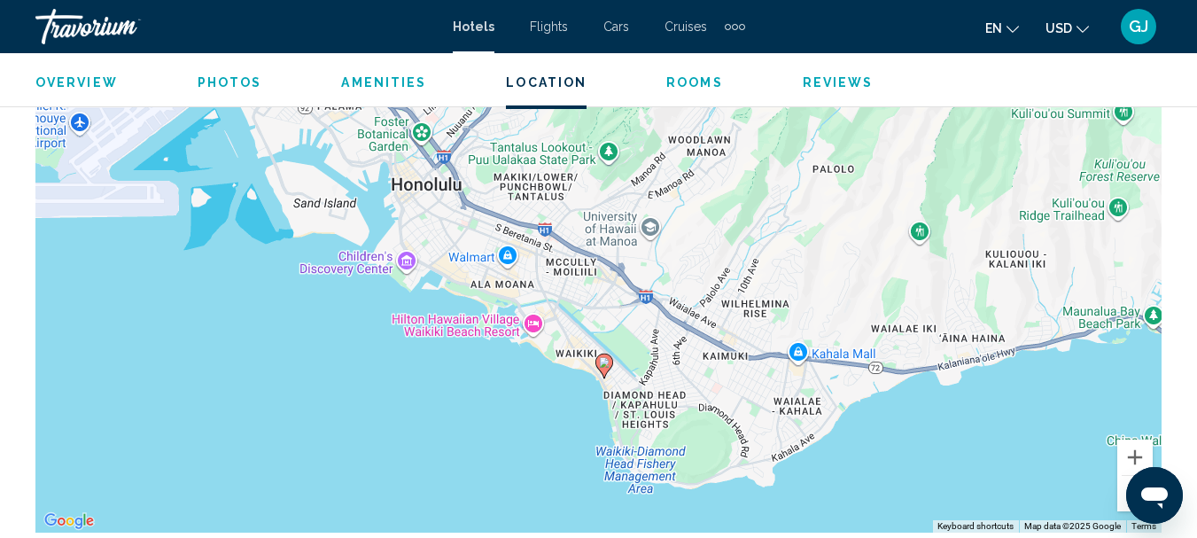
drag, startPoint x: 164, startPoint y: 394, endPoint x: 388, endPoint y: 451, distance: 231.5
click at [388, 451] on div "To activate drag with keyboard, press Alt + Enter. Once in keyboard drag state,…" at bounding box center [598, 267] width 1126 height 532
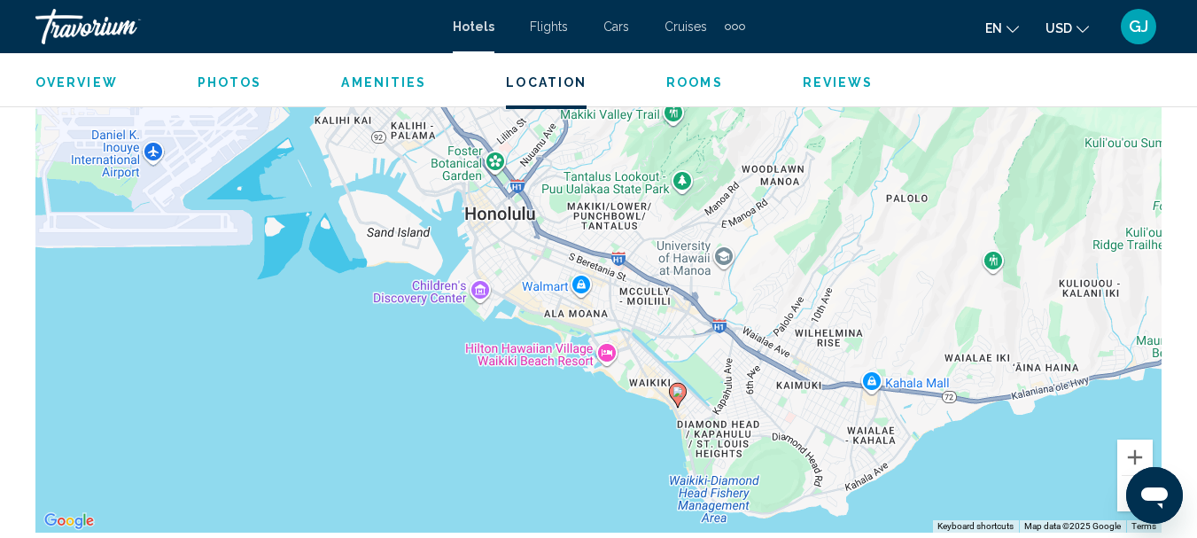
drag, startPoint x: 898, startPoint y: 318, endPoint x: 966, endPoint y: 344, distance: 72.9
click at [966, 344] on div "To activate drag with keyboard, press Alt + Enter. Once in keyboard drag state,…" at bounding box center [598, 267] width 1126 height 532
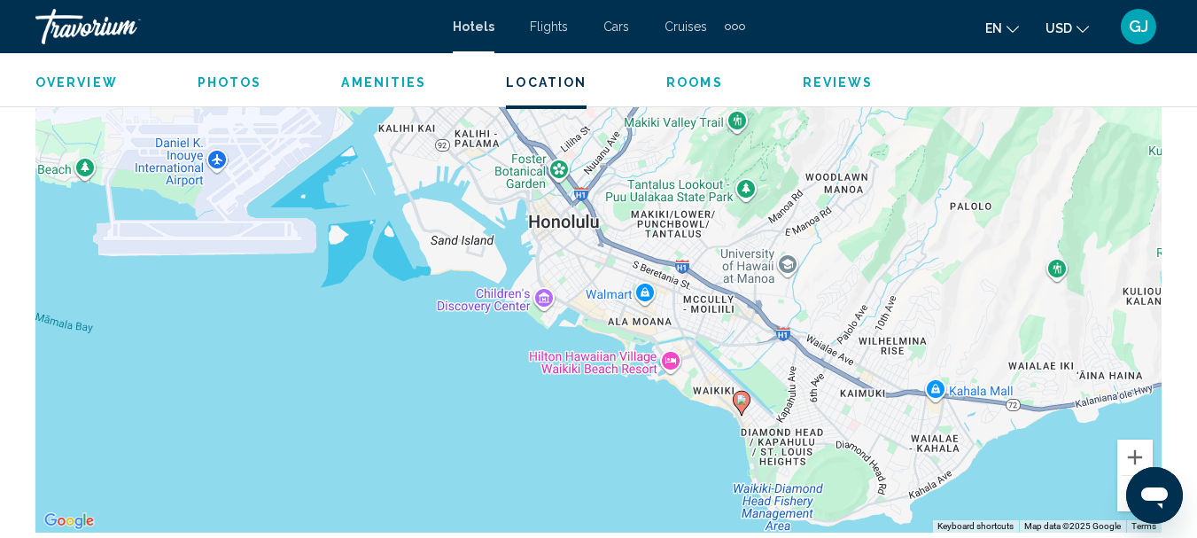
drag, startPoint x: 806, startPoint y: 283, endPoint x: 859, endPoint y: 285, distance: 53.2
click at [859, 285] on div "To activate drag with keyboard, press Alt + Enter. Once in keyboard drag state,…" at bounding box center [598, 267] width 1126 height 532
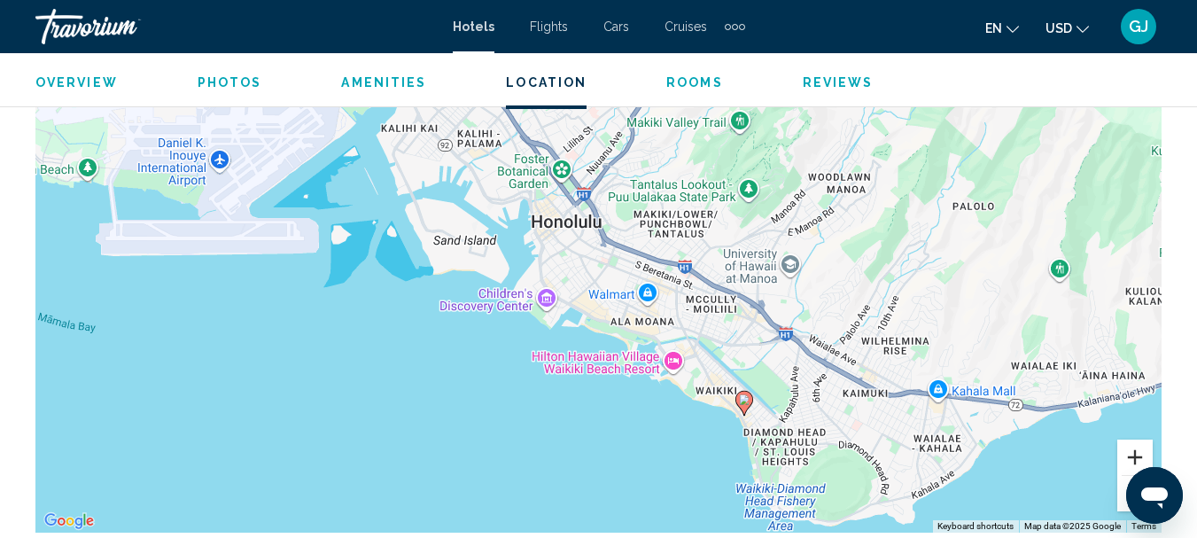
click at [1143, 459] on button "Zoom in" at bounding box center [1135, 457] width 35 height 35
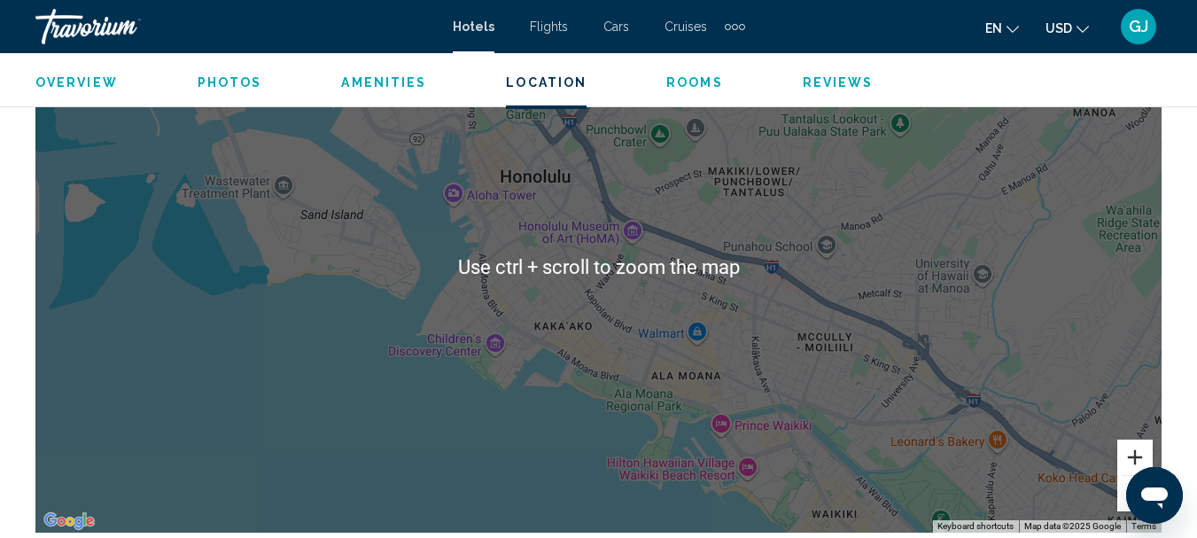
scroll to position [2334, 0]
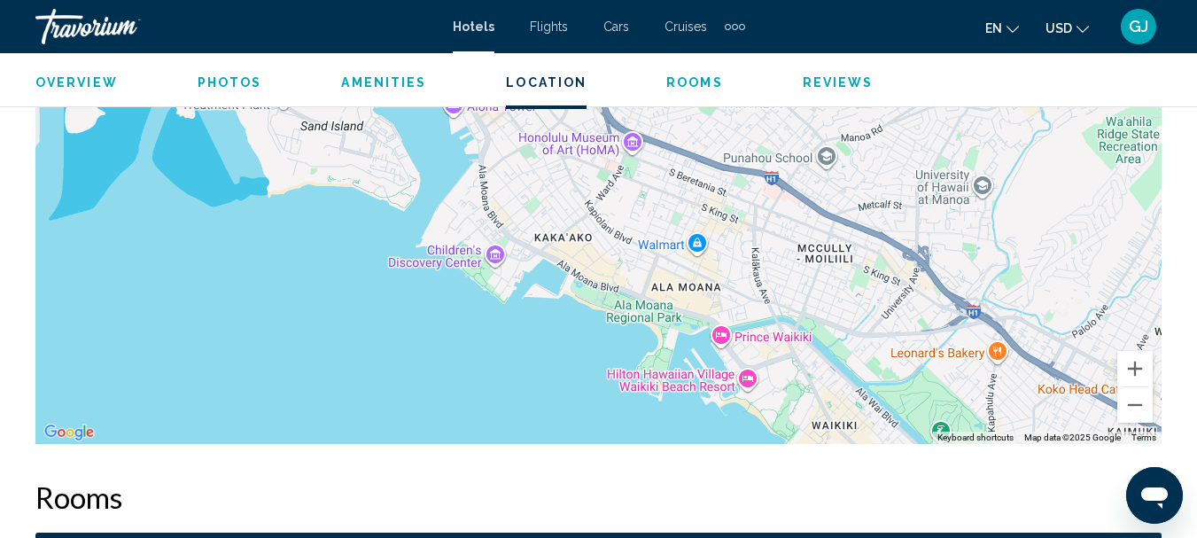
click at [482, 370] on div "To activate drag with keyboard, press Alt + Enter. Once in keyboard drag state,…" at bounding box center [598, 178] width 1126 height 532
click at [1134, 404] on button "Zoom out" at bounding box center [1135, 404] width 35 height 35
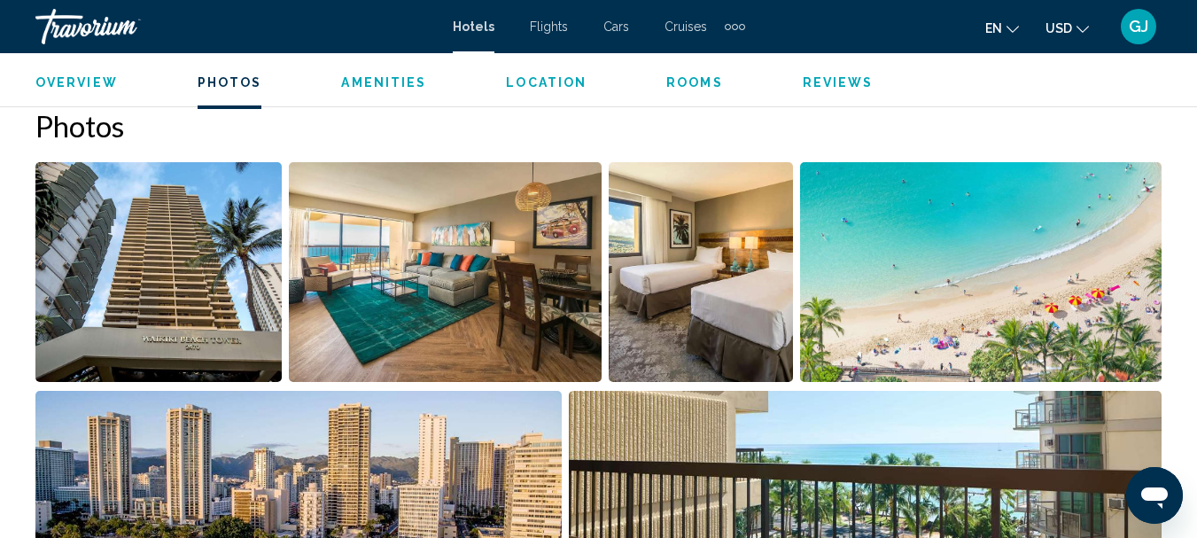
scroll to position [1329, 0]
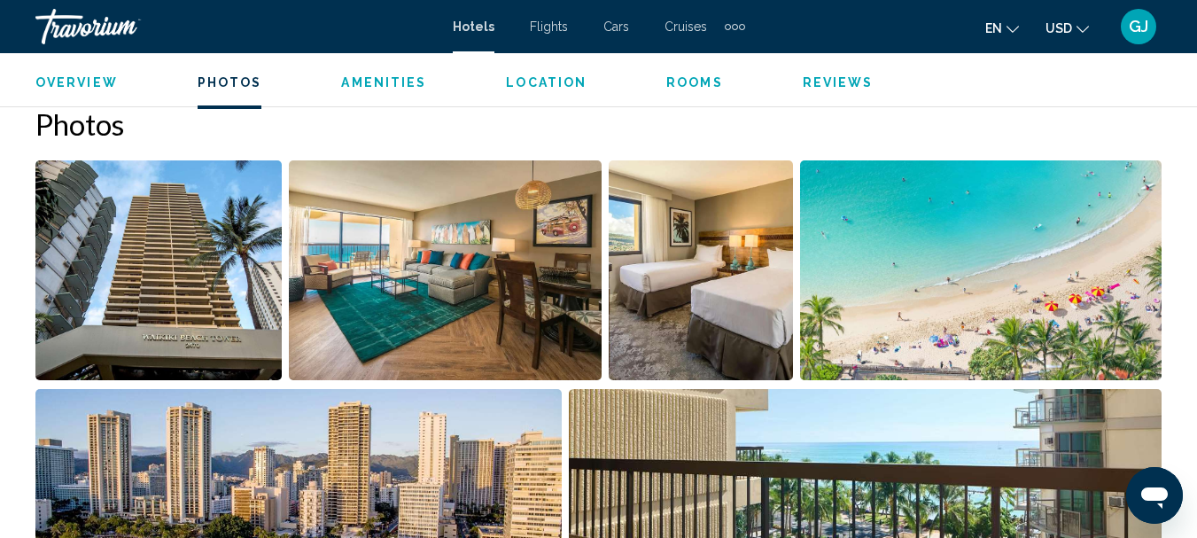
click at [199, 327] on img "Open full-screen image slider" at bounding box center [158, 270] width 246 height 220
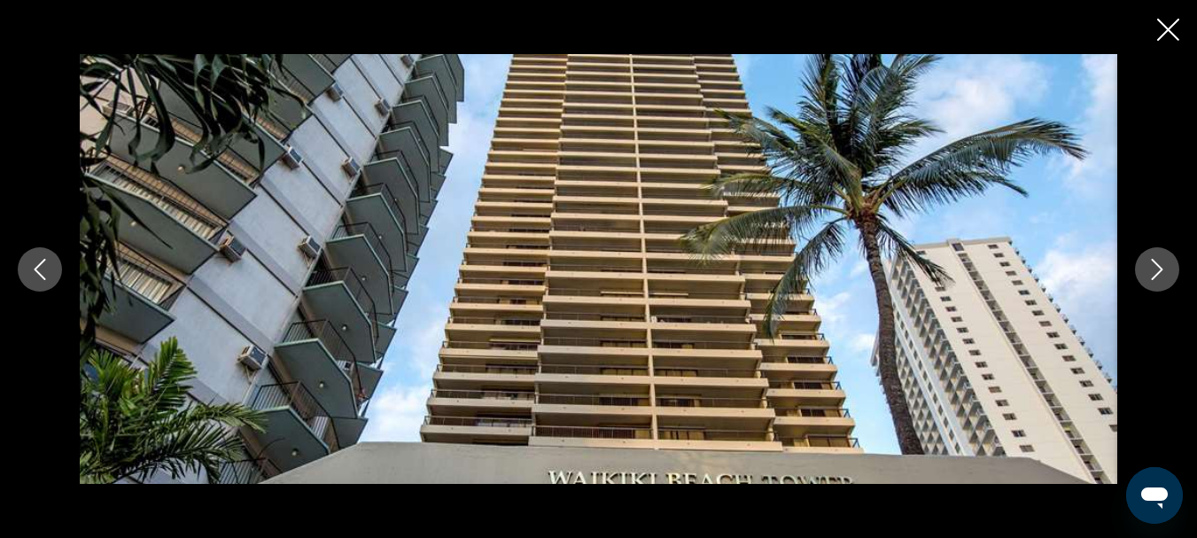
click at [199, 327] on img "Main content" at bounding box center [599, 269] width 1038 height 431
click at [1165, 29] on icon "Close slideshow" at bounding box center [1169, 30] width 22 height 22
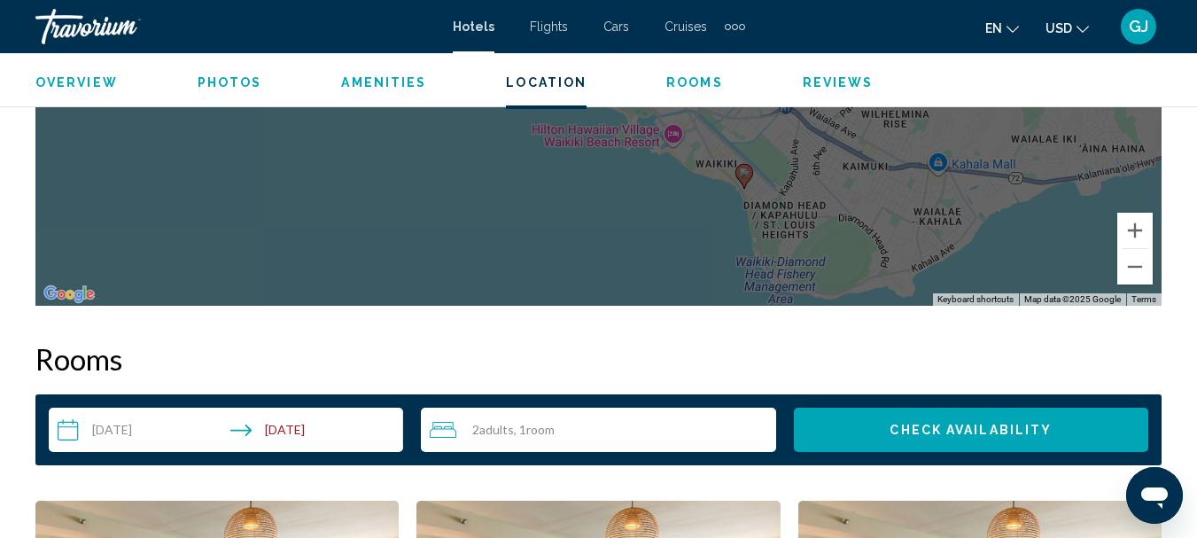
scroll to position [2482, 0]
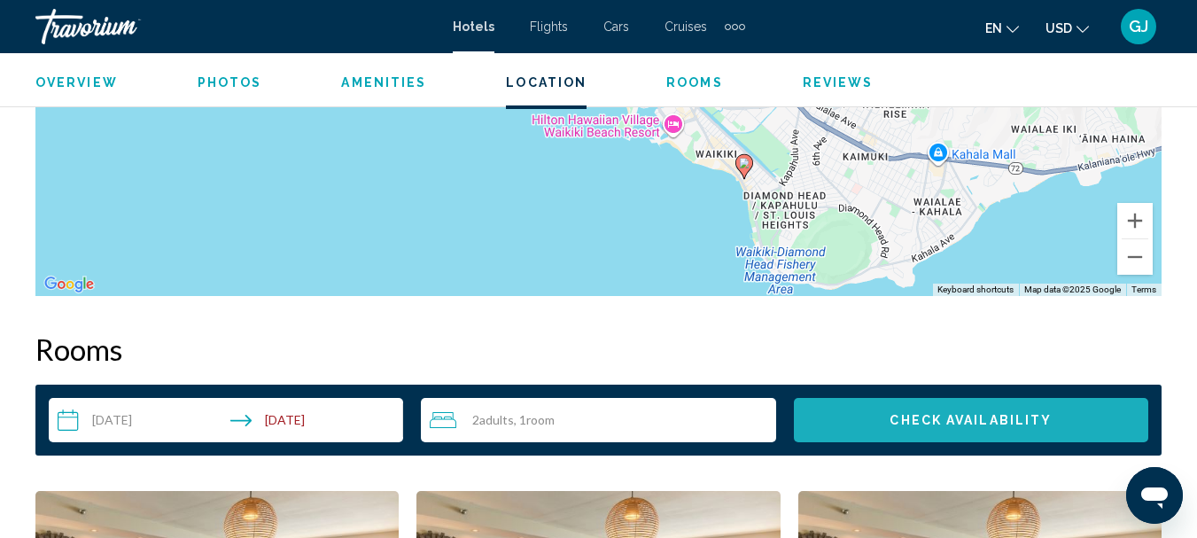
click at [926, 420] on span "Check Availability" at bounding box center [971, 421] width 162 height 14
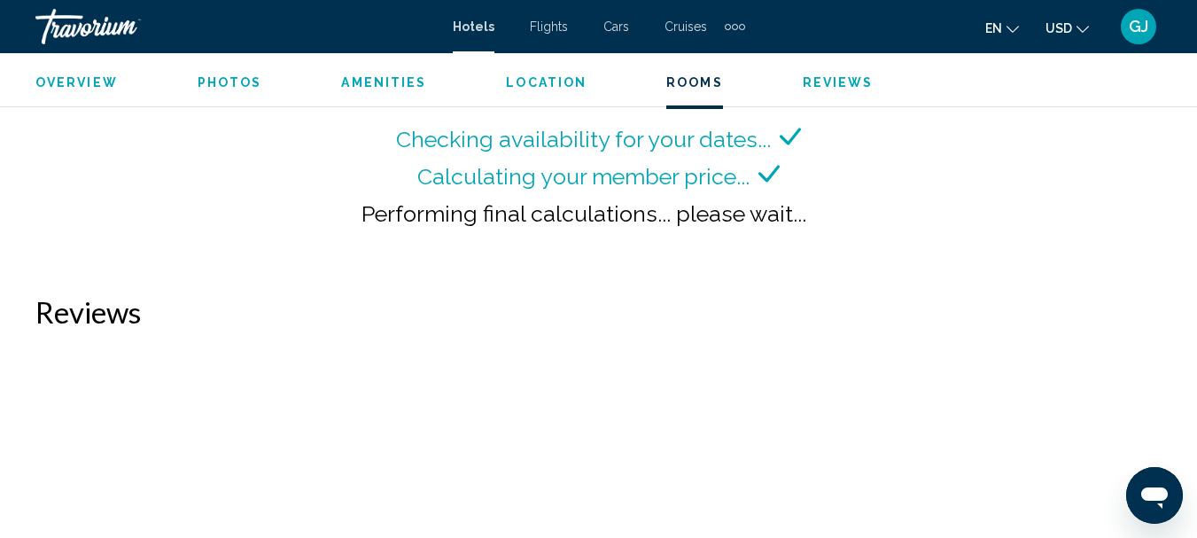
scroll to position [2879, 0]
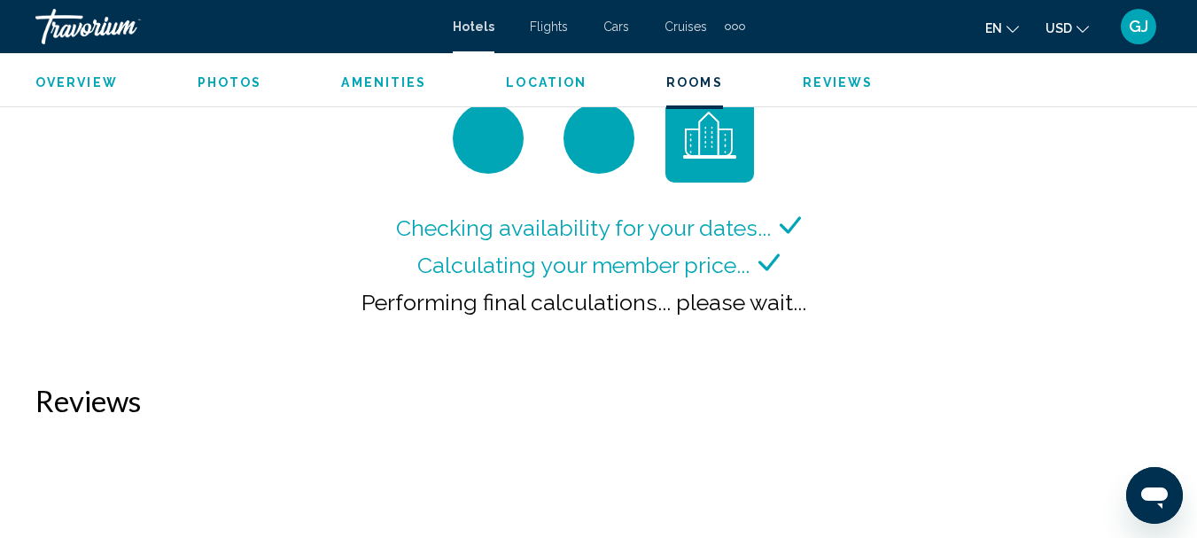
click at [916, 239] on div "Checking availability for your dates... Calculating your member price... Perfor…" at bounding box center [598, 220] width 1126 height 253
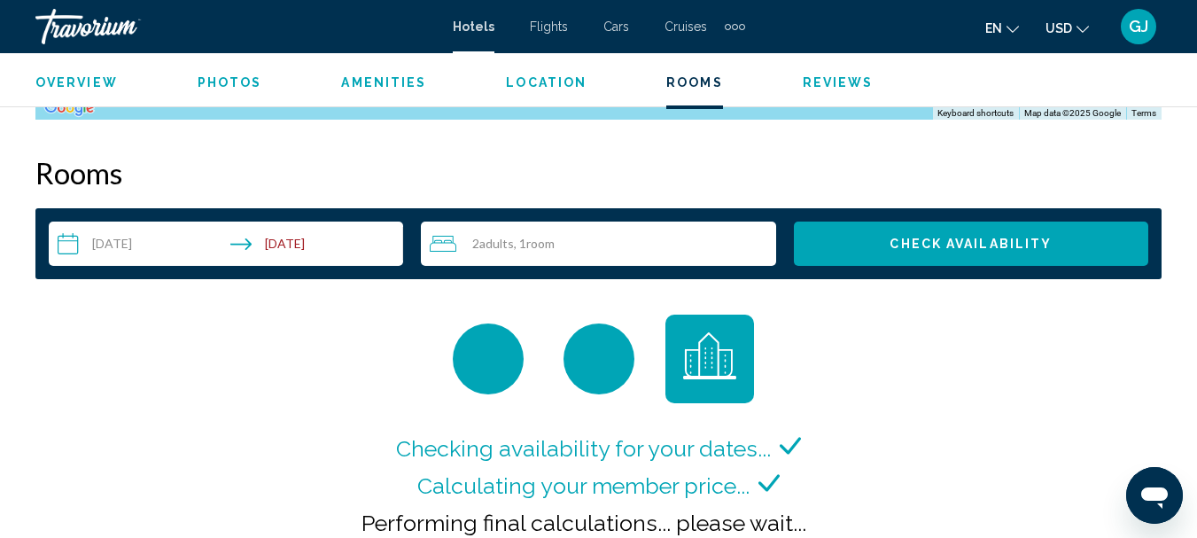
scroll to position [2482, 0]
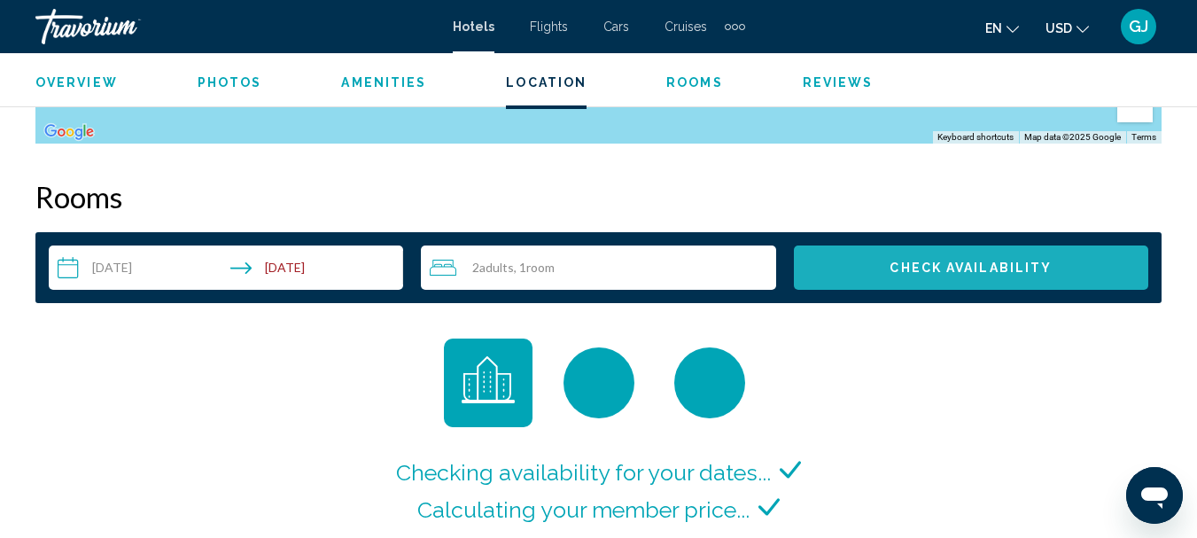
click at [955, 266] on span "Check Availability" at bounding box center [971, 268] width 162 height 14
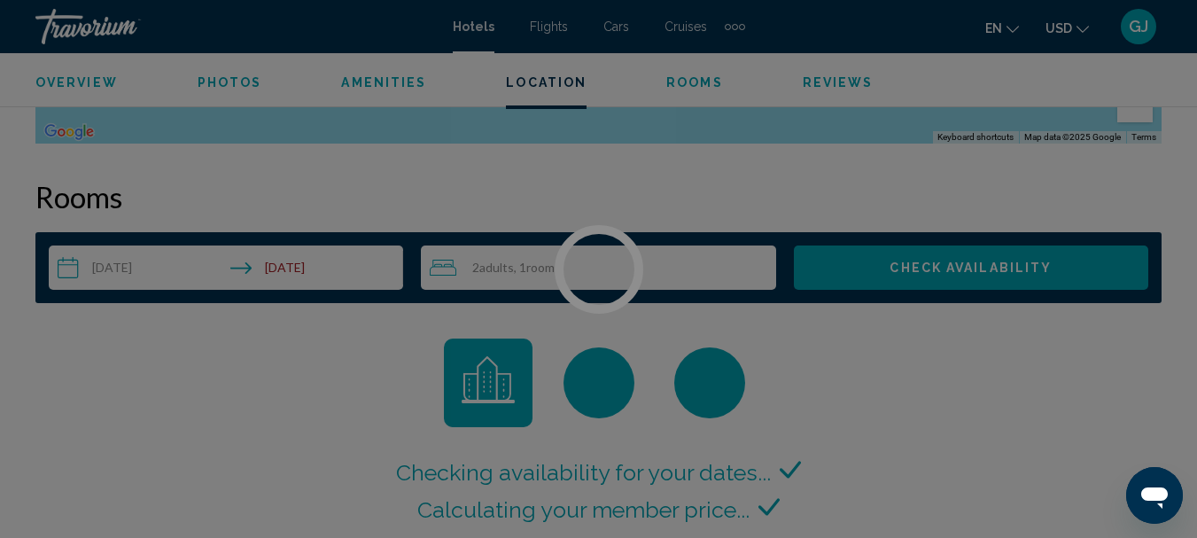
scroll to position [12, 0]
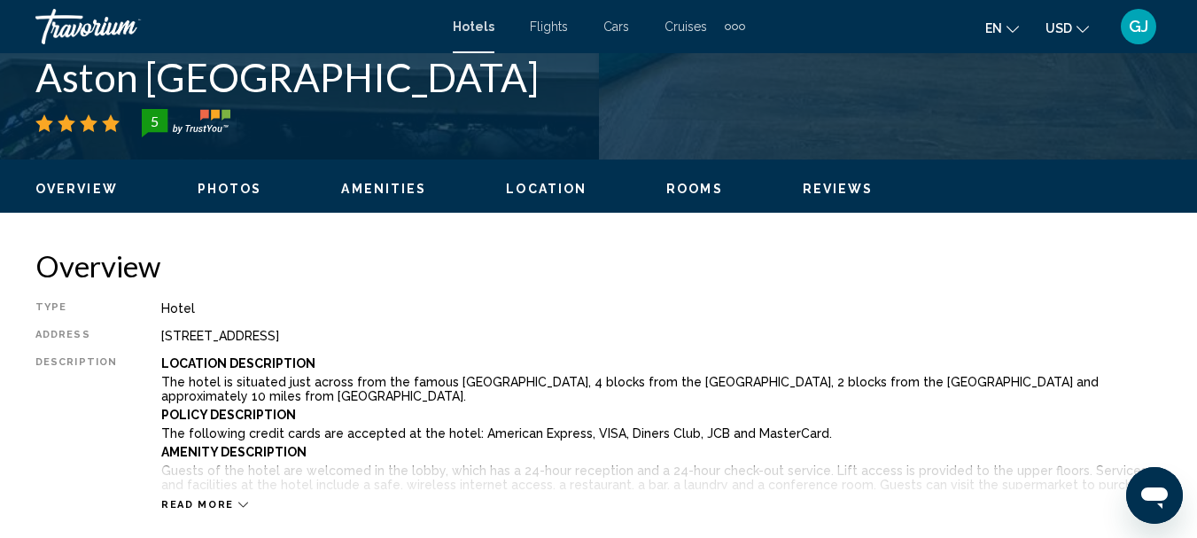
scroll to position [721, 0]
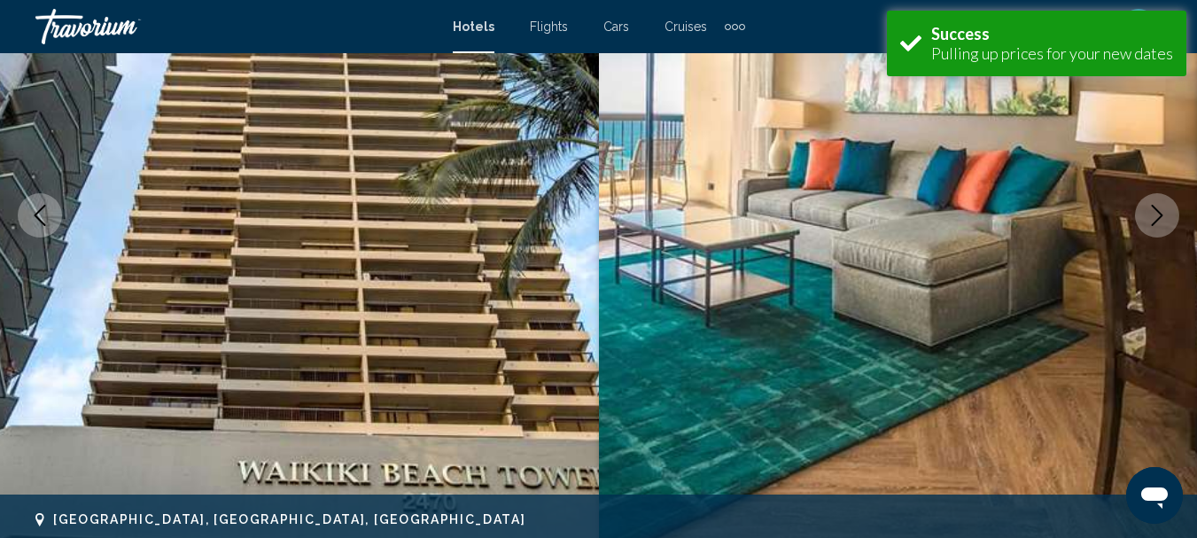
scroll to position [266, 0]
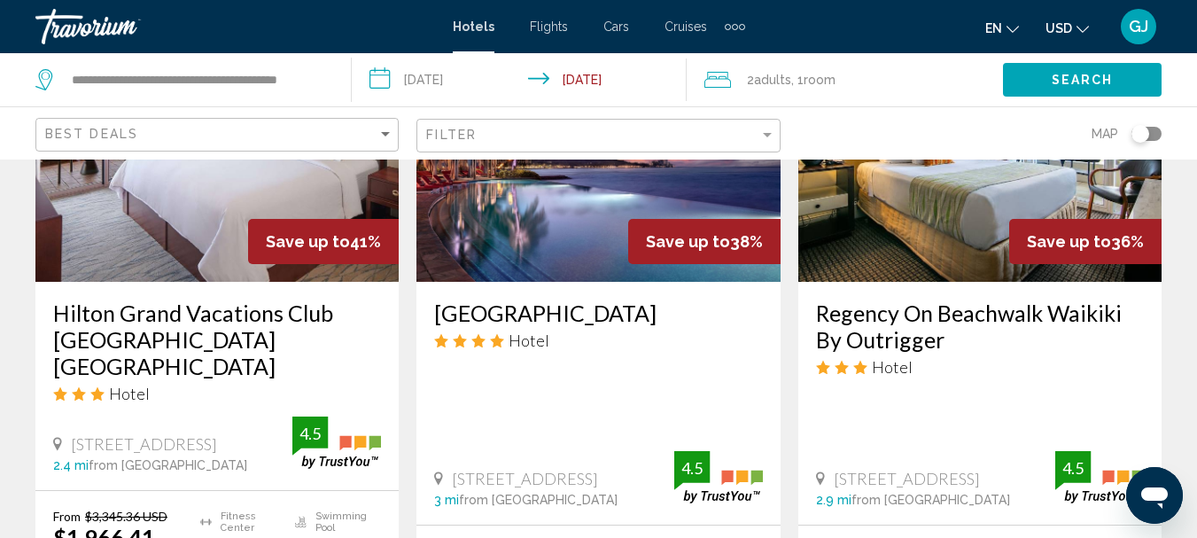
scroll to position [886, 0]
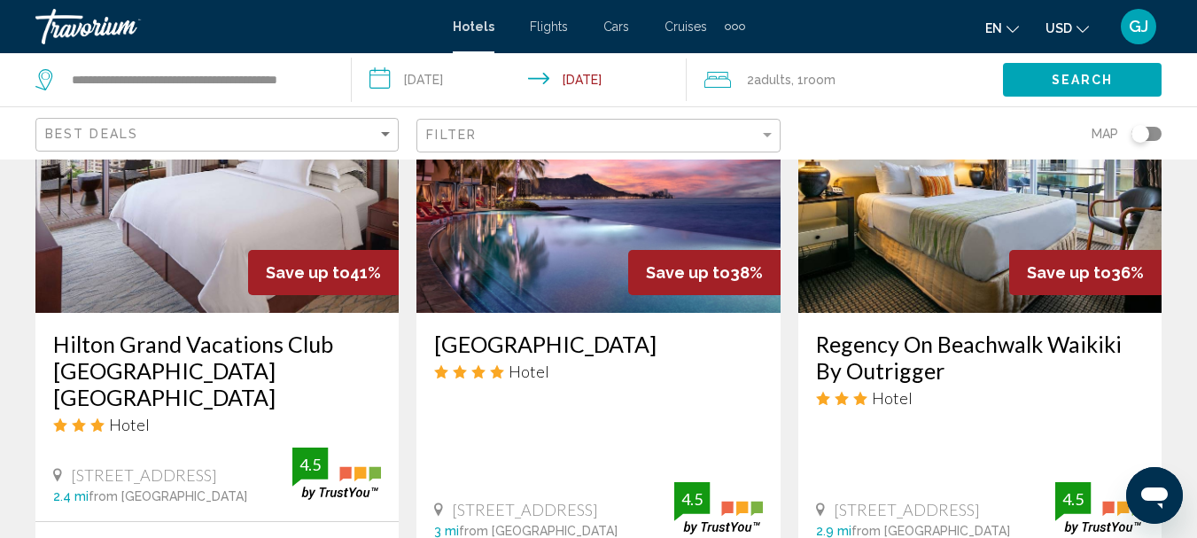
click at [940, 331] on h3 "Regency On Beachwalk Waikiki By Outrigger" at bounding box center [980, 357] width 328 height 53
click at [0, 0] on div at bounding box center [0, 0] width 0 height 0
